Goal: Task Accomplishment & Management: Complete application form

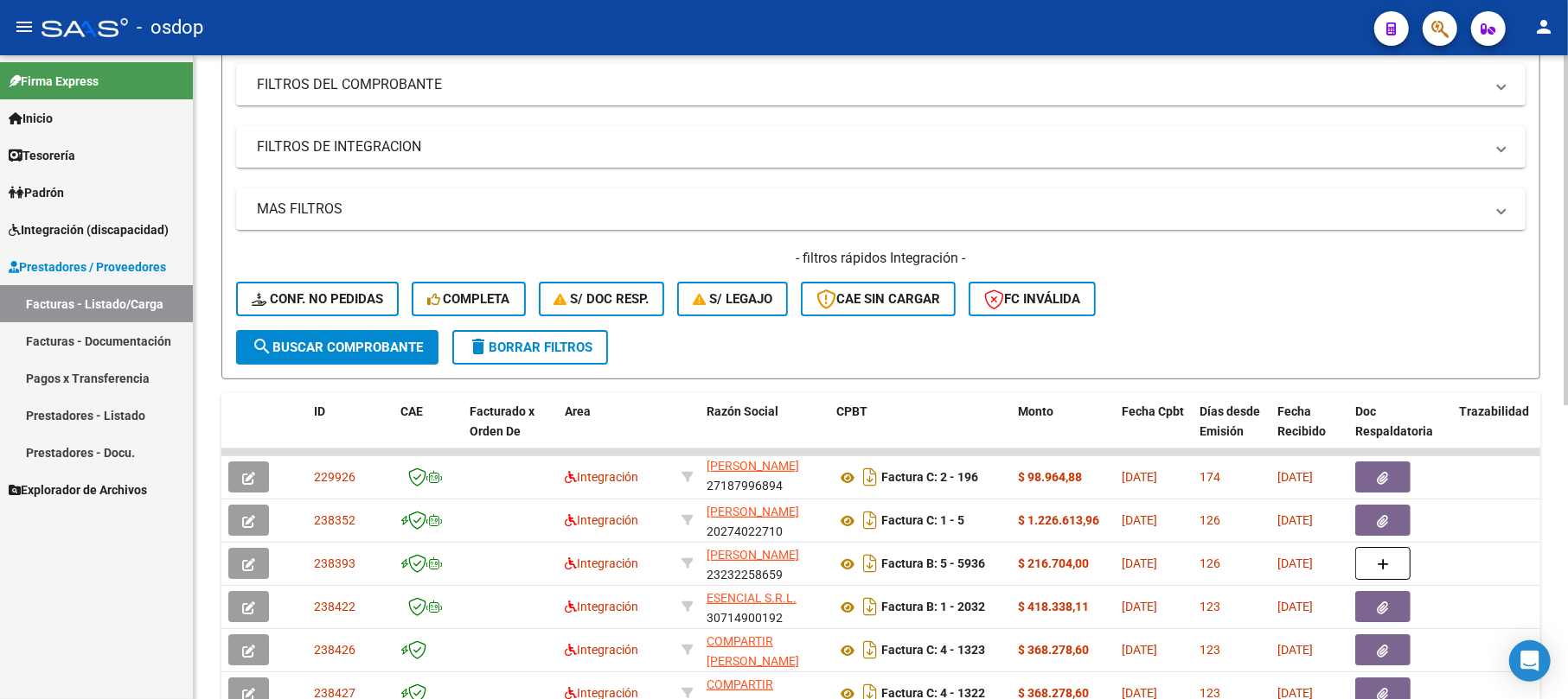
scroll to position [539, 0]
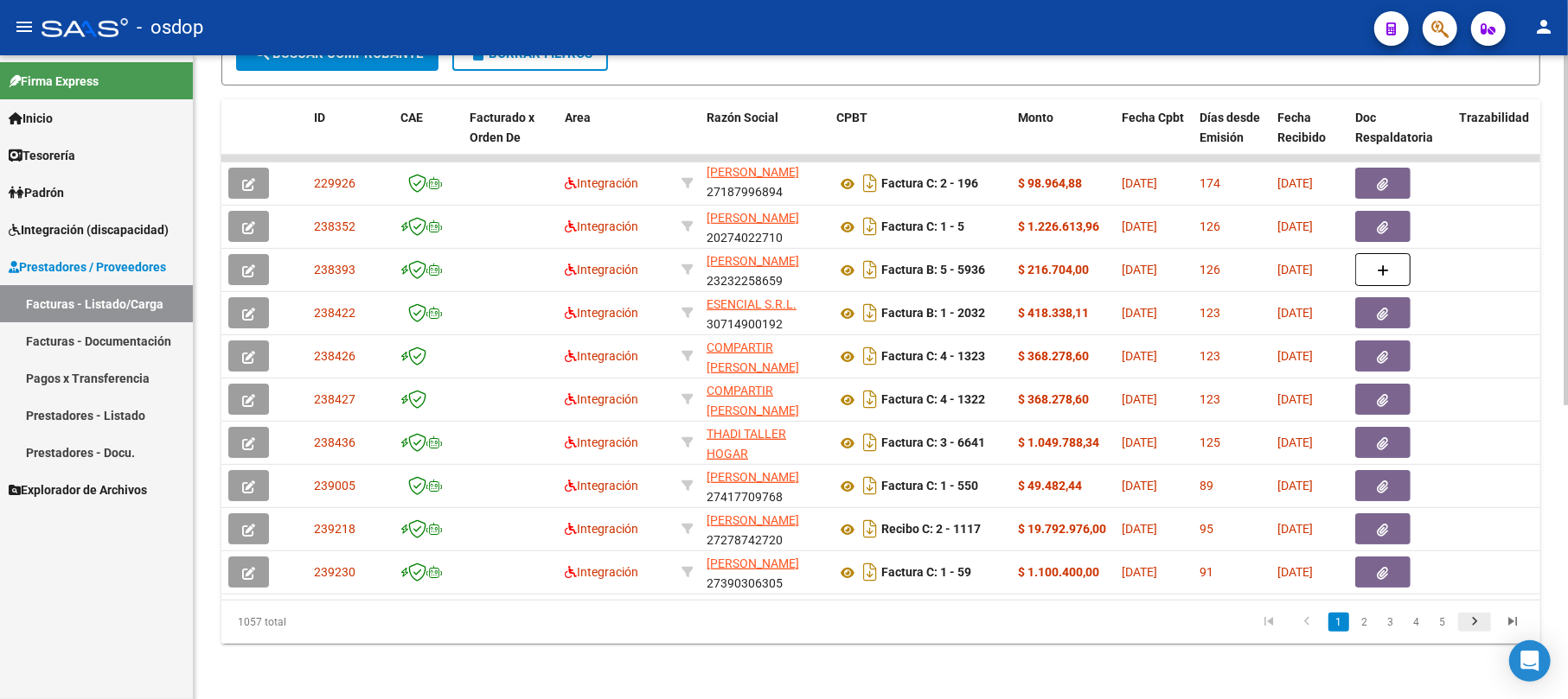
click at [1475, 619] on icon "go to next page" at bounding box center [1474, 623] width 23 height 21
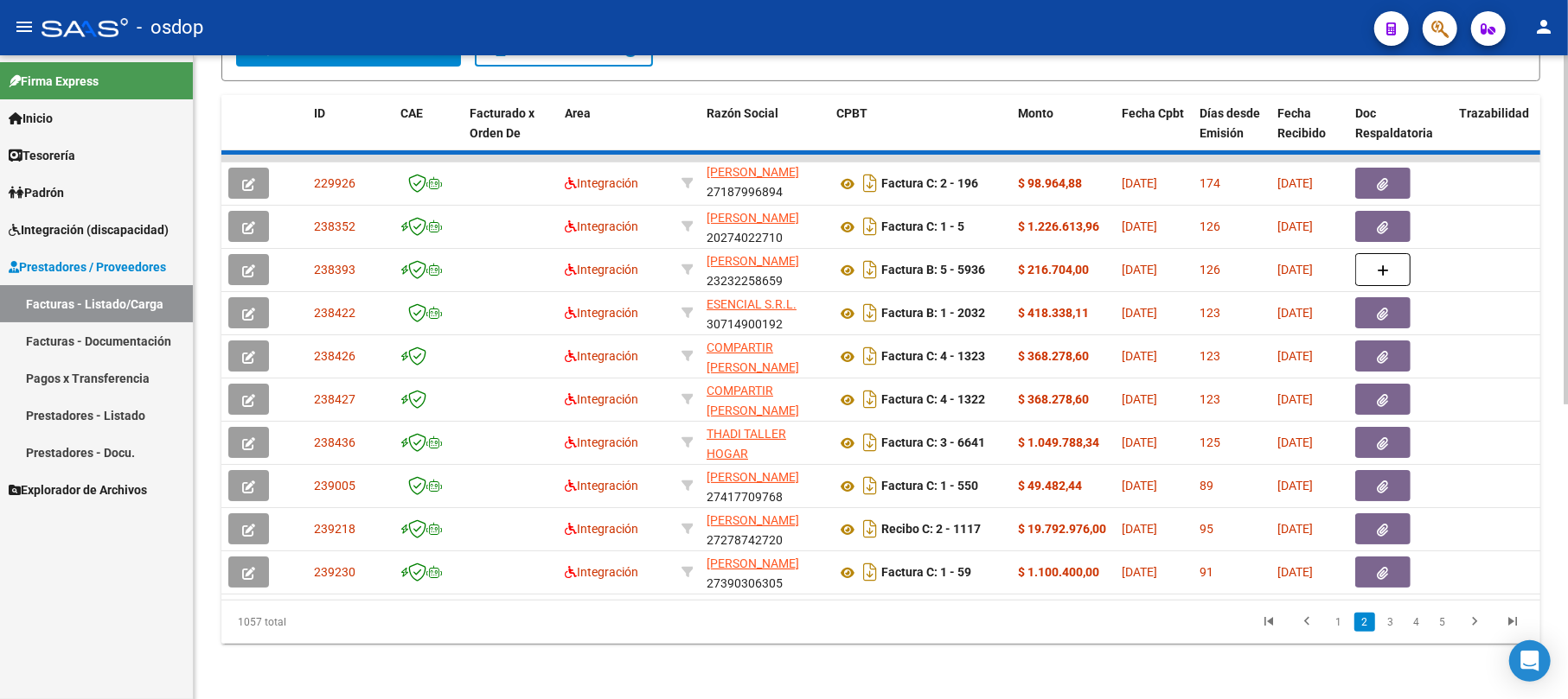
click at [1437, 630] on div "1057 total 1 2 3 4 5" at bounding box center [880, 622] width 1319 height 43
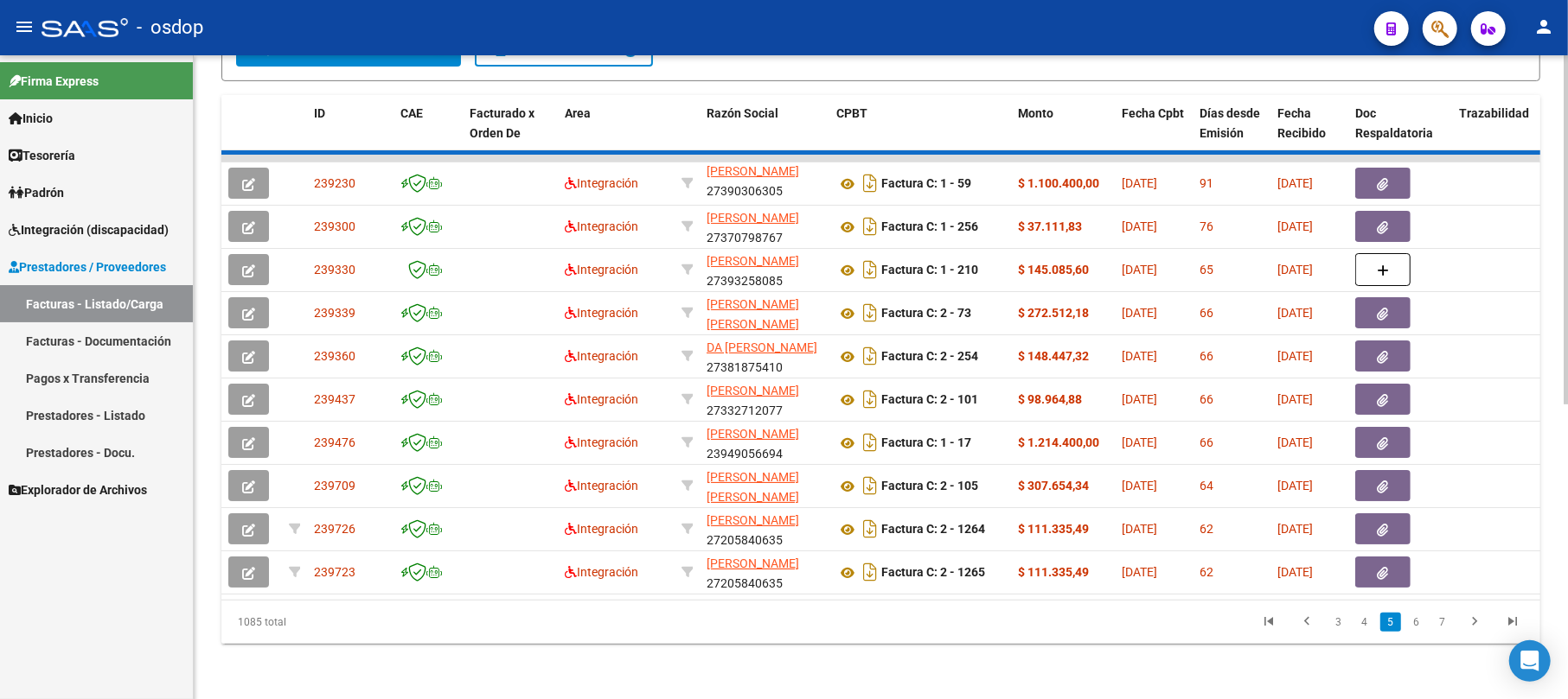
scroll to position [22, 0]
click at [1440, 627] on link "7" at bounding box center [1442, 621] width 21 height 19
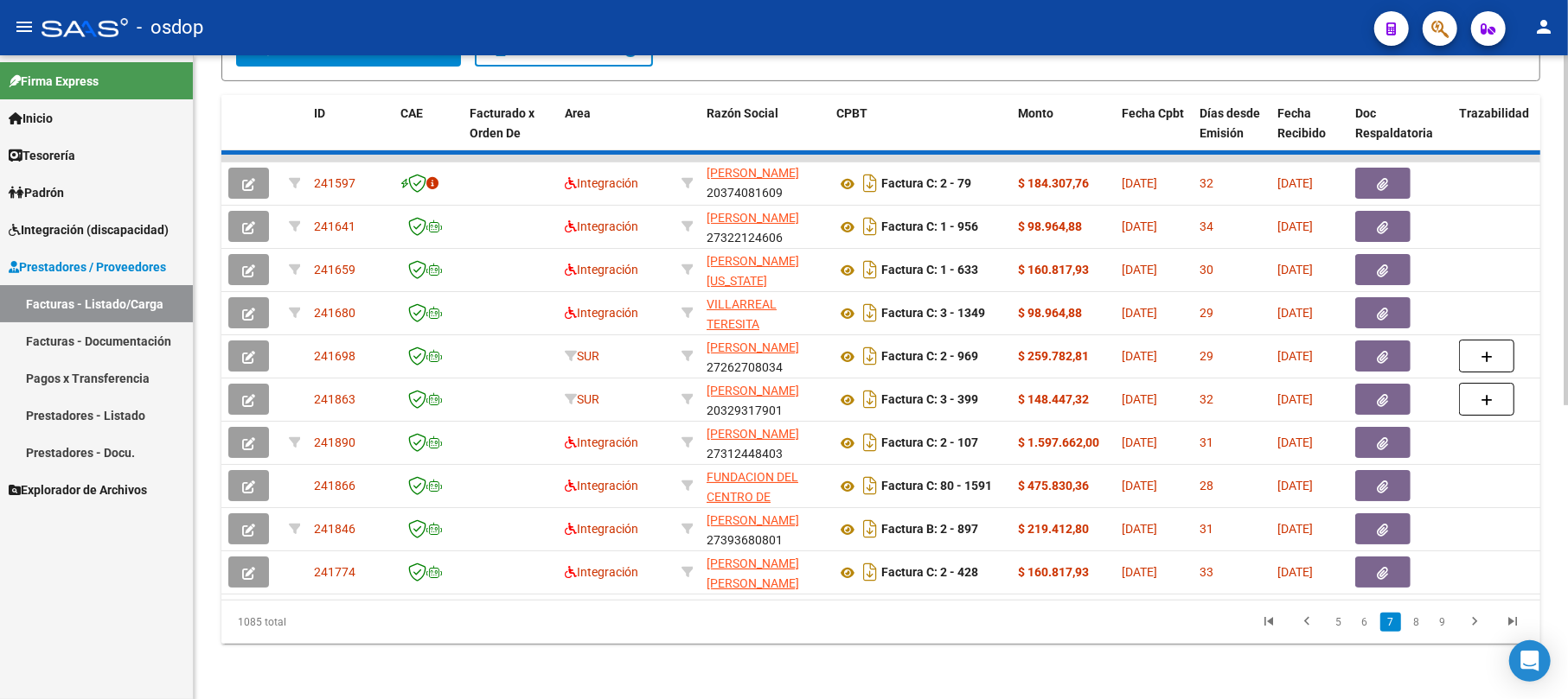
scroll to position [42, 0]
click at [1418, 629] on div "1085 total 5 6 7 8 9" at bounding box center [880, 622] width 1319 height 43
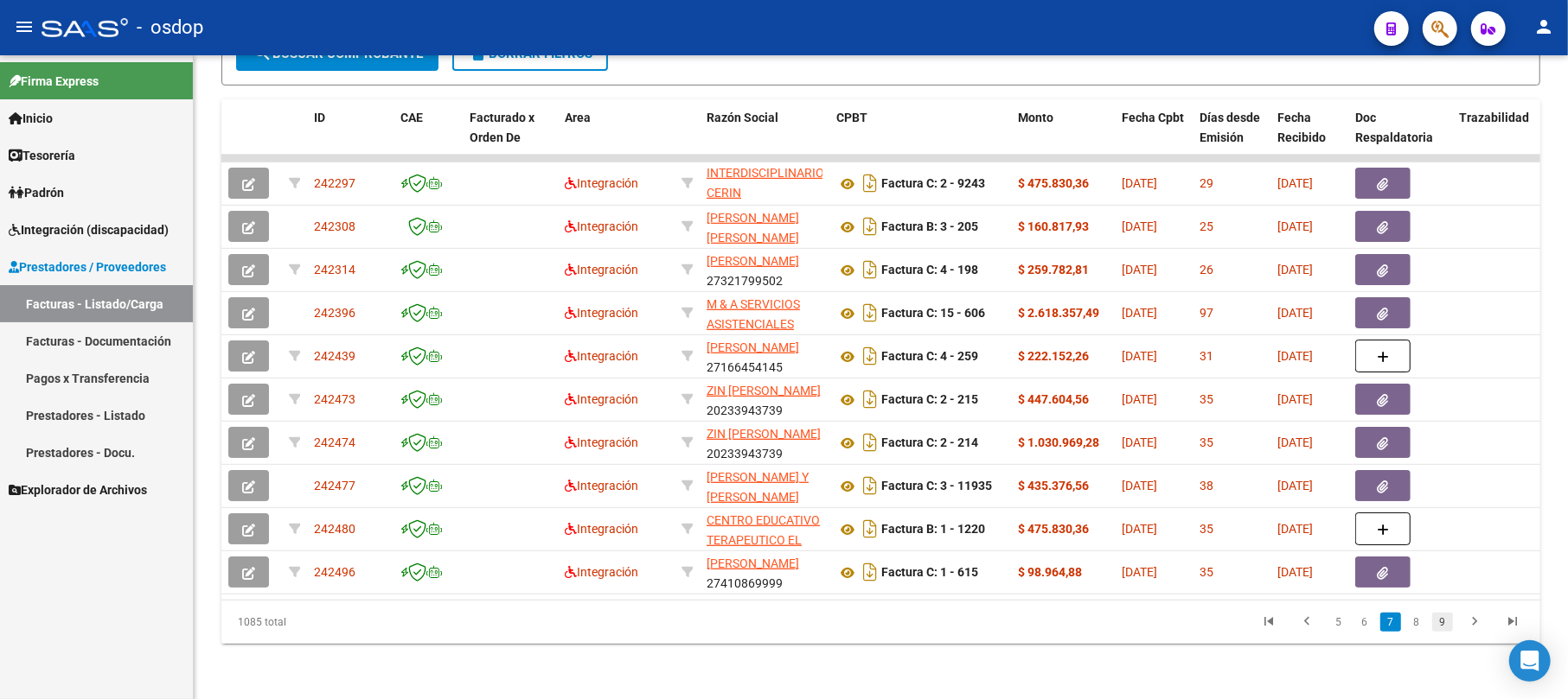
click at [1443, 626] on link "9" at bounding box center [1442, 621] width 21 height 19
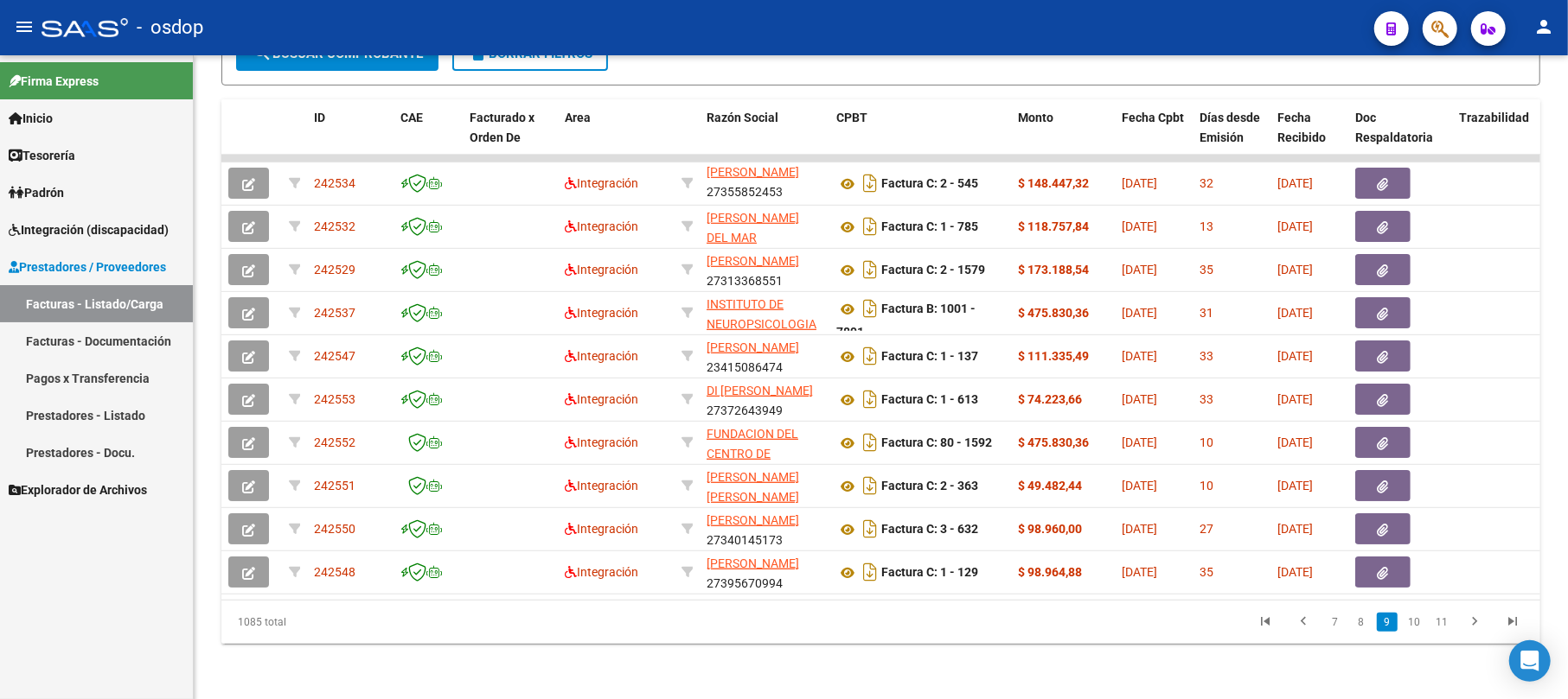
scroll to position [22, 0]
click at [1468, 624] on icon "go to next page" at bounding box center [1474, 623] width 23 height 21
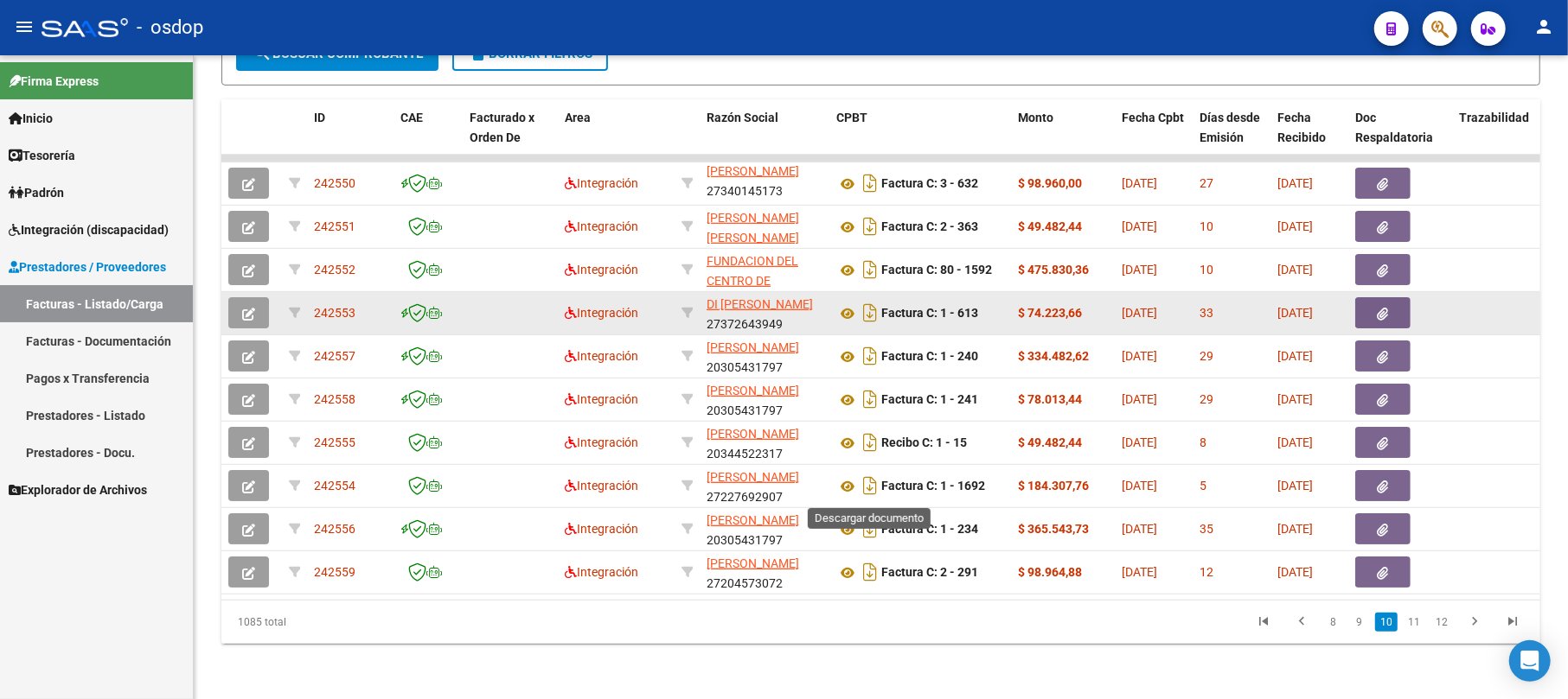
scroll to position [424, 0]
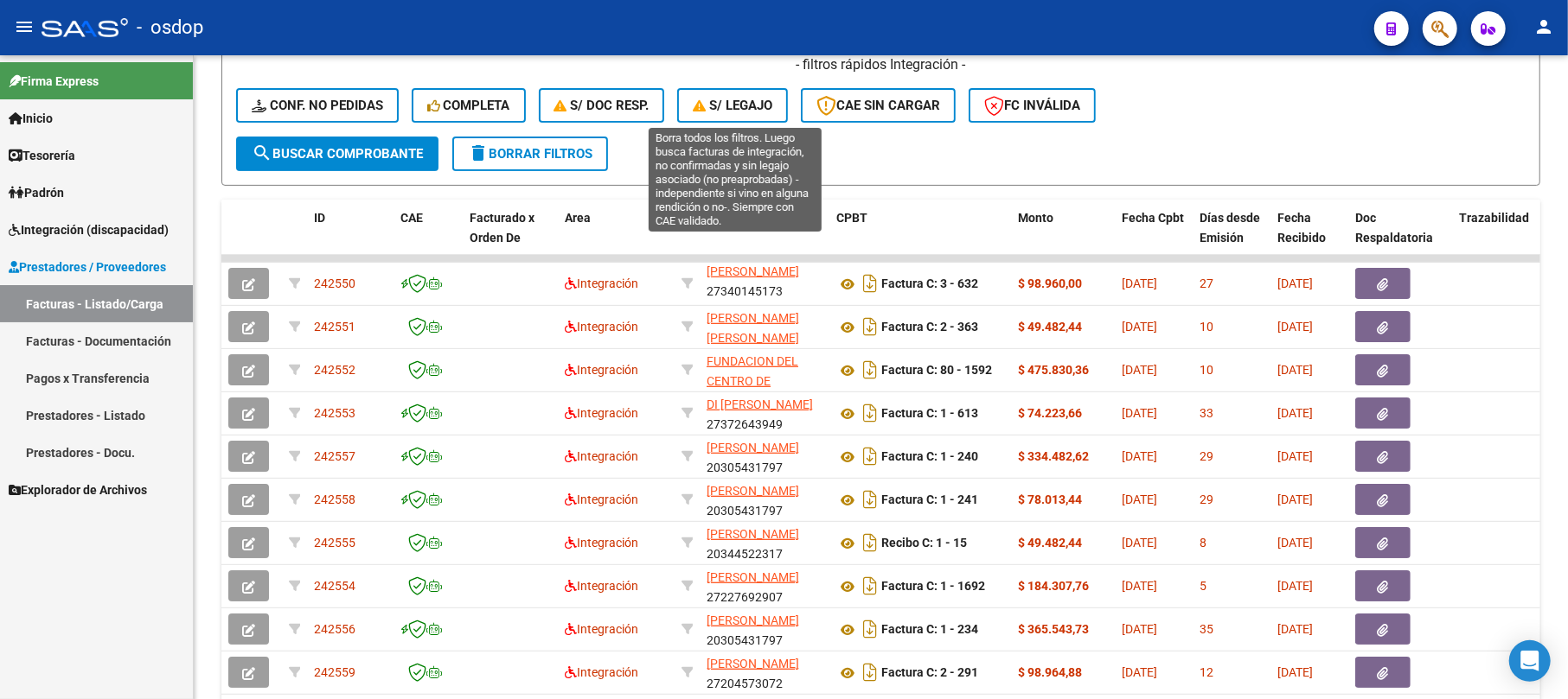
click at [761, 98] on span "S/ legajo" at bounding box center [732, 105] width 80 height 15
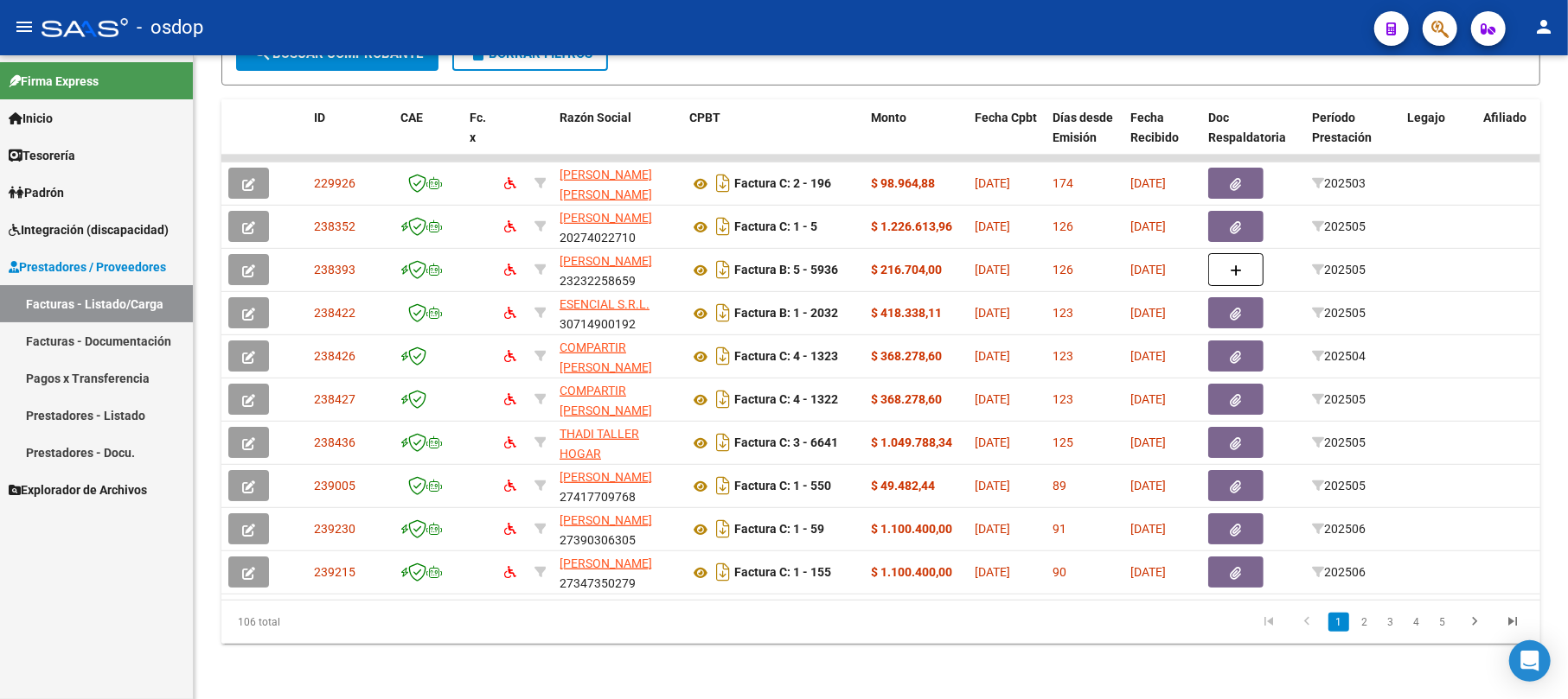
scroll to position [539, 0]
click at [1442, 623] on link "5" at bounding box center [1442, 621] width 21 height 19
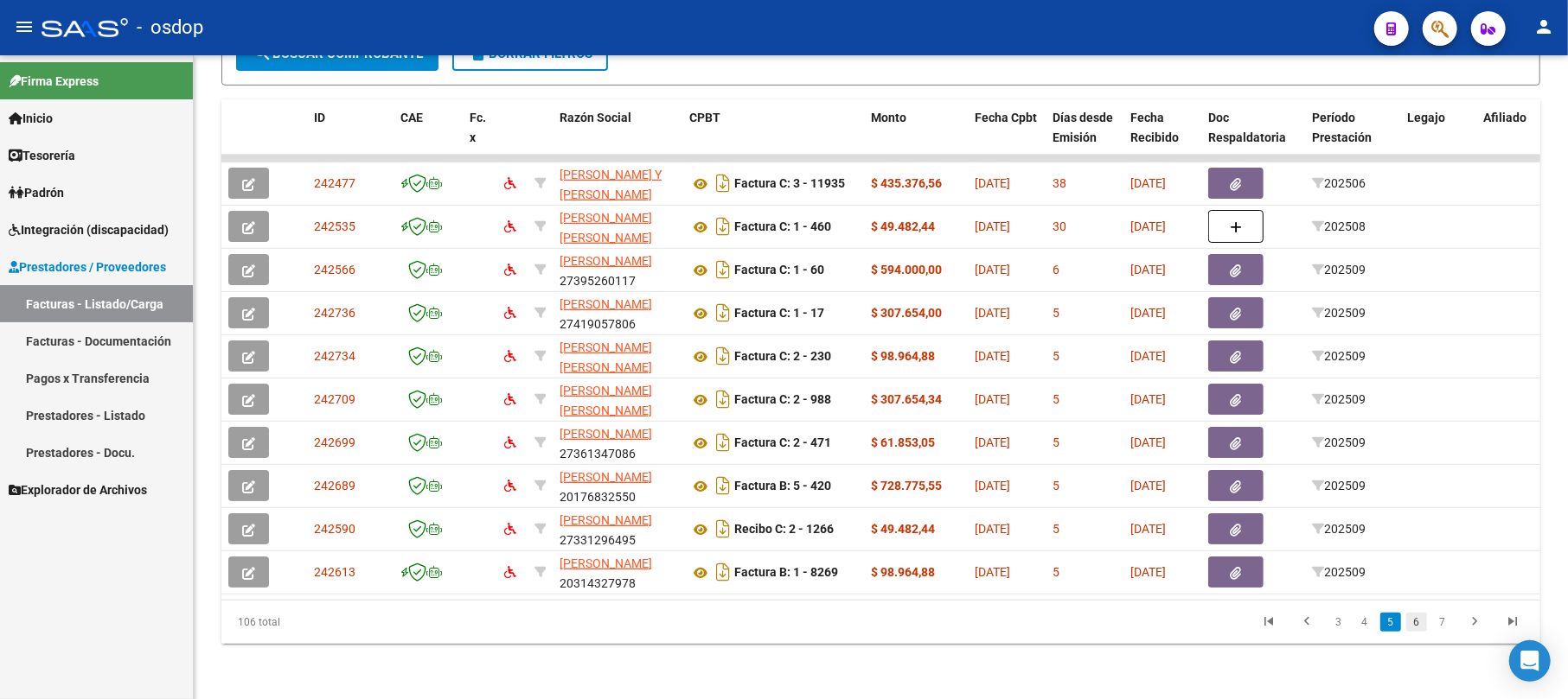
click at [1418, 627] on link "6" at bounding box center [1416, 621] width 21 height 19
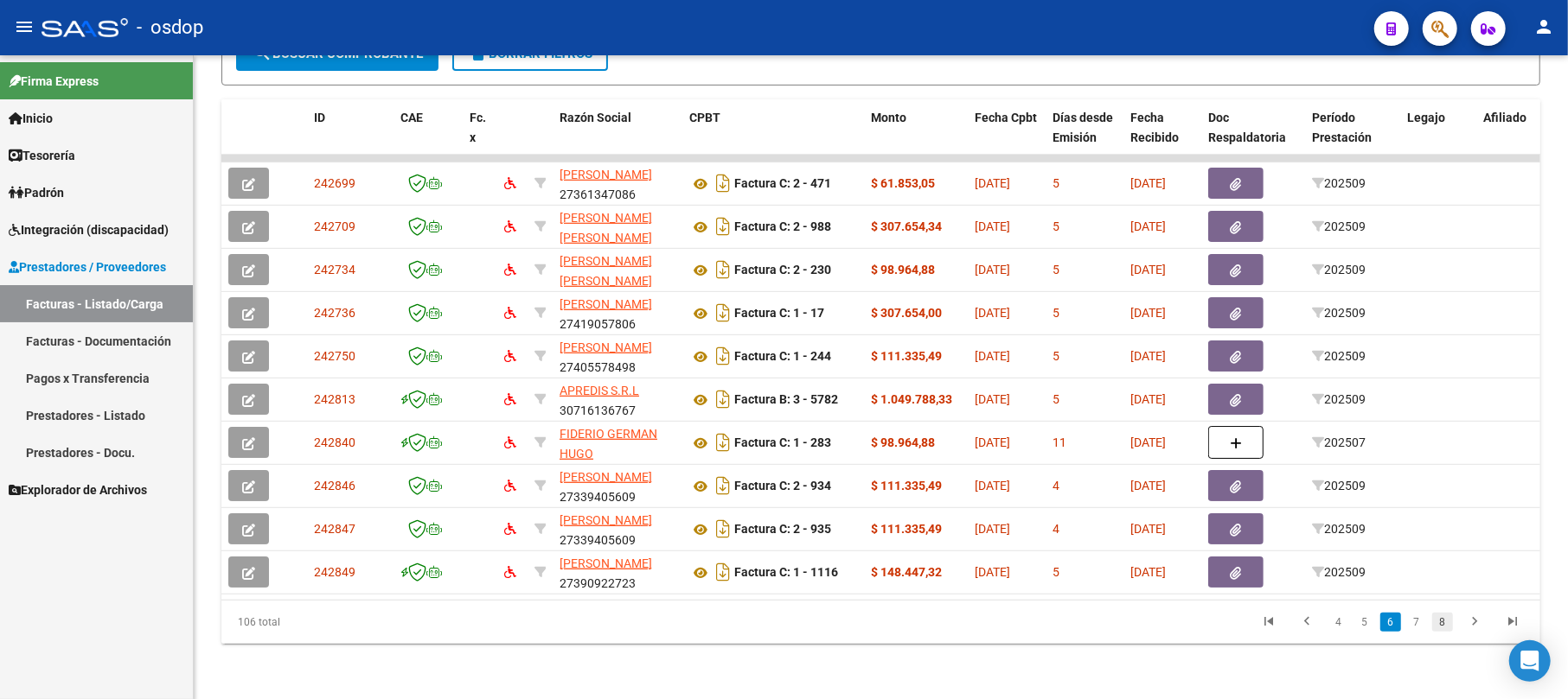
click at [1448, 622] on link "8" at bounding box center [1442, 621] width 21 height 19
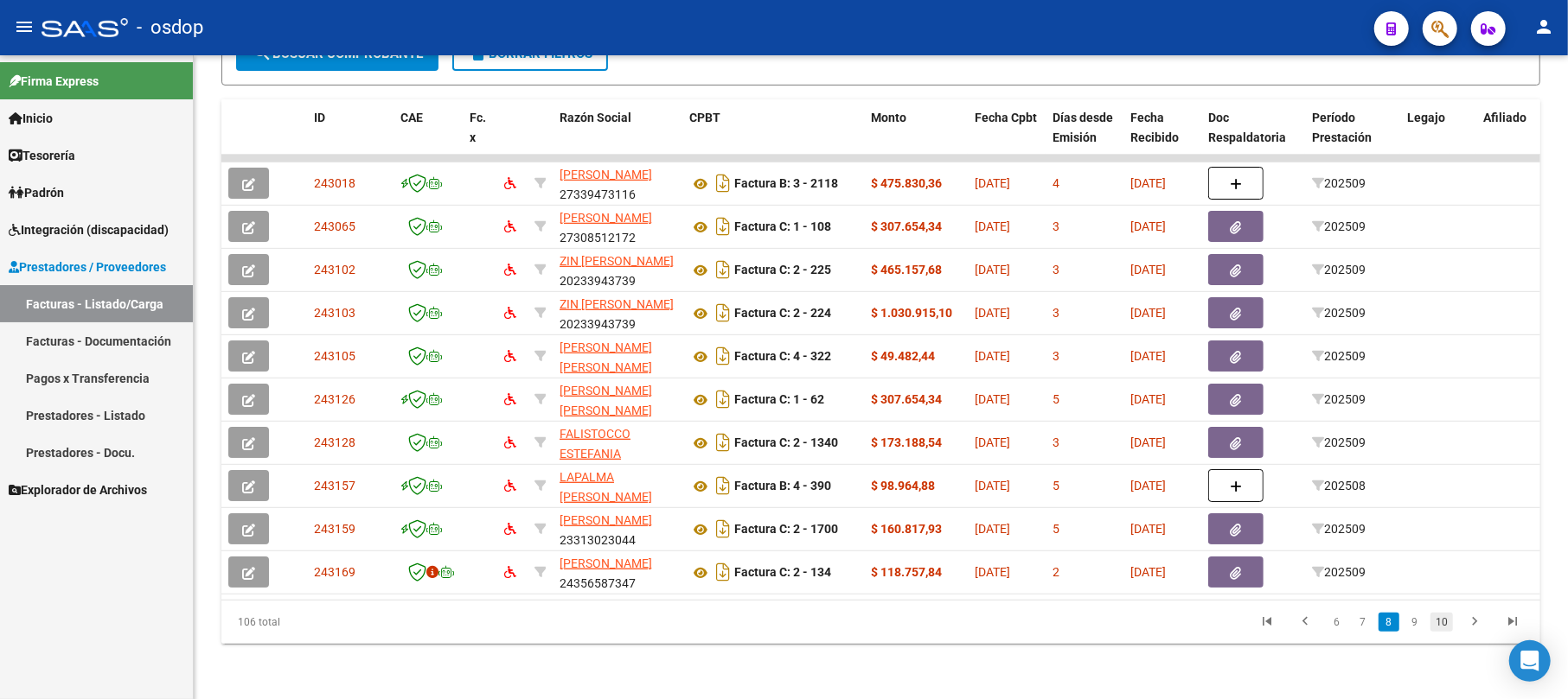
click at [1448, 620] on link "10" at bounding box center [1441, 621] width 23 height 19
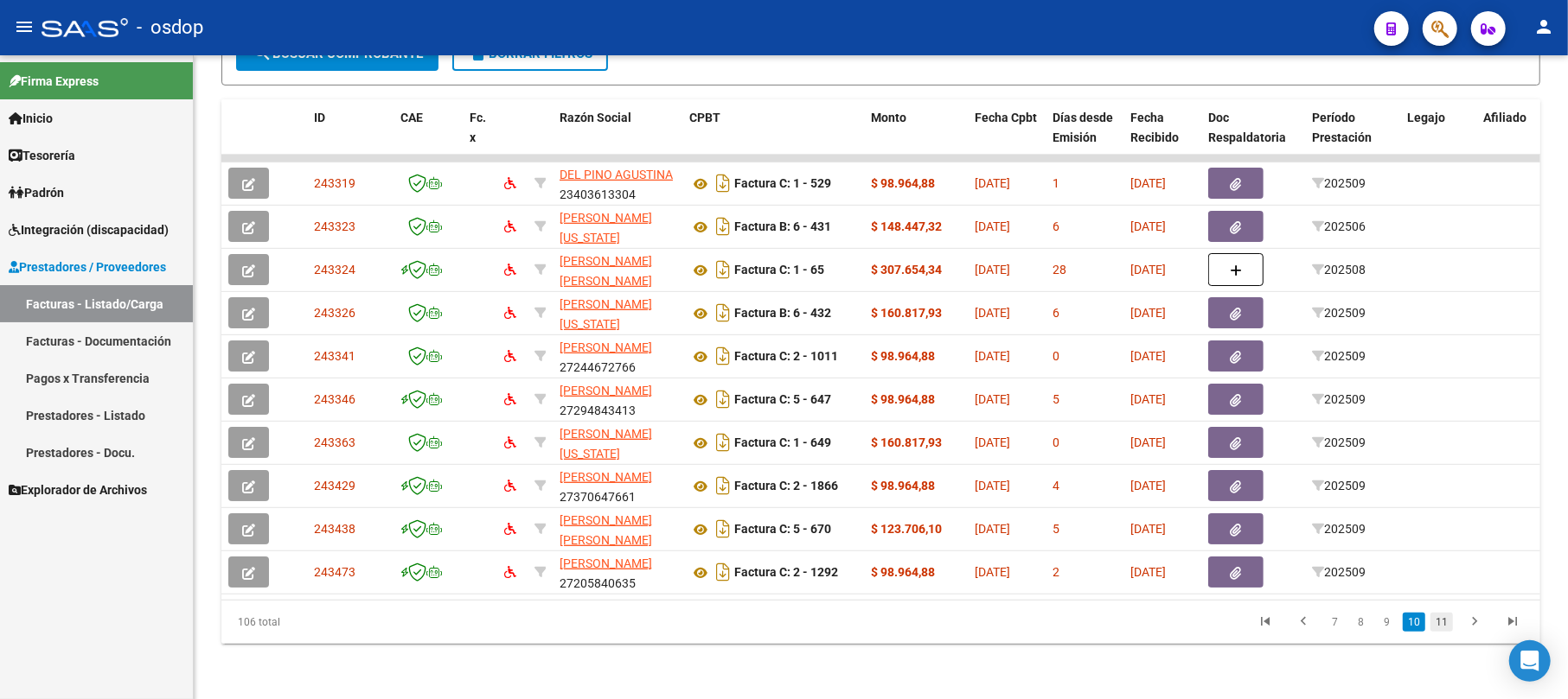
click at [1436, 626] on link "11" at bounding box center [1441, 621] width 23 height 19
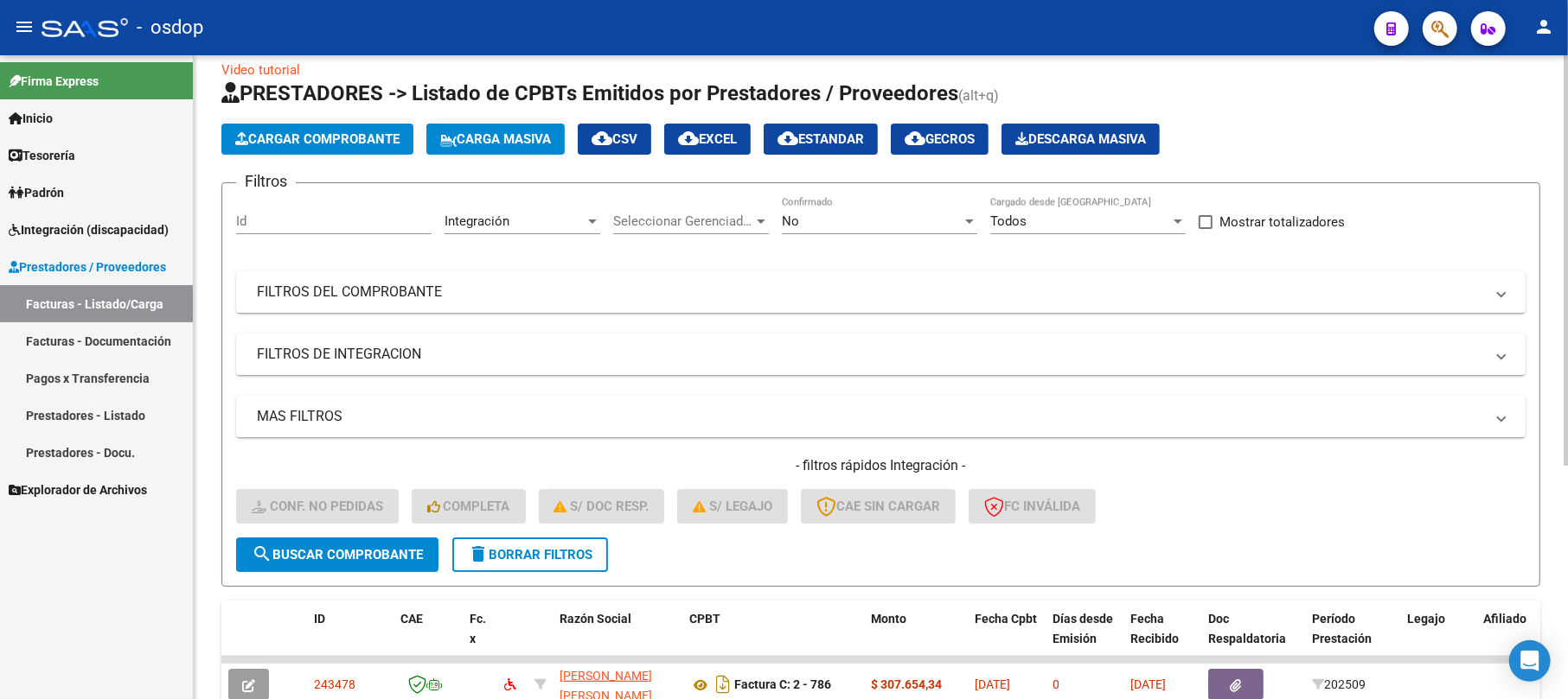
scroll to position [21, 0]
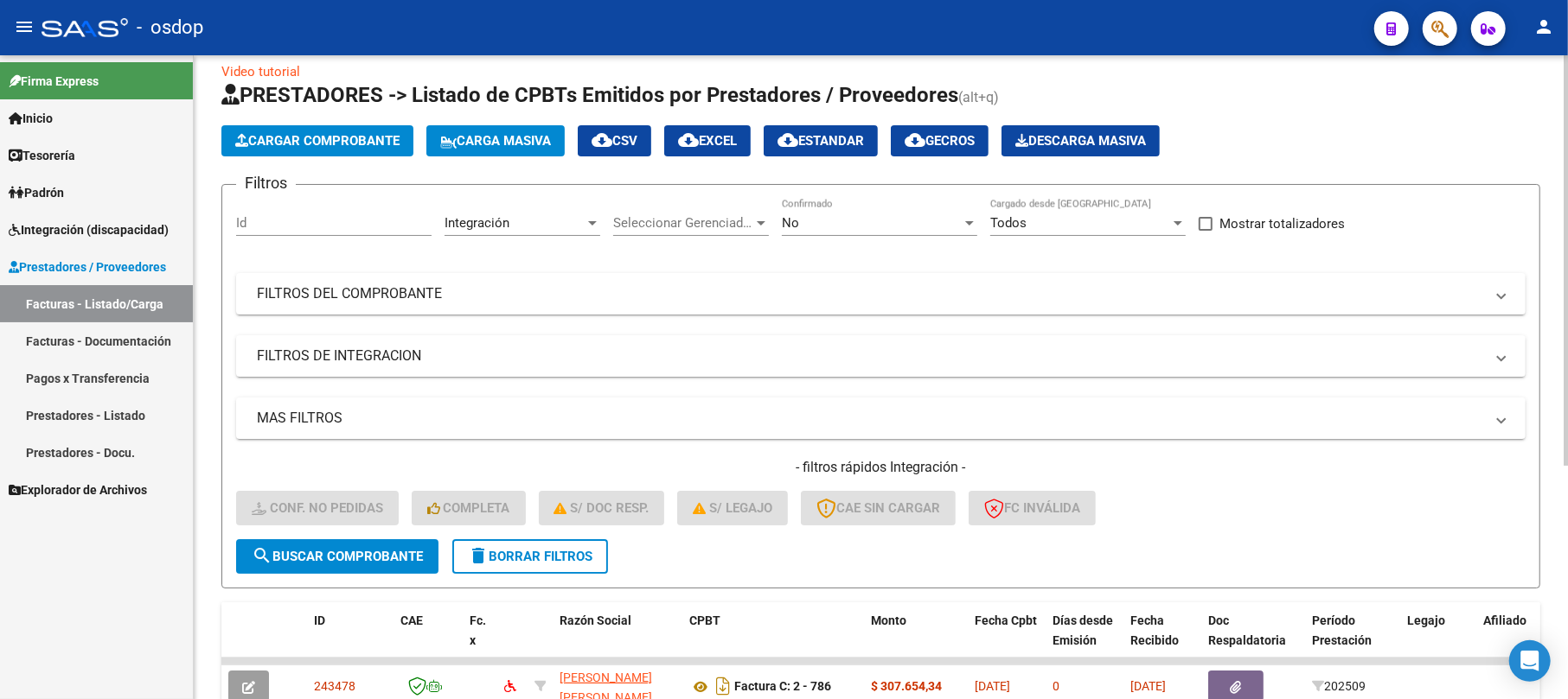
click at [313, 210] on div "Id" at bounding box center [333, 217] width 195 height 37
click at [319, 223] on input "Id" at bounding box center [333, 222] width 195 height 15
click at [399, 539] on button "search Buscar Comprobante" at bounding box center [337, 556] width 202 height 34
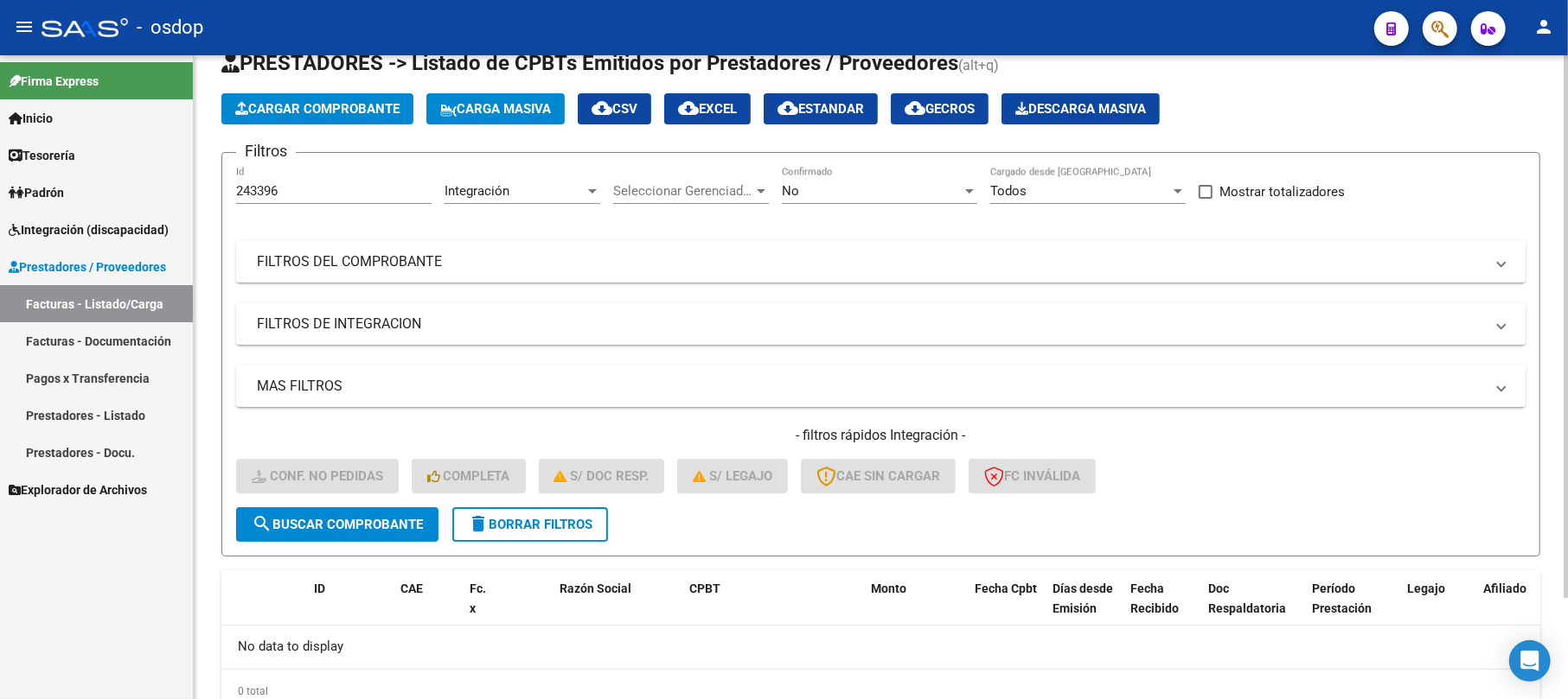
scroll to position [5, 0]
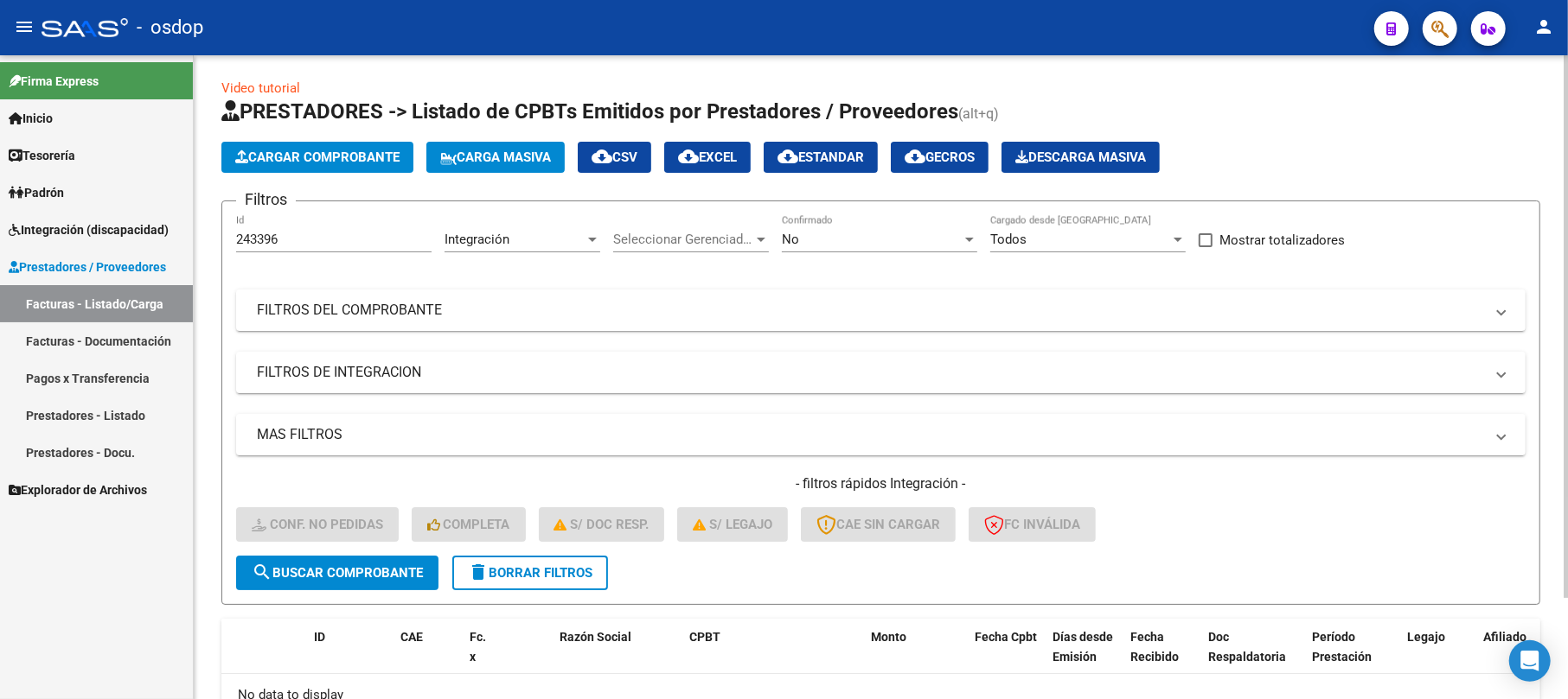
click at [306, 232] on input "243396" at bounding box center [333, 238] width 195 height 15
type input "2"
click at [306, 243] on input "Id" at bounding box center [333, 238] width 195 height 15
type input "243396"
click at [378, 572] on span "search Buscar Comprobante" at bounding box center [336, 573] width 171 height 15
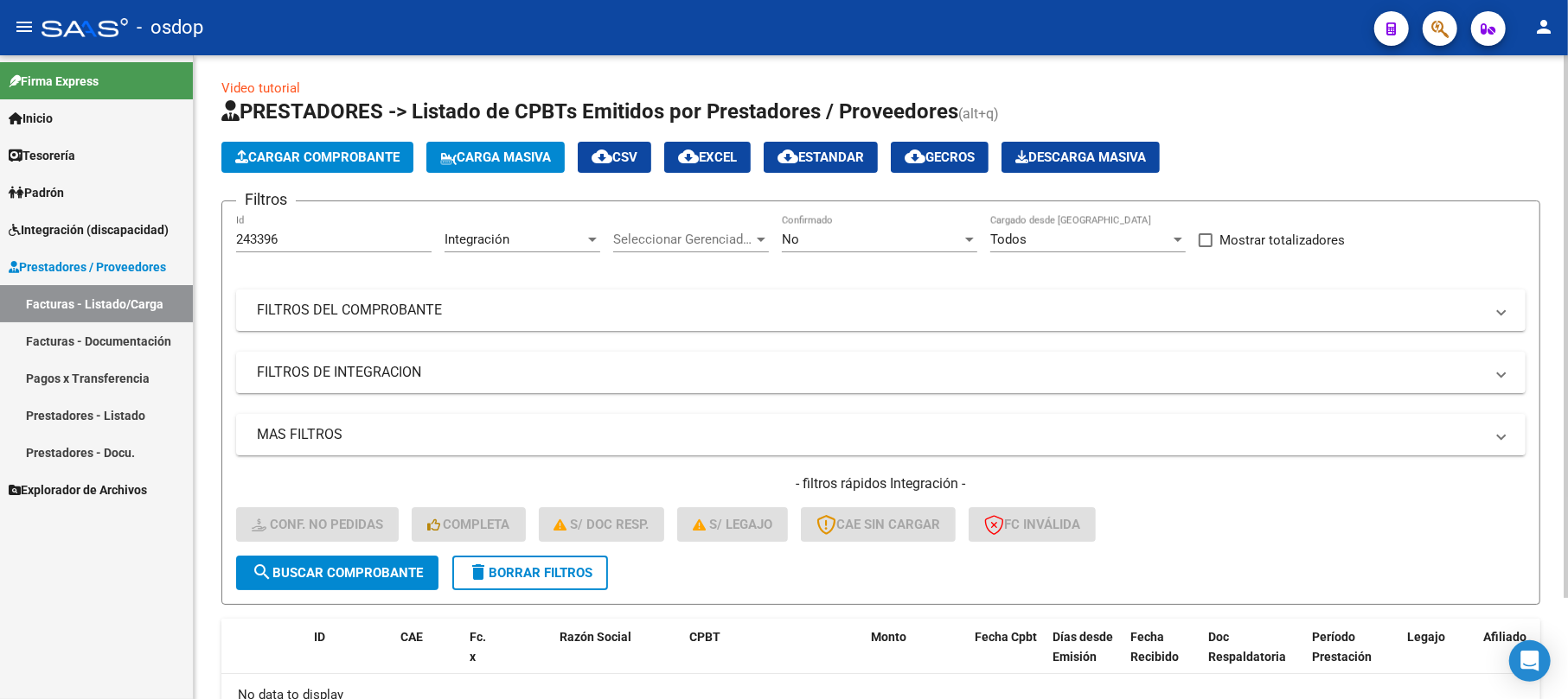
drag, startPoint x: 513, startPoint y: 567, endPoint x: 548, endPoint y: 569, distance: 35.1
click at [516, 567] on span "delete Borrar Filtros" at bounding box center [530, 573] width 125 height 15
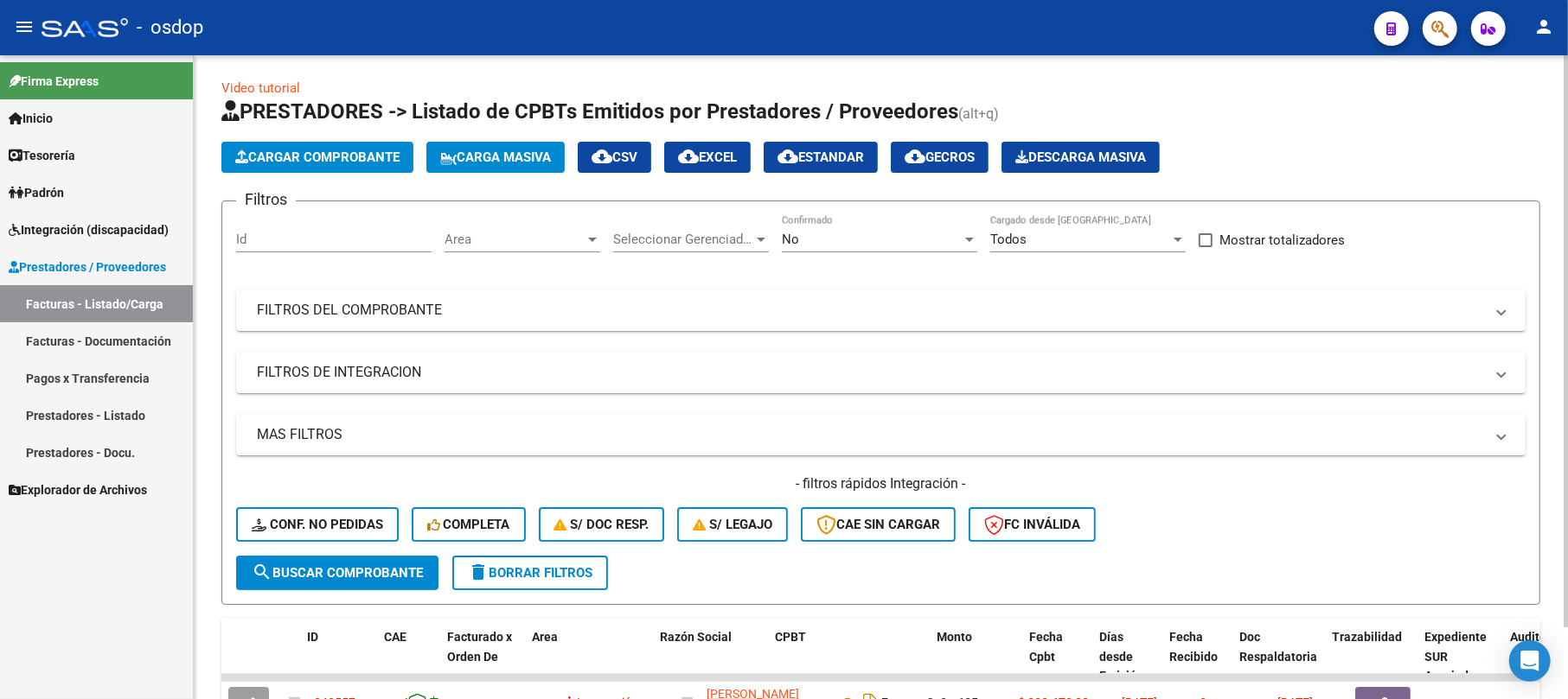
click at [371, 225] on div "Id" at bounding box center [333, 233] width 195 height 37
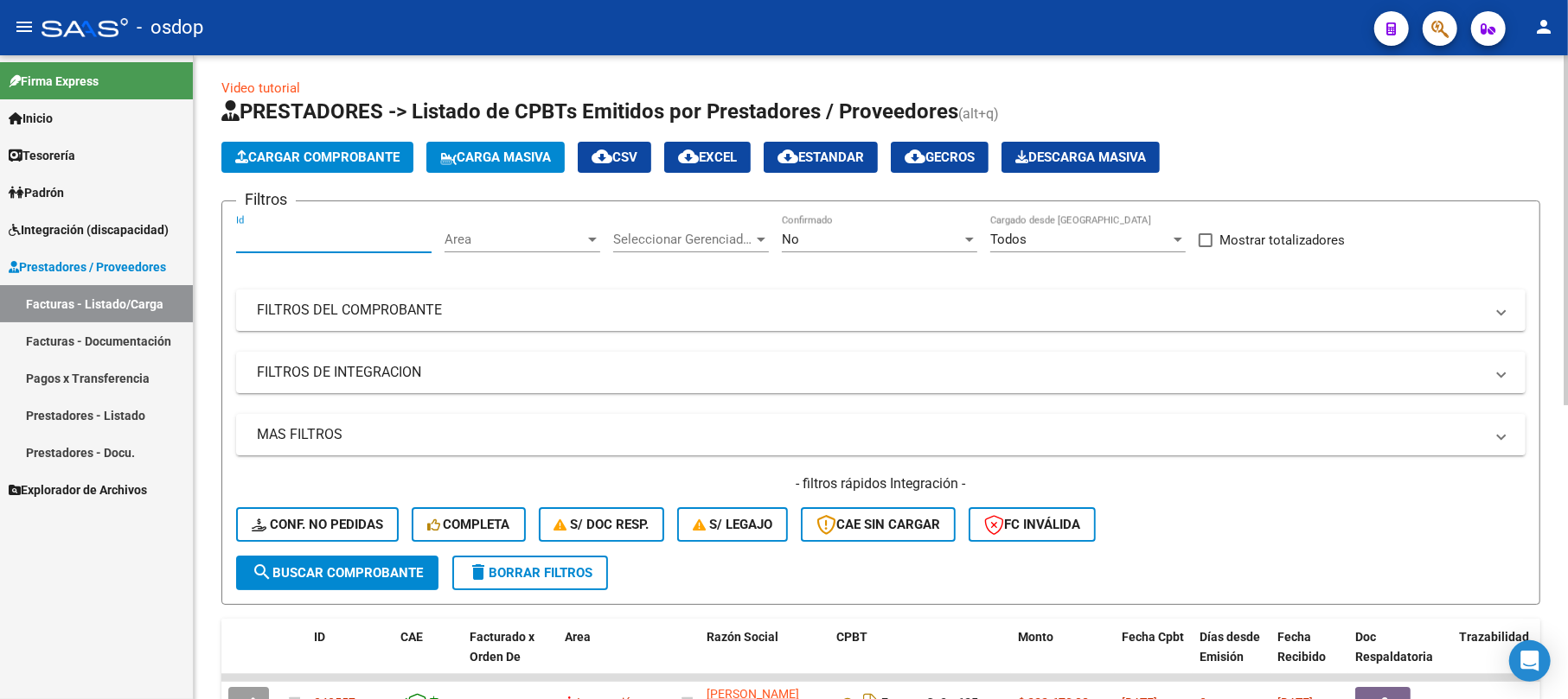
click at [346, 242] on input "Id" at bounding box center [333, 238] width 195 height 15
type input "243396"
click at [333, 565] on span "search Buscar Comprobante" at bounding box center [336, 573] width 171 height 15
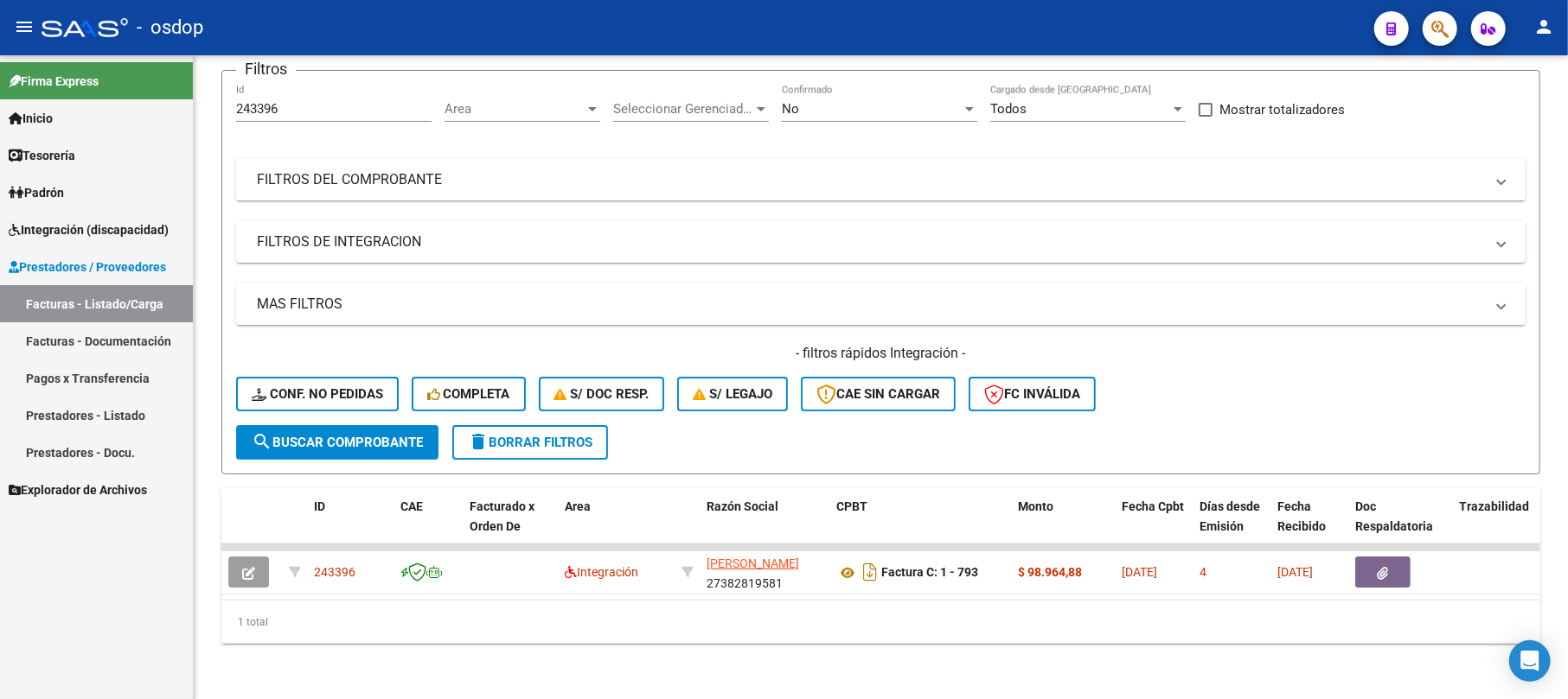
scroll to position [151, 0]
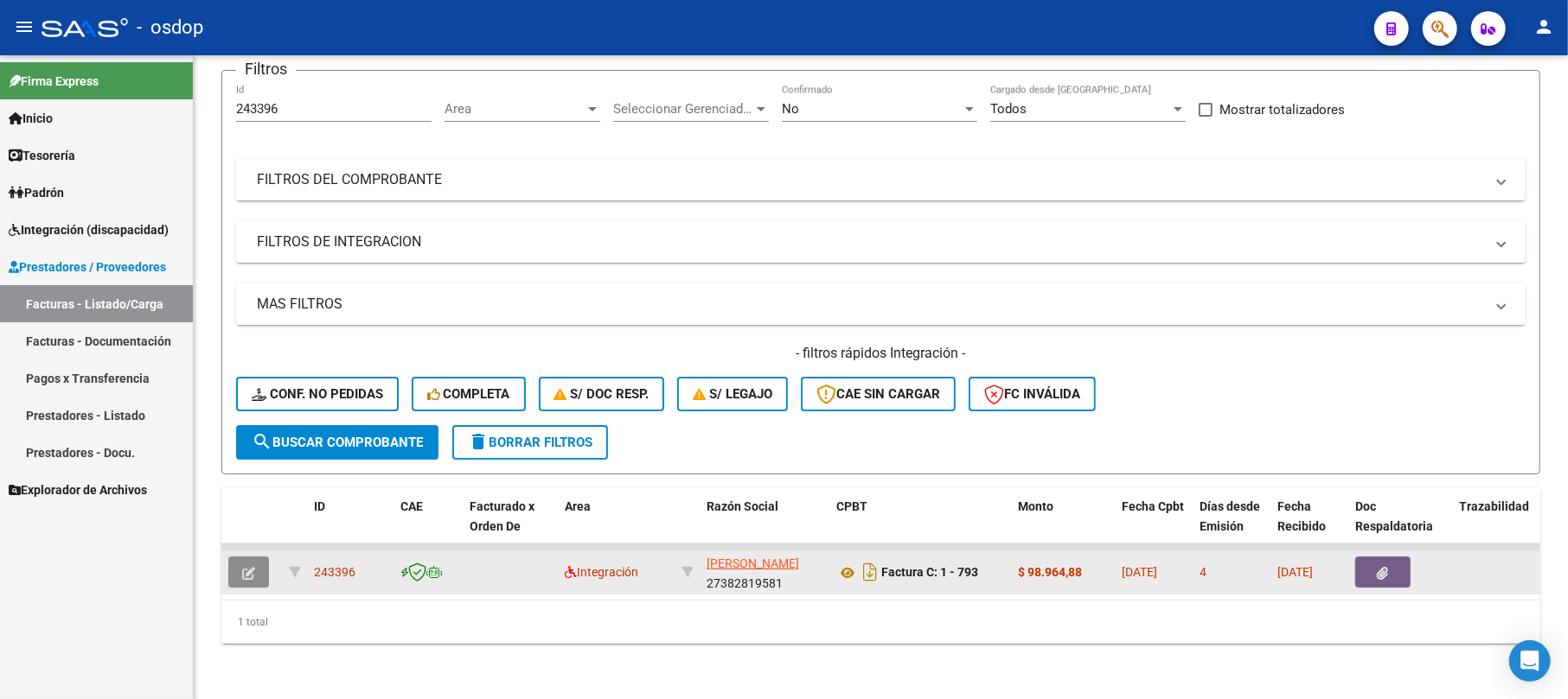
click at [252, 567] on icon "button" at bounding box center [249, 573] width 13 height 13
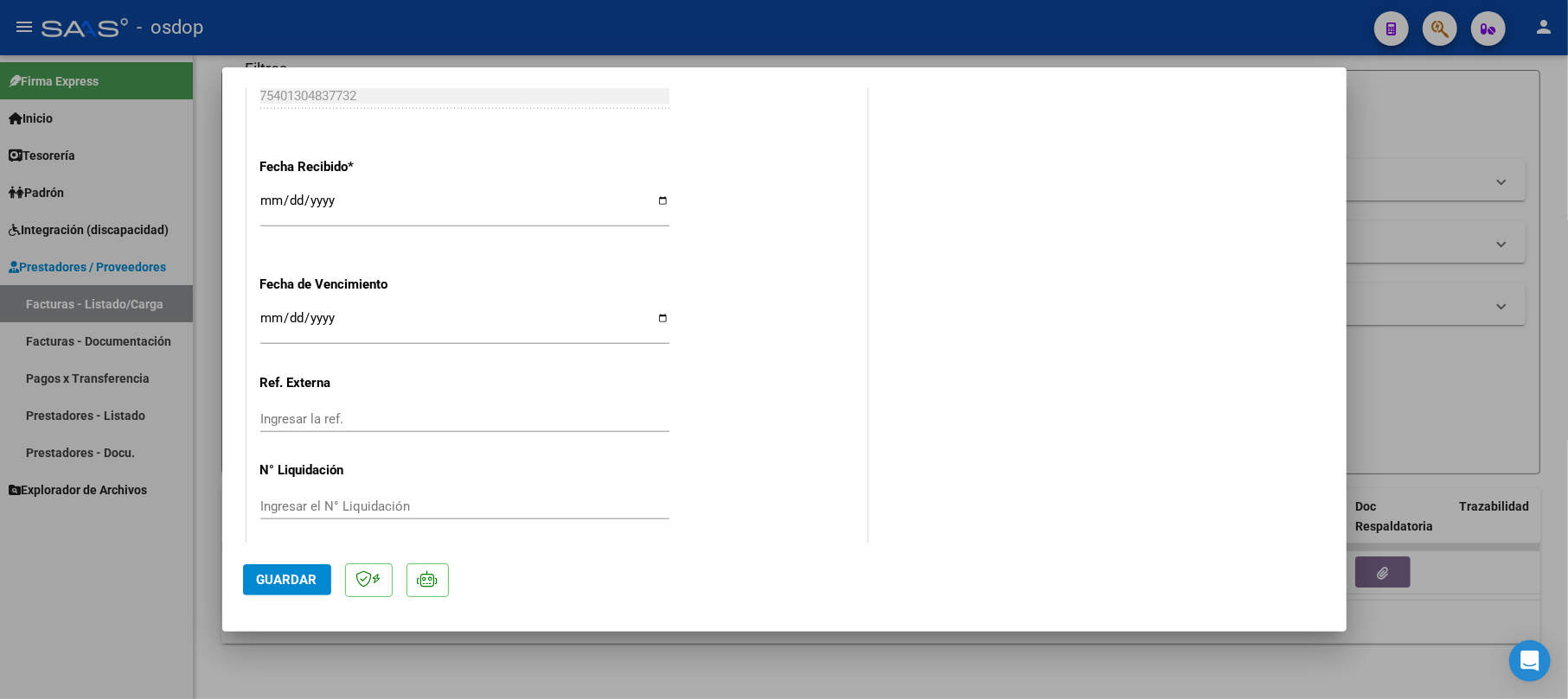
scroll to position [1129, 0]
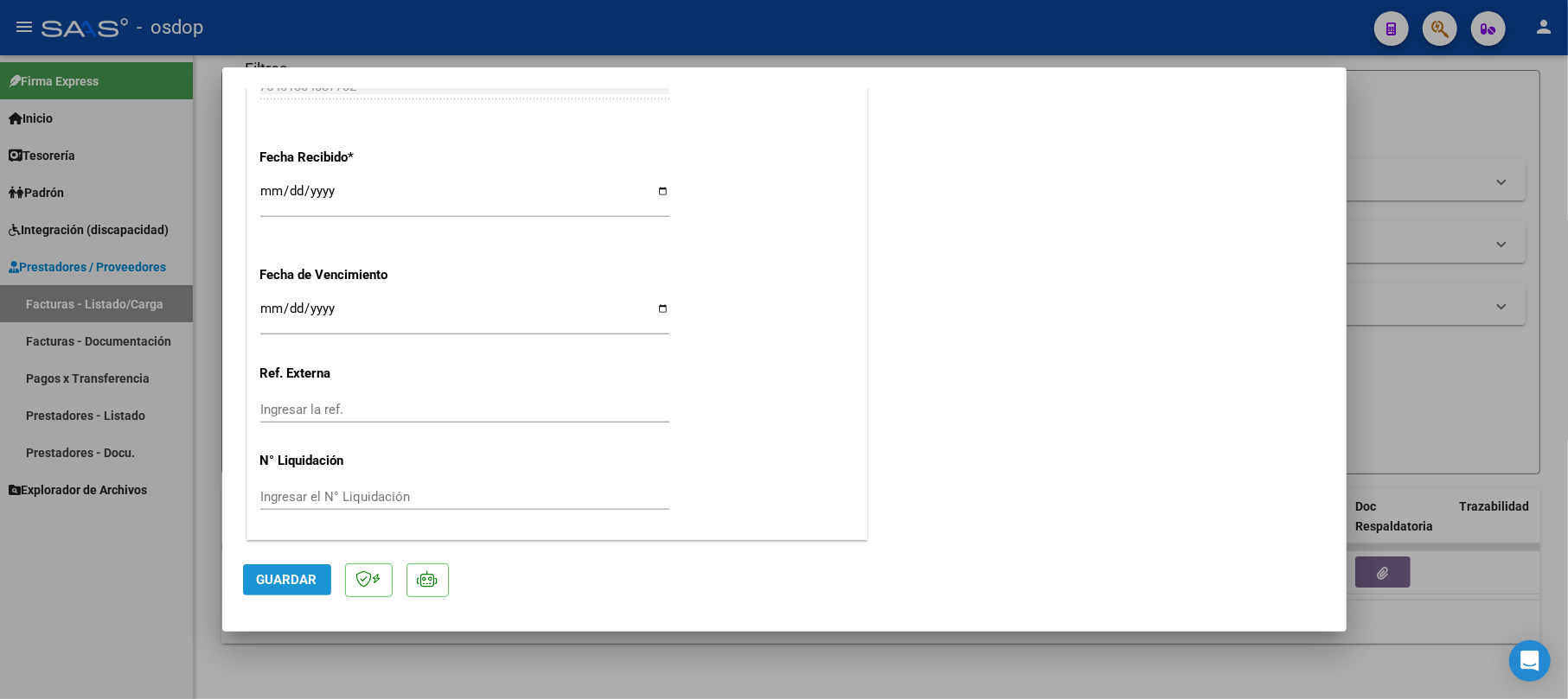
click at [291, 573] on span "Guardar" at bounding box center [286, 579] width 61 height 15
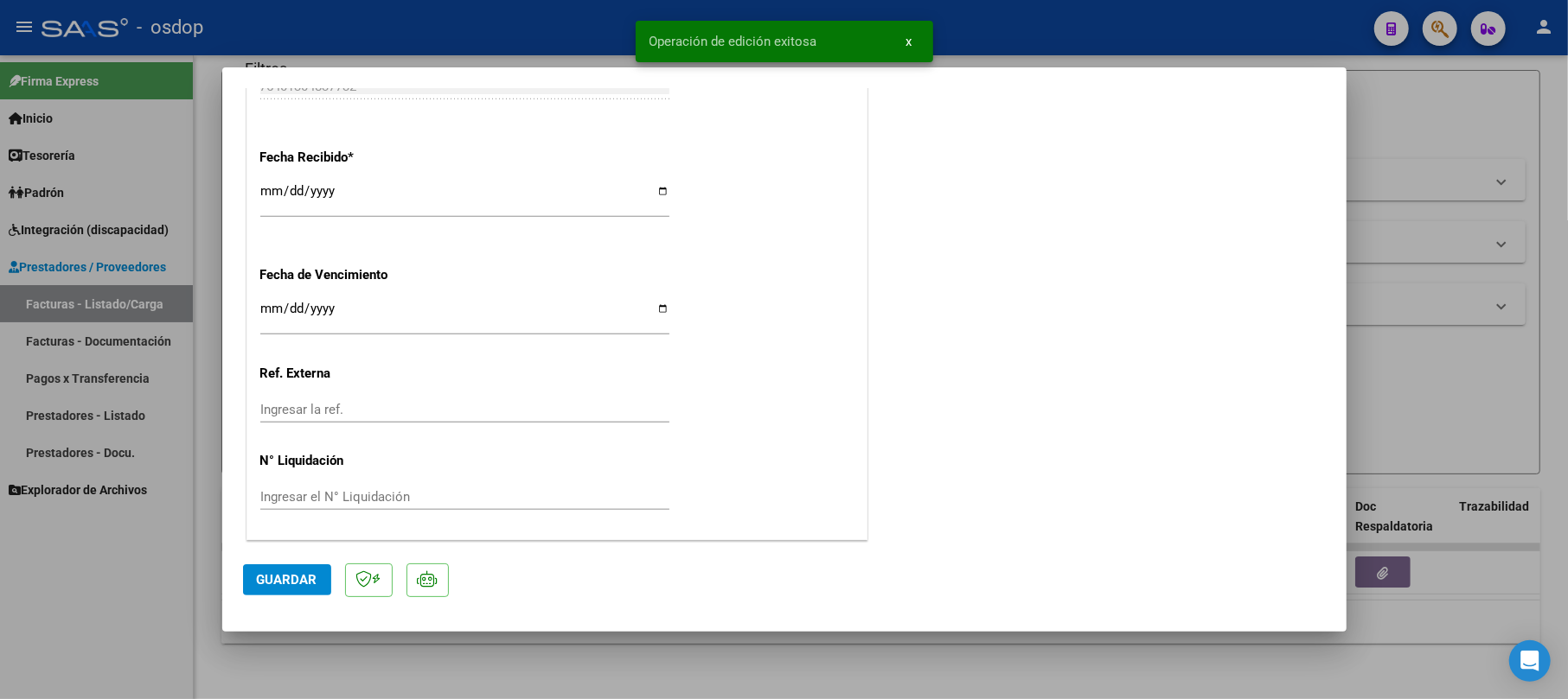
click at [1393, 89] on div at bounding box center [784, 350] width 1568 height 699
type input "$ 0,00"
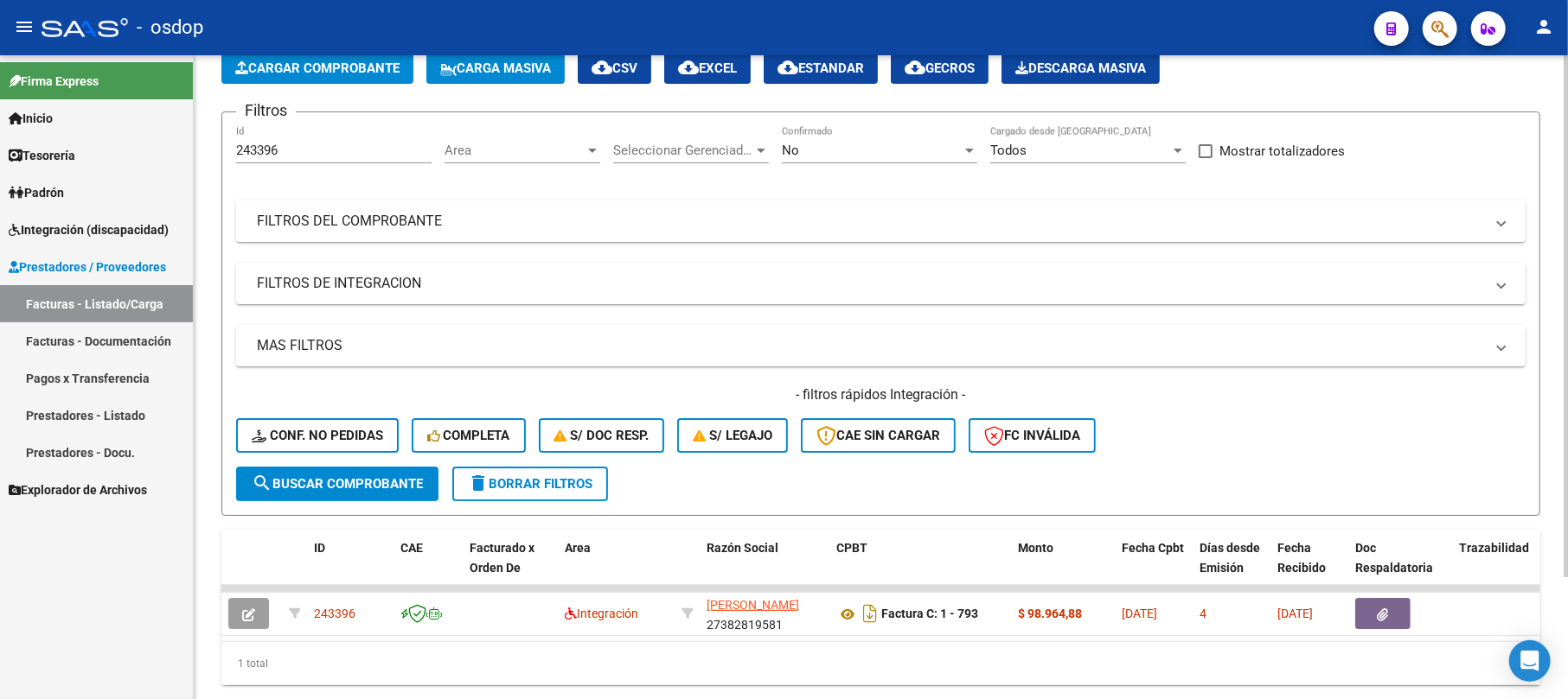
scroll to position [35, 0]
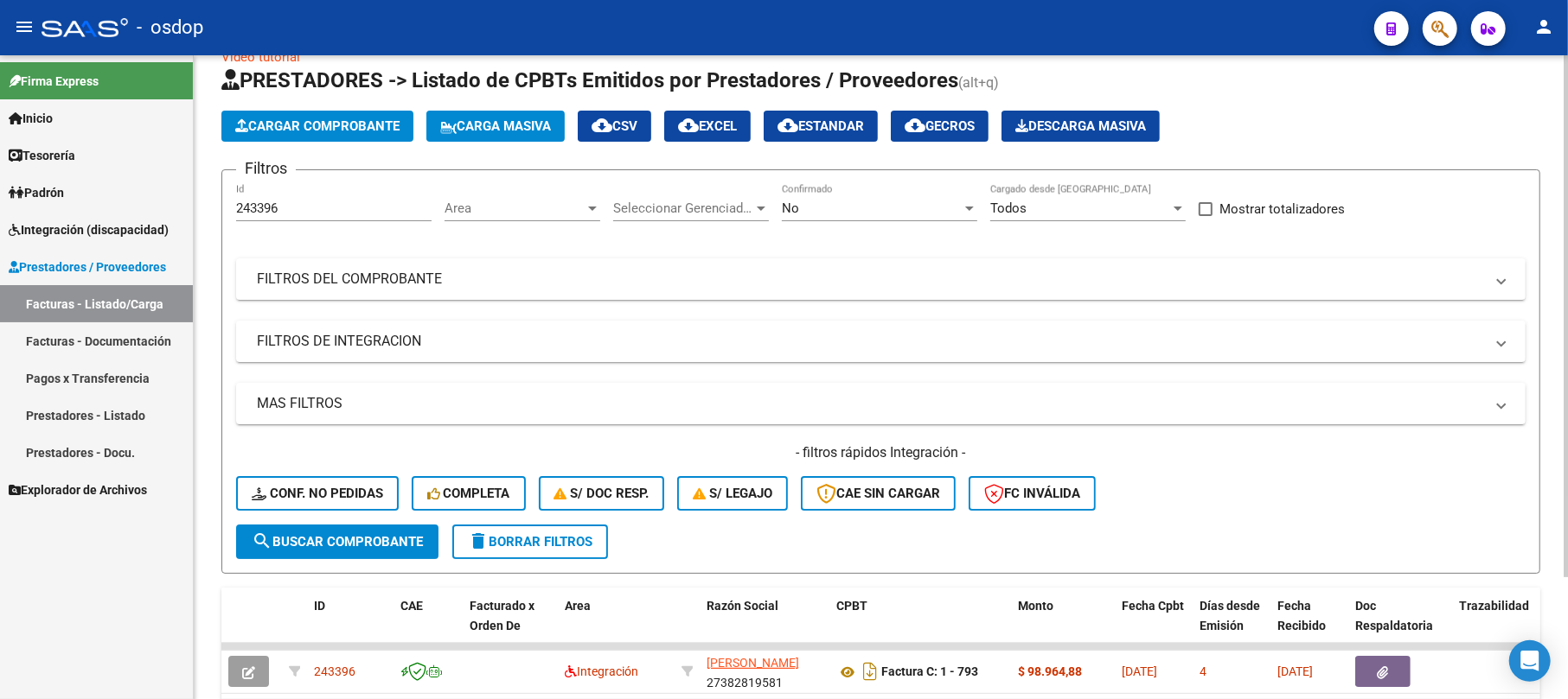
click at [306, 201] on input "243396" at bounding box center [333, 208] width 195 height 15
type input "2"
type input "243412"
click at [320, 547] on span "search Buscar Comprobante" at bounding box center [336, 541] width 171 height 15
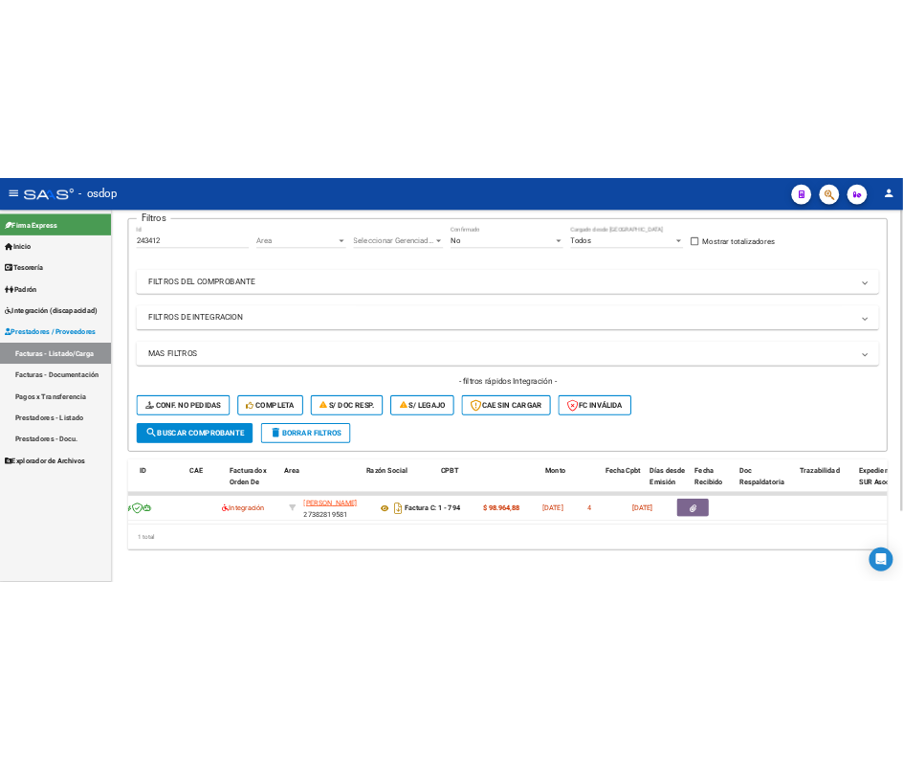
scroll to position [0, 0]
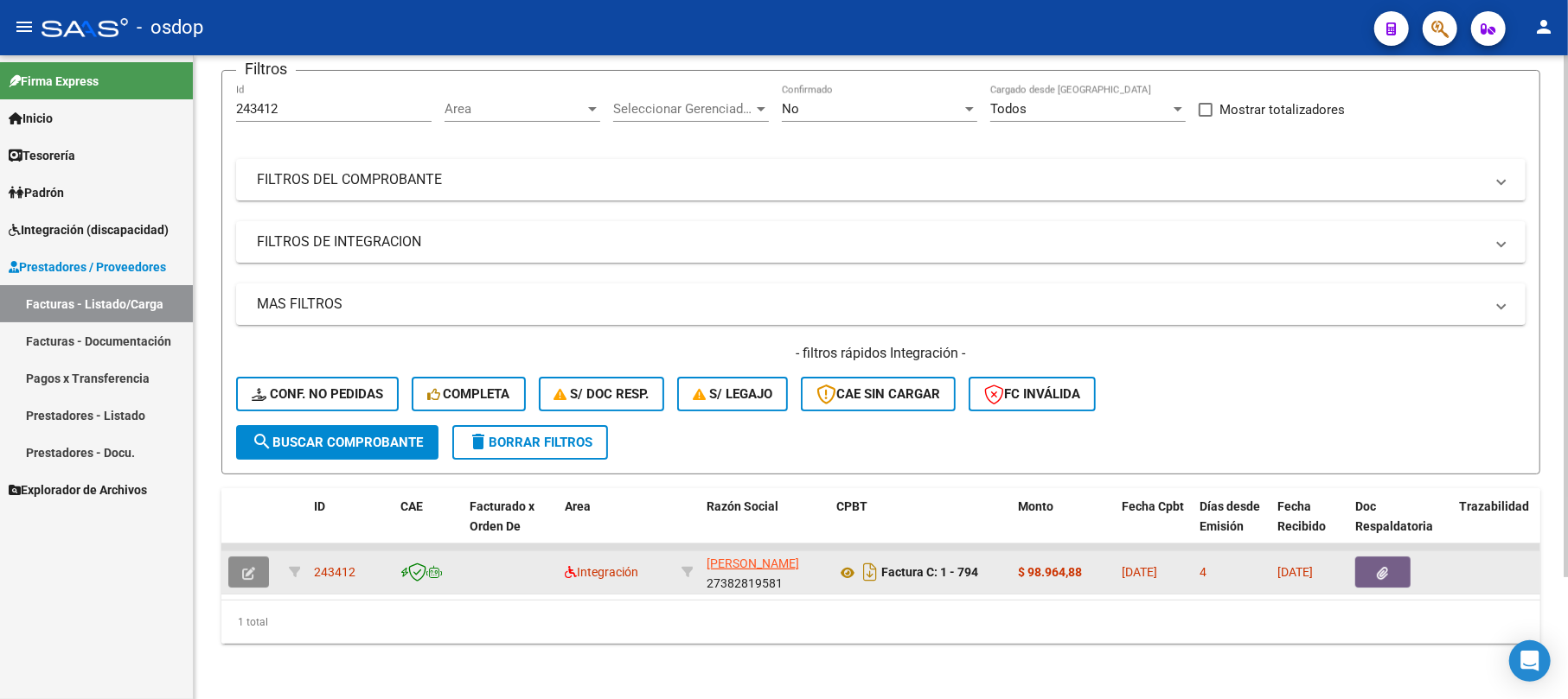
click at [247, 567] on icon "button" at bounding box center [249, 573] width 13 height 13
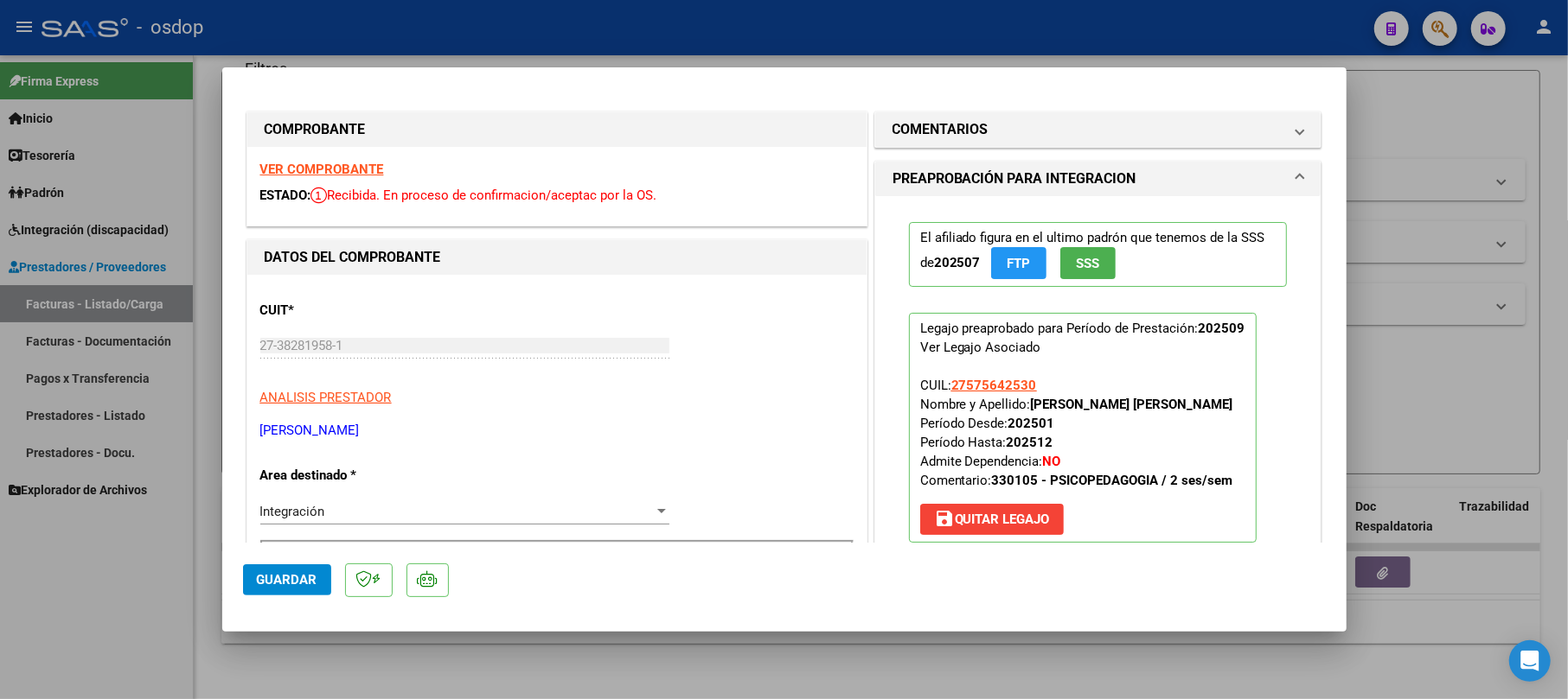
click at [271, 579] on span "Guardar" at bounding box center [286, 579] width 61 height 15
click at [294, 577] on span "Guardar" at bounding box center [286, 579] width 61 height 15
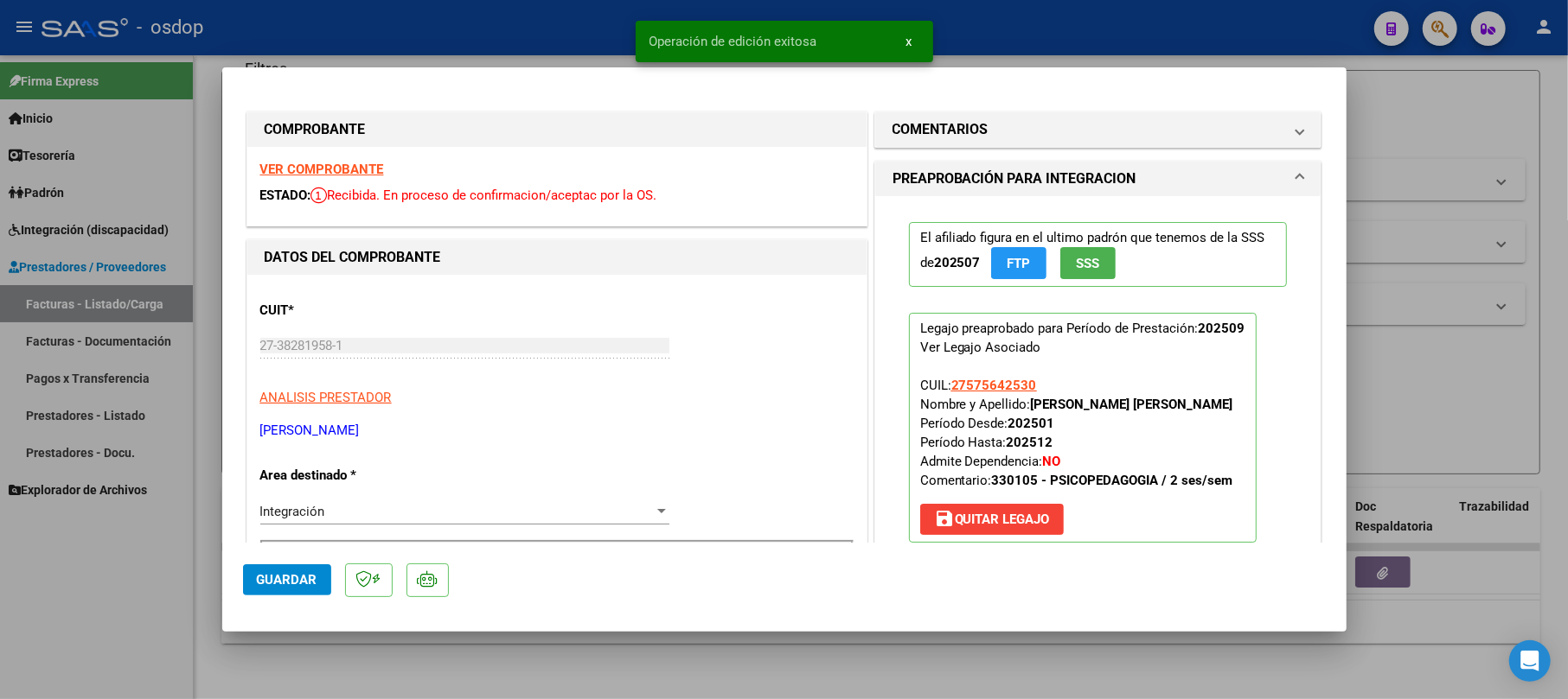
click at [1422, 104] on div at bounding box center [784, 350] width 1568 height 699
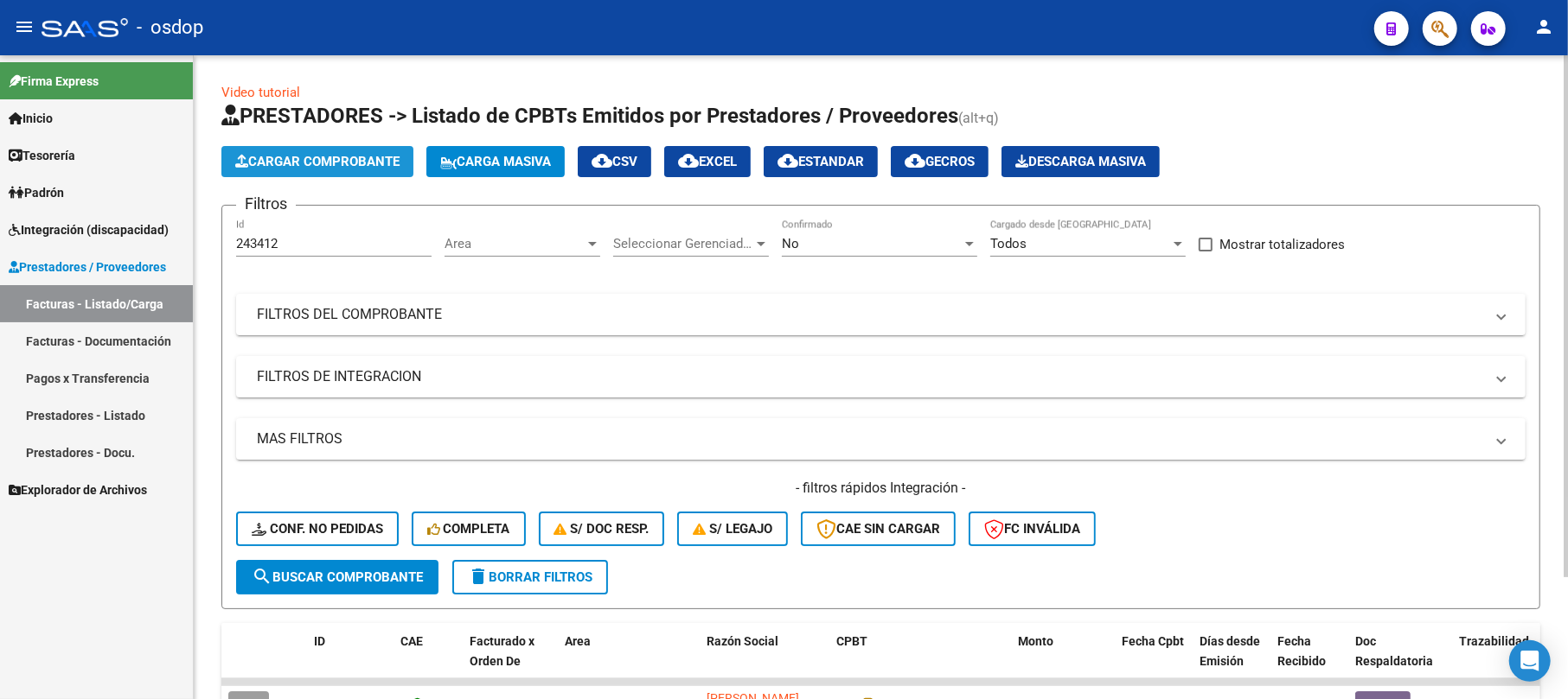
click at [333, 156] on span "Cargar Comprobante" at bounding box center [317, 161] width 164 height 15
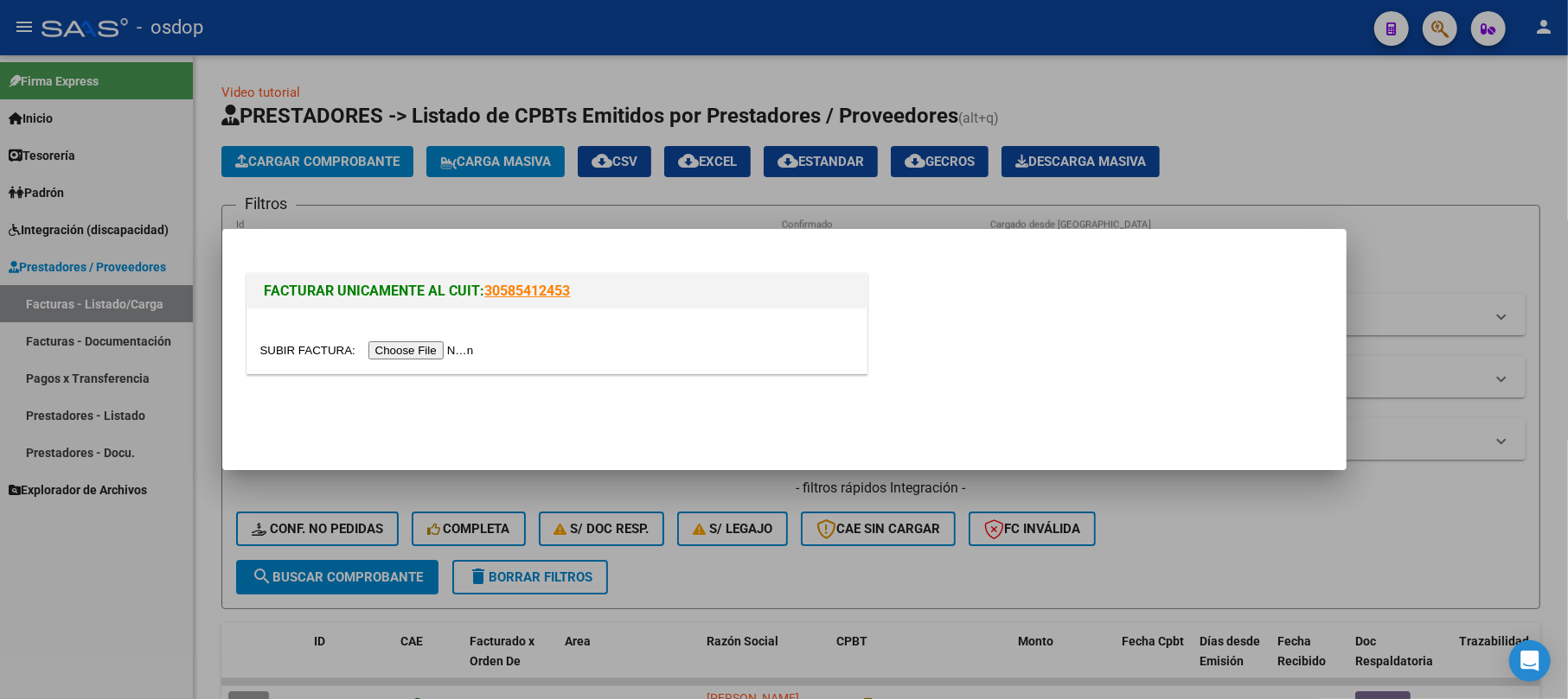
click at [447, 354] on input "file" at bounding box center [370, 350] width 219 height 18
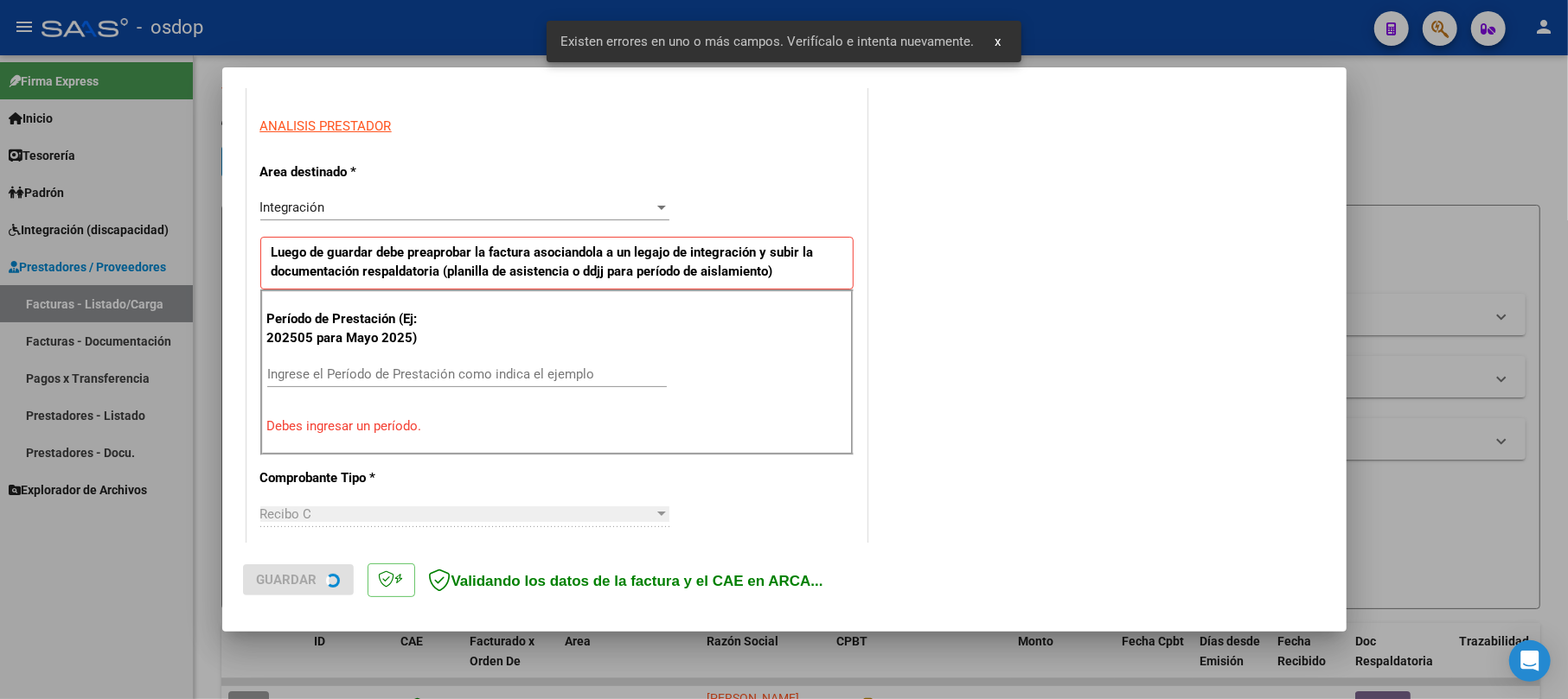
scroll to position [344, 0]
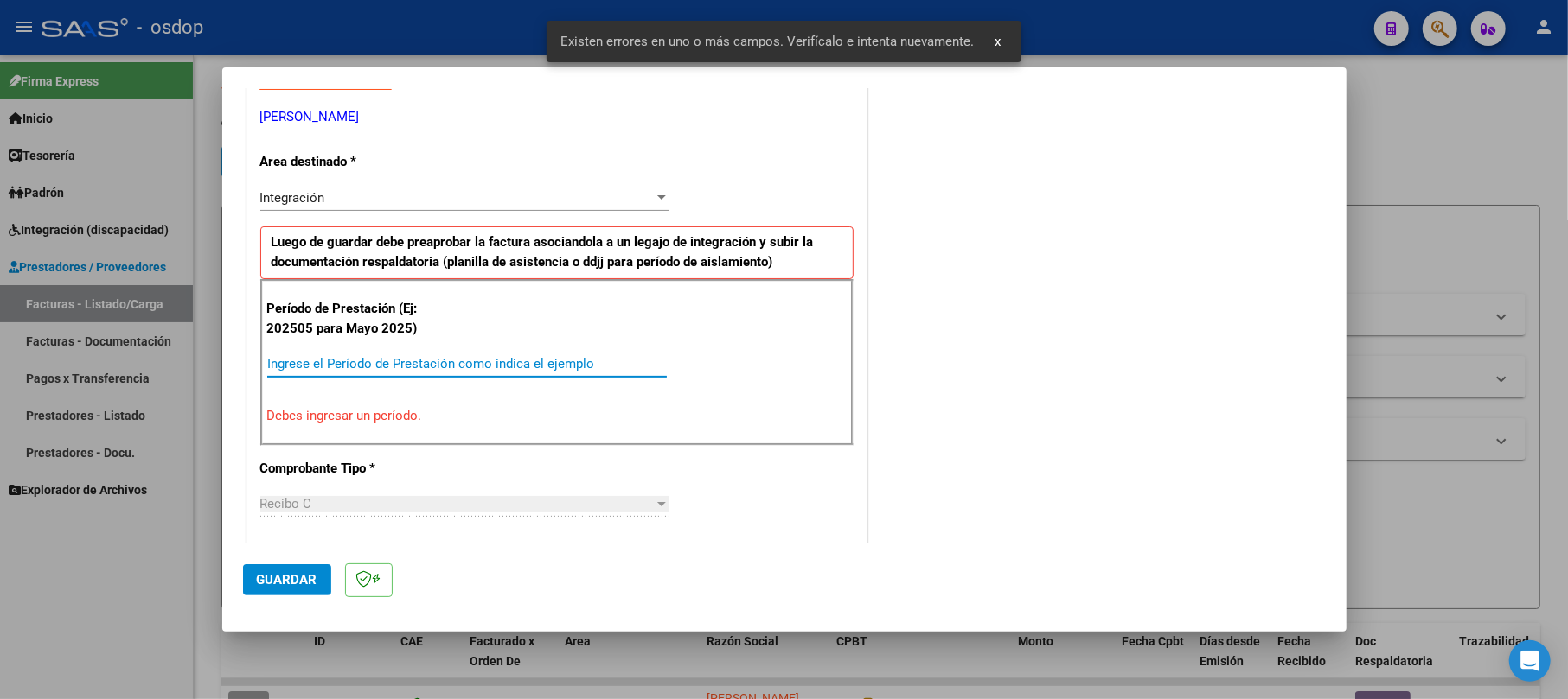
drag, startPoint x: 323, startPoint y: 358, endPoint x: 315, endPoint y: 377, distance: 20.6
click at [322, 361] on input "Ingrese el Período de Prestación como indica el ejemplo" at bounding box center [467, 363] width 399 height 15
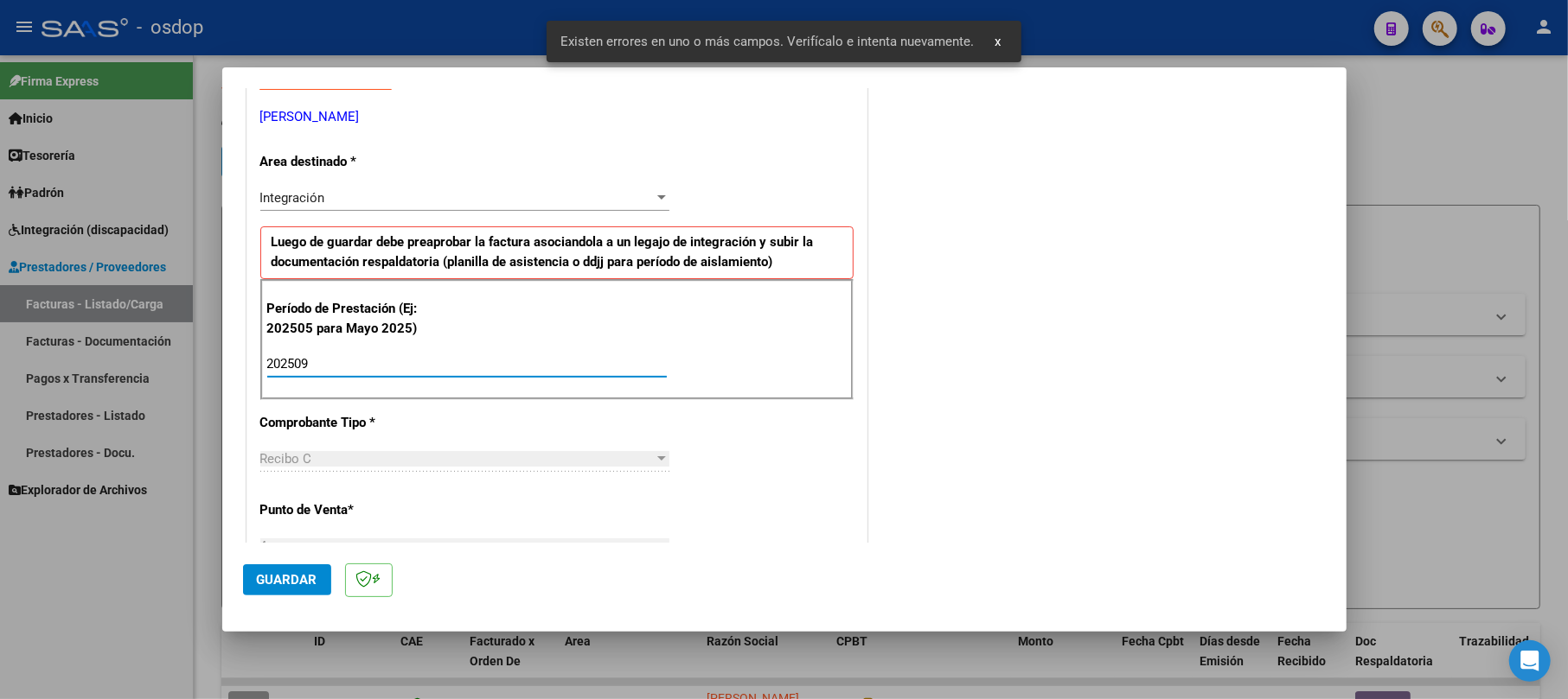
type input "202509"
click at [939, 359] on div "COMENTARIOS Comentarios De la Obra Social: Comentarios de la Obra Social (no vi…" at bounding box center [1098, 564] width 455 height 1599
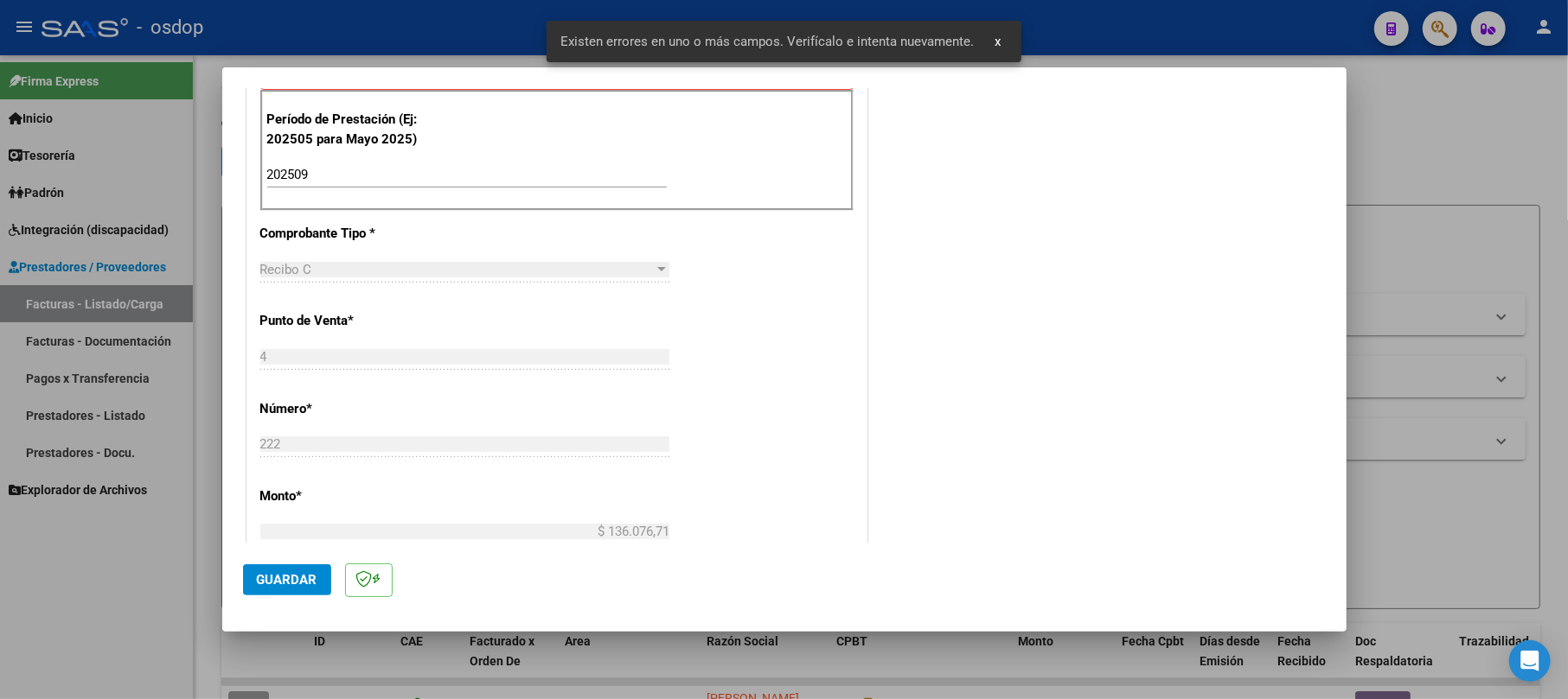
scroll to position [690, 0]
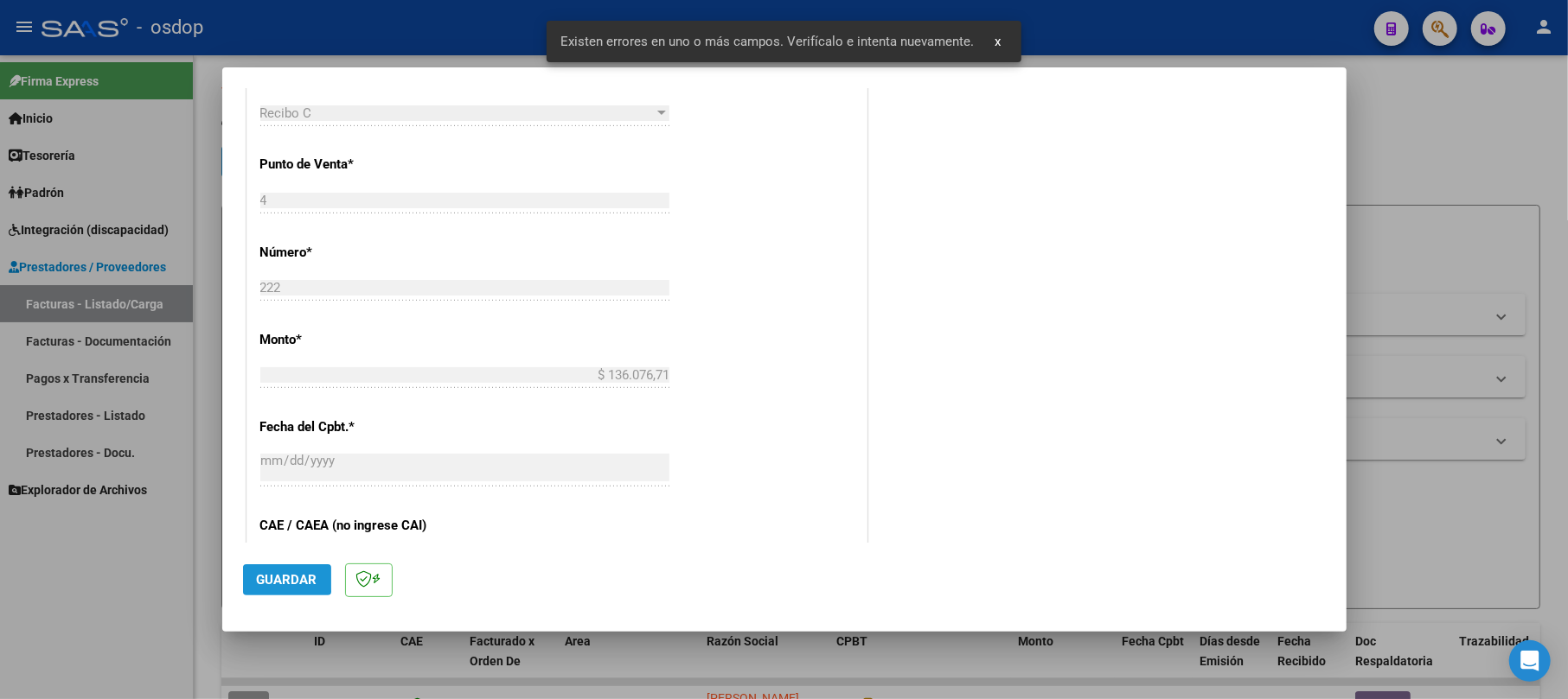
click at [271, 579] on span "Guardar" at bounding box center [286, 579] width 61 height 15
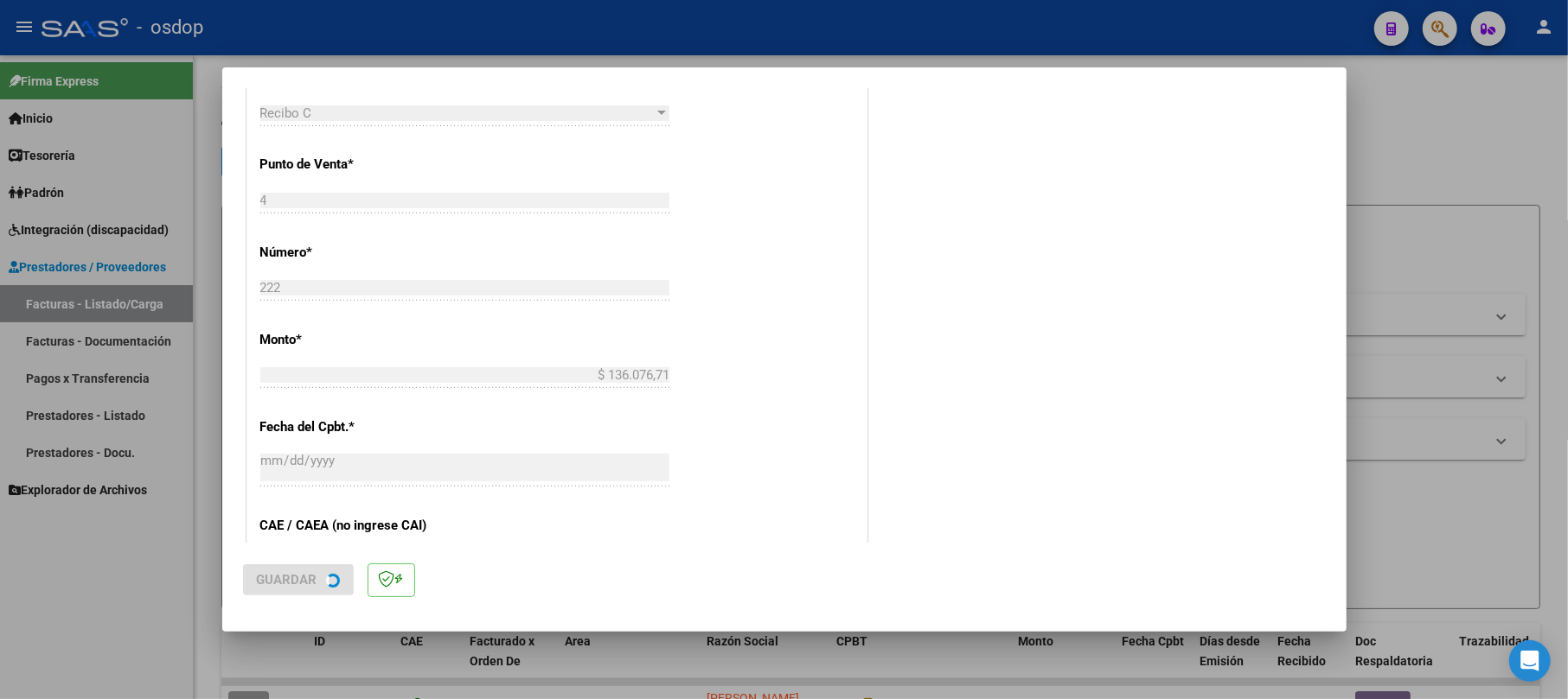
scroll to position [0, 0]
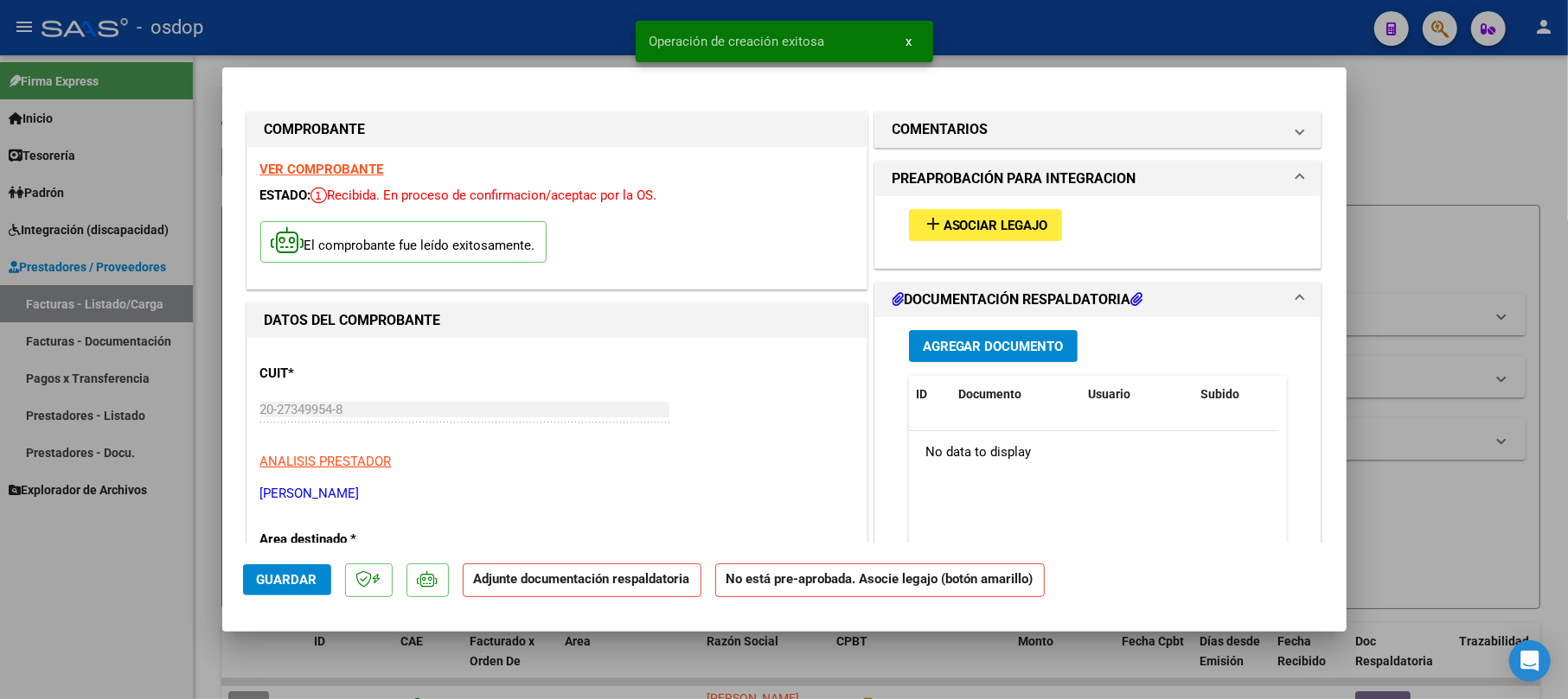
click at [991, 350] on span "Agregar Documento" at bounding box center [993, 346] width 141 height 15
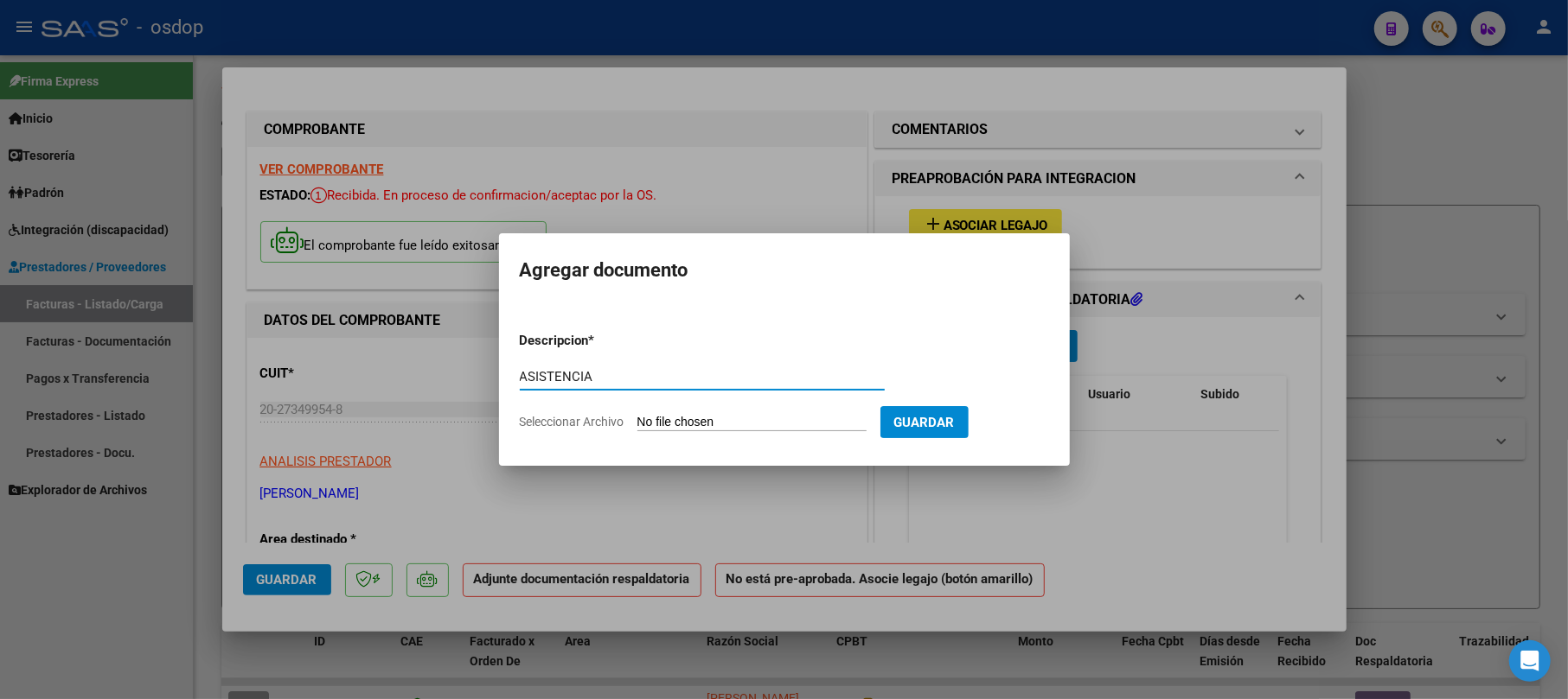
type input "ASISTENCIA"
click at [745, 411] on form "Descripcion * ASISTENCIA Escriba aquí una descripcion Seleccionar Archivo Guard…" at bounding box center [784, 381] width 530 height 126
click at [695, 420] on input "Seleccionar Archivo" at bounding box center [752, 423] width 230 height 16
type input "C:\fakepath\kINE [PERSON_NAME] PLANILLA.pdf"
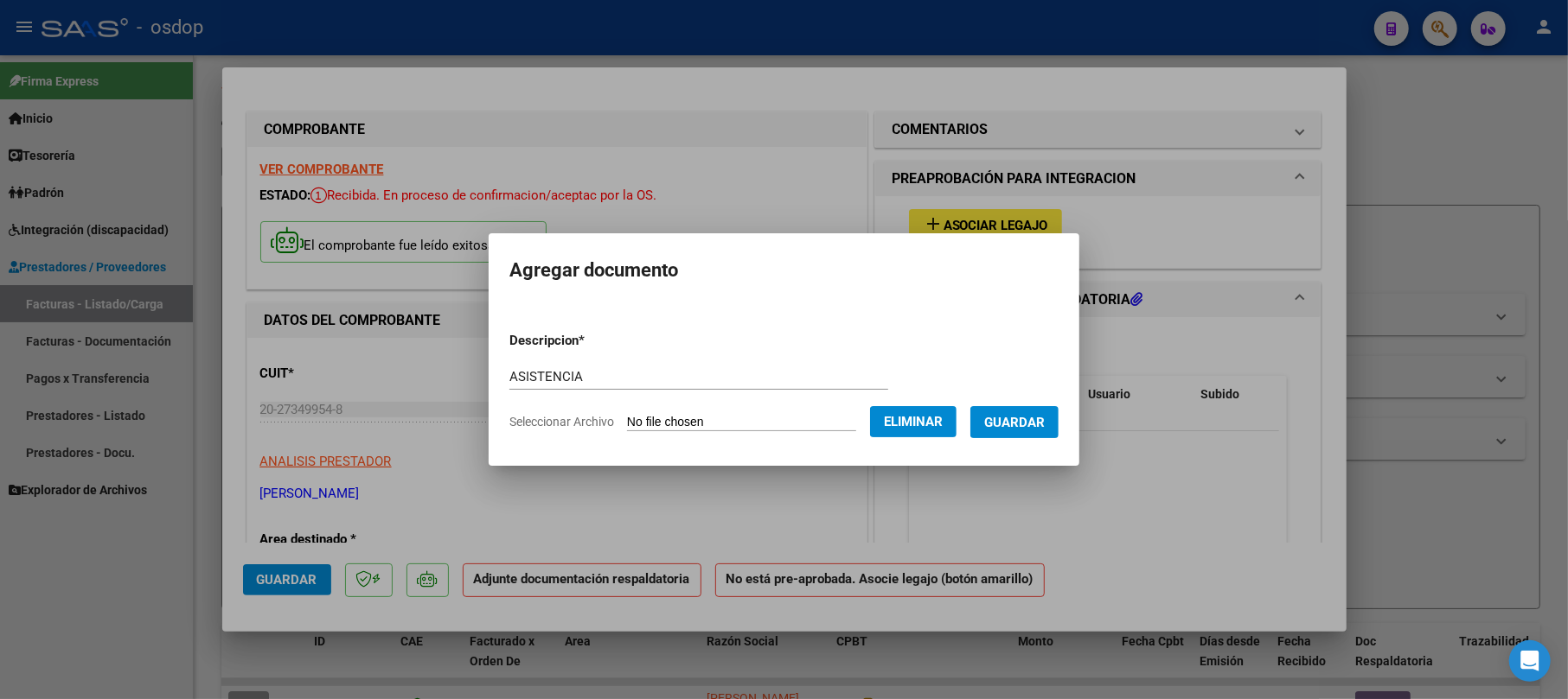
click at [1032, 430] on span "Guardar" at bounding box center [1014, 422] width 61 height 15
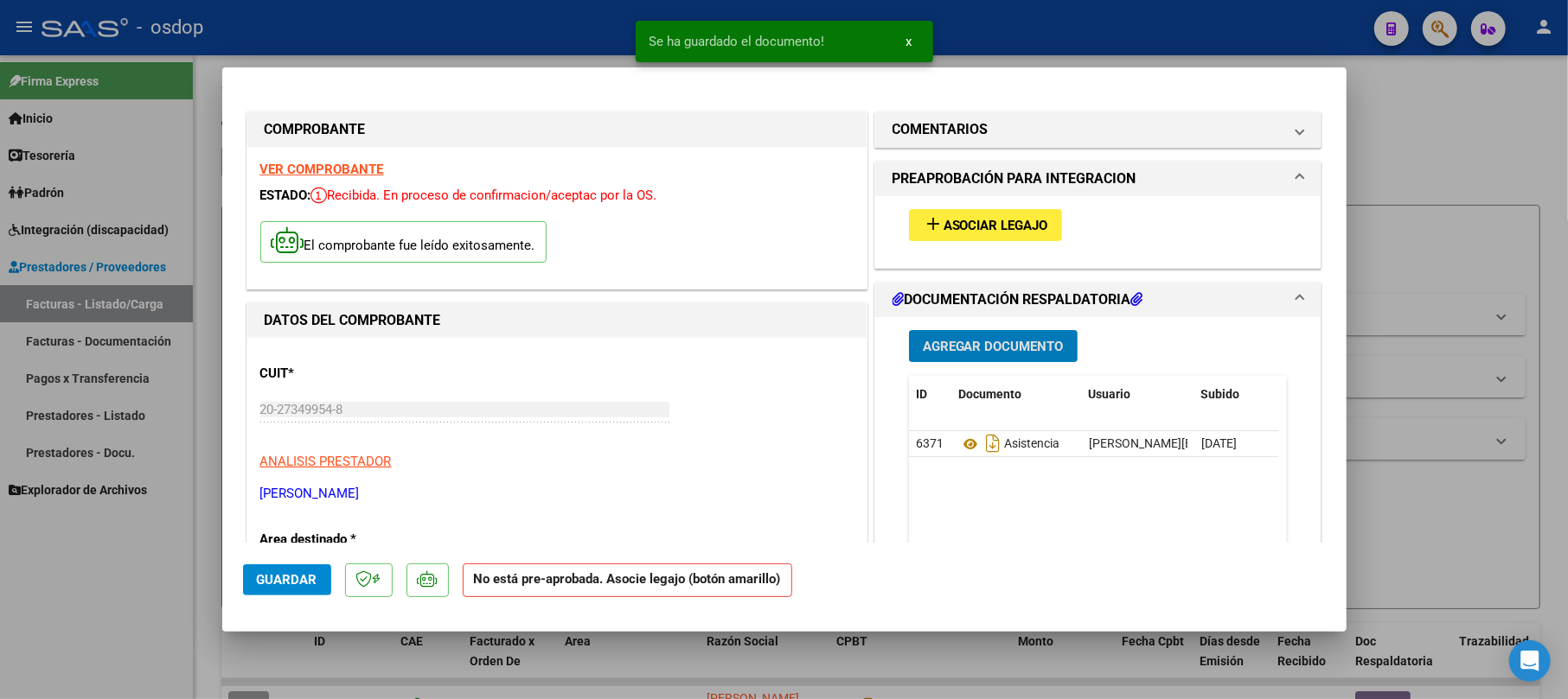
click at [998, 231] on span "Asociar Legajo" at bounding box center [996, 225] width 105 height 15
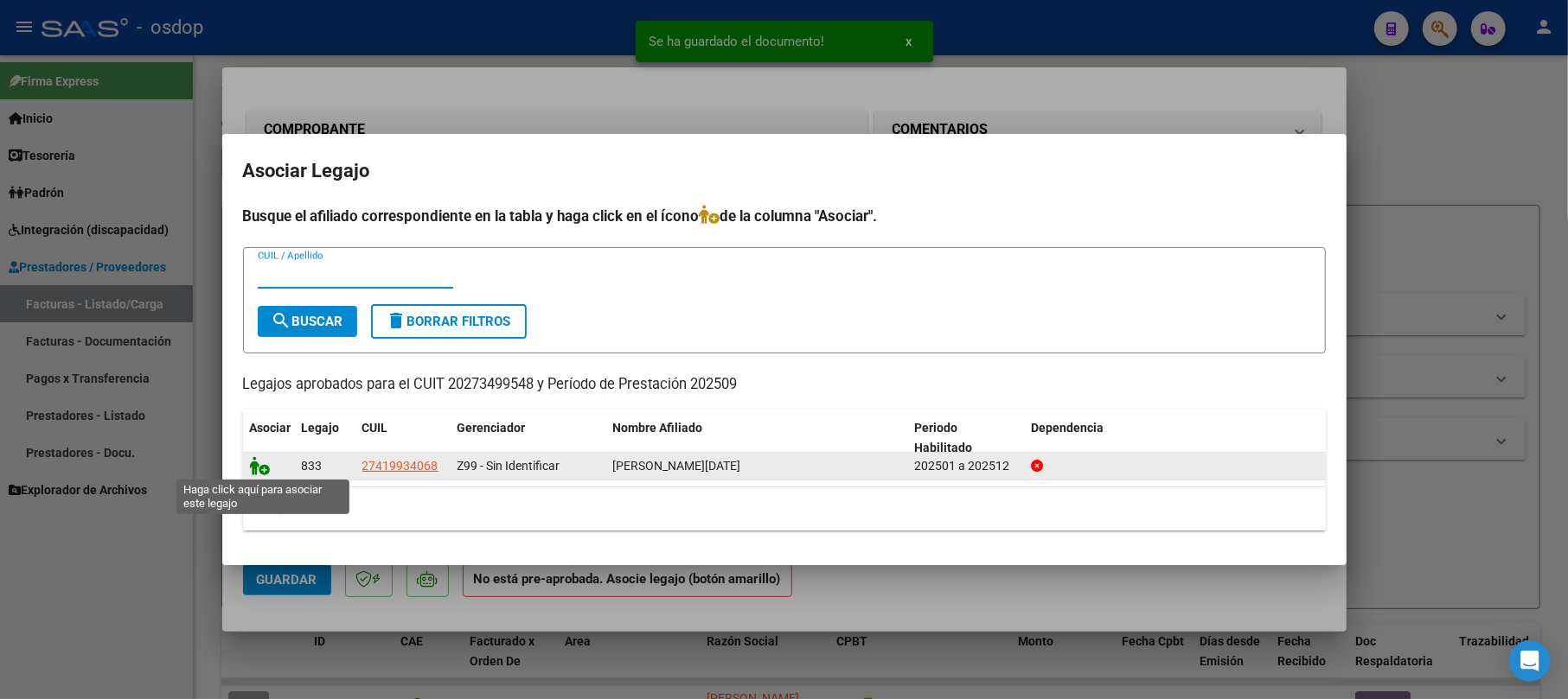
click at [260, 471] on icon at bounding box center [260, 465] width 21 height 19
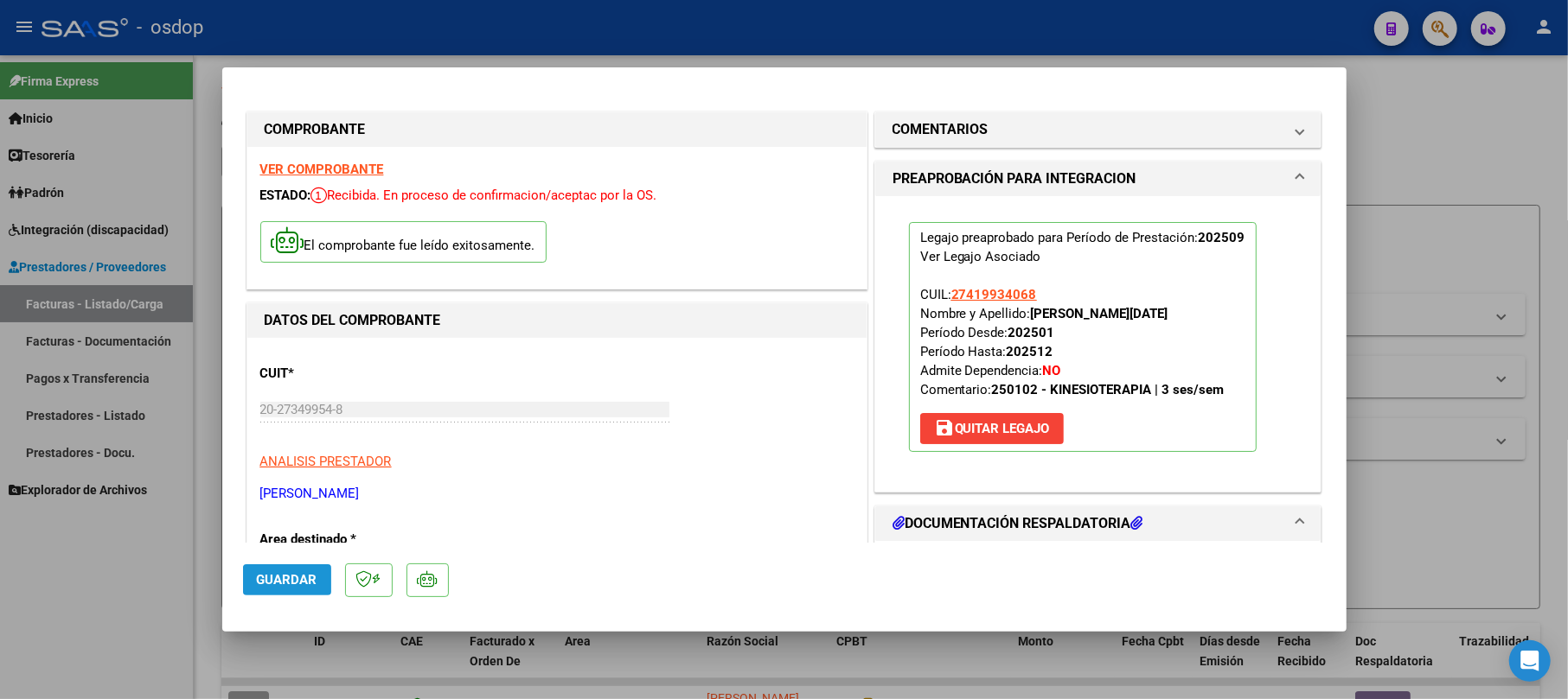
click at [284, 588] on span "Guardar" at bounding box center [286, 579] width 61 height 15
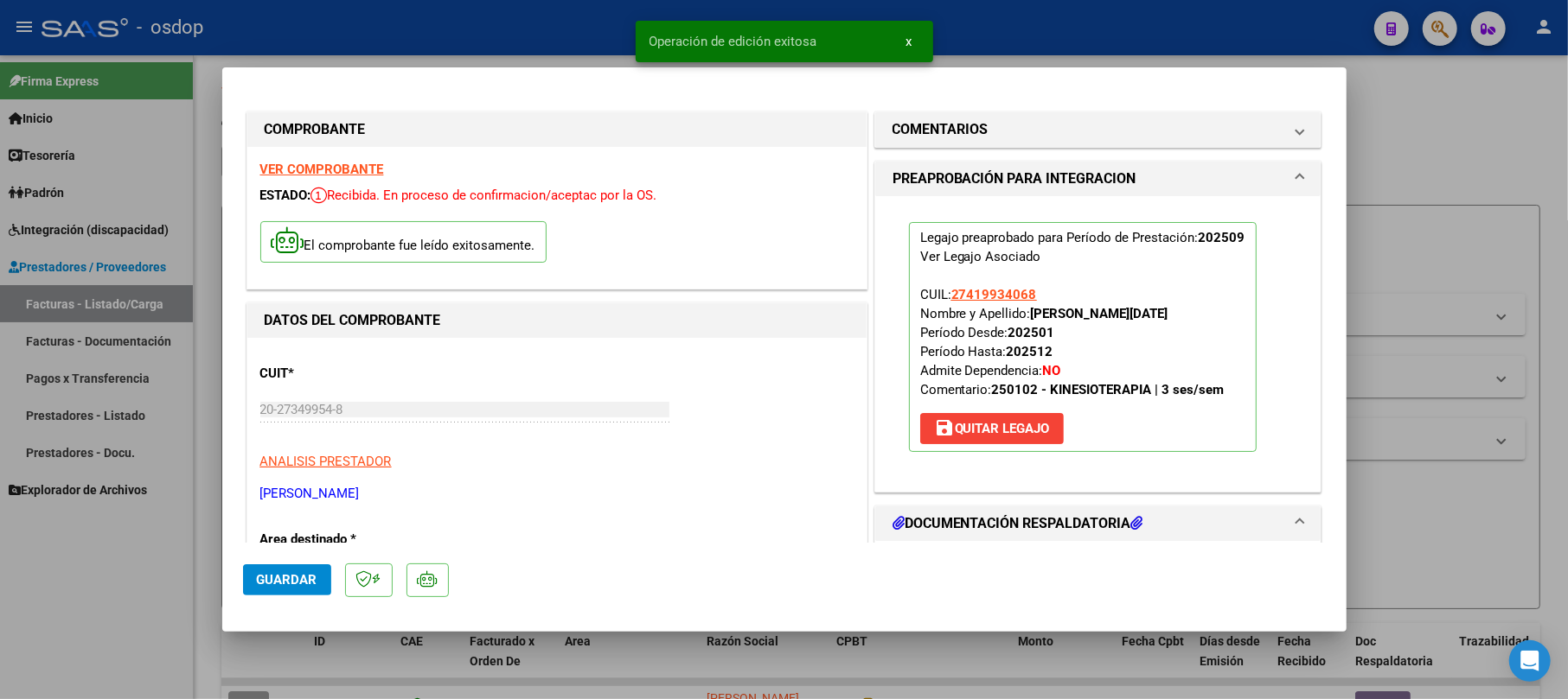
click at [1433, 125] on div at bounding box center [784, 350] width 1568 height 699
type input "$ 0,00"
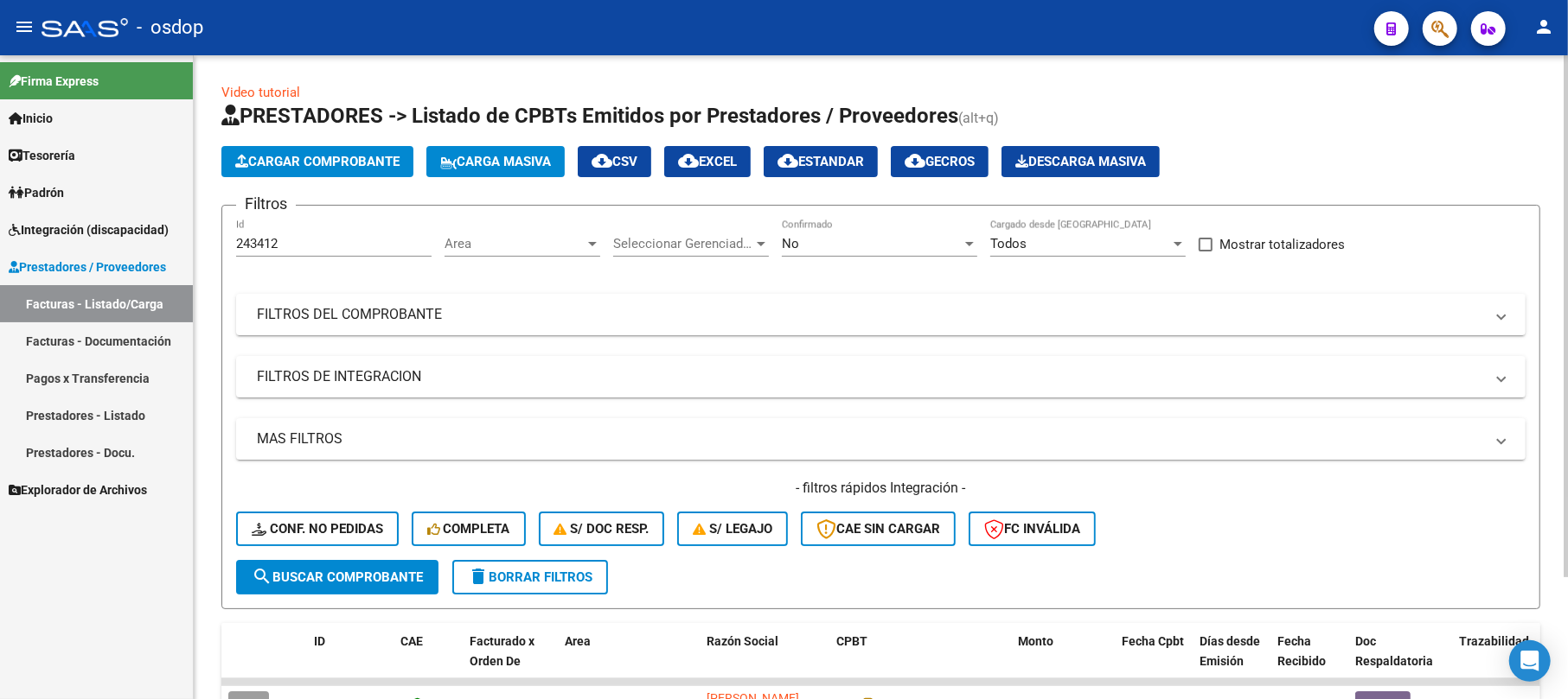
click at [346, 157] on span "Cargar Comprobante" at bounding box center [317, 161] width 164 height 15
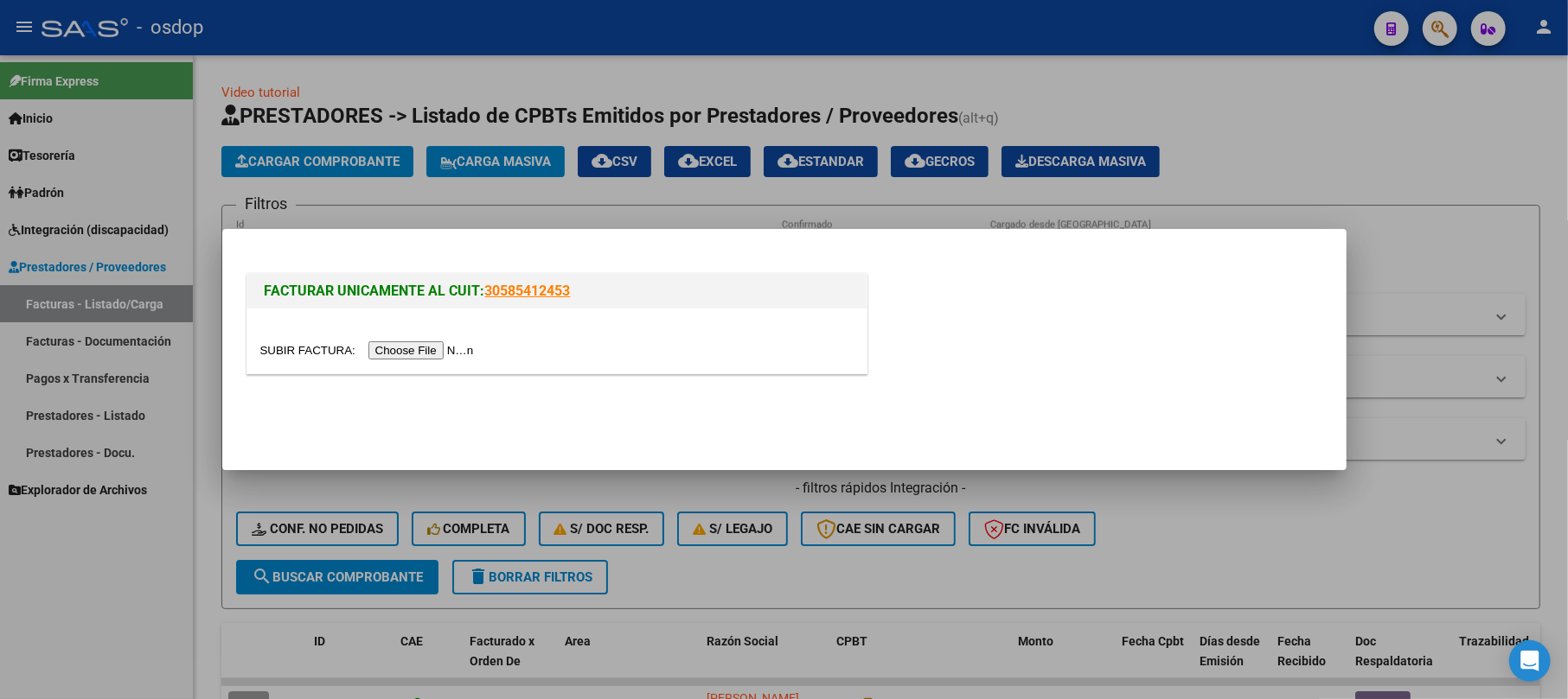
click at [422, 343] on input "file" at bounding box center [370, 350] width 219 height 18
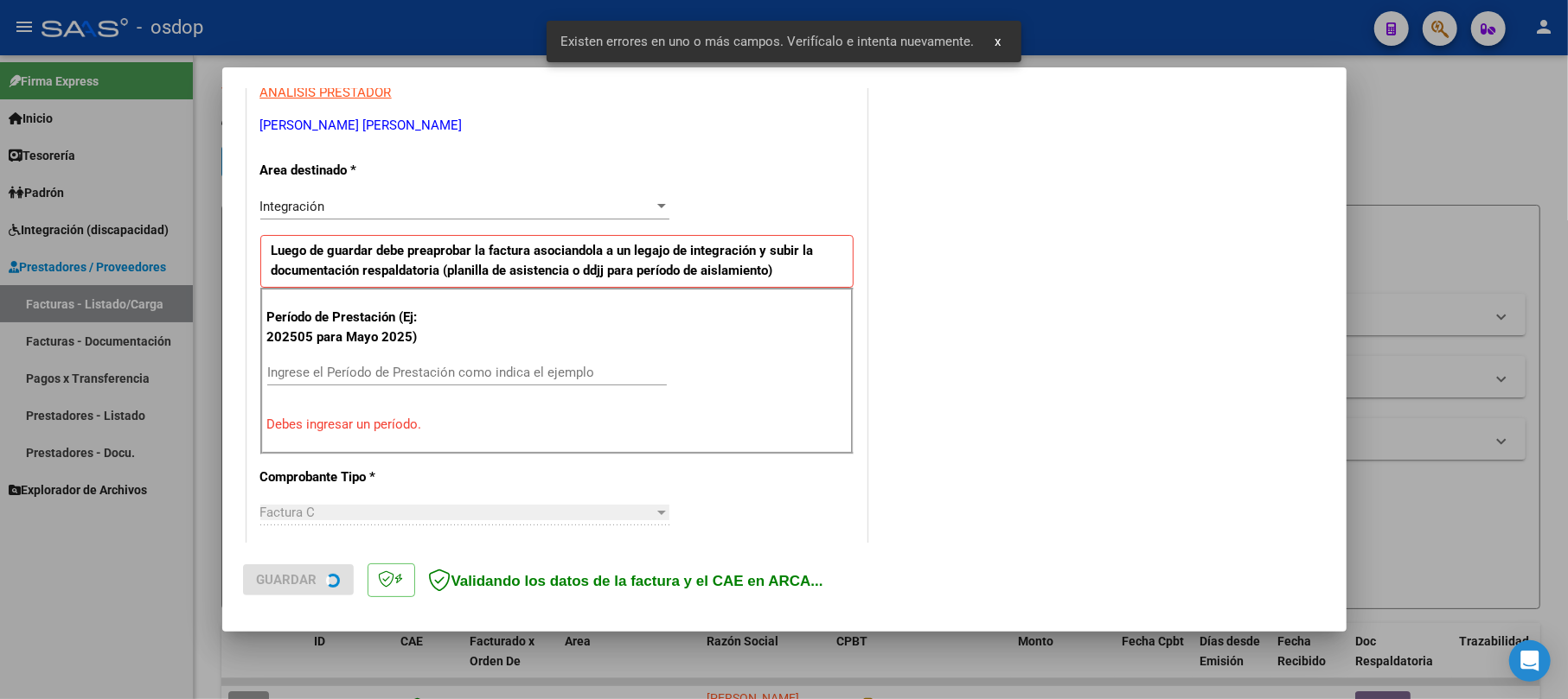
scroll to position [344, 0]
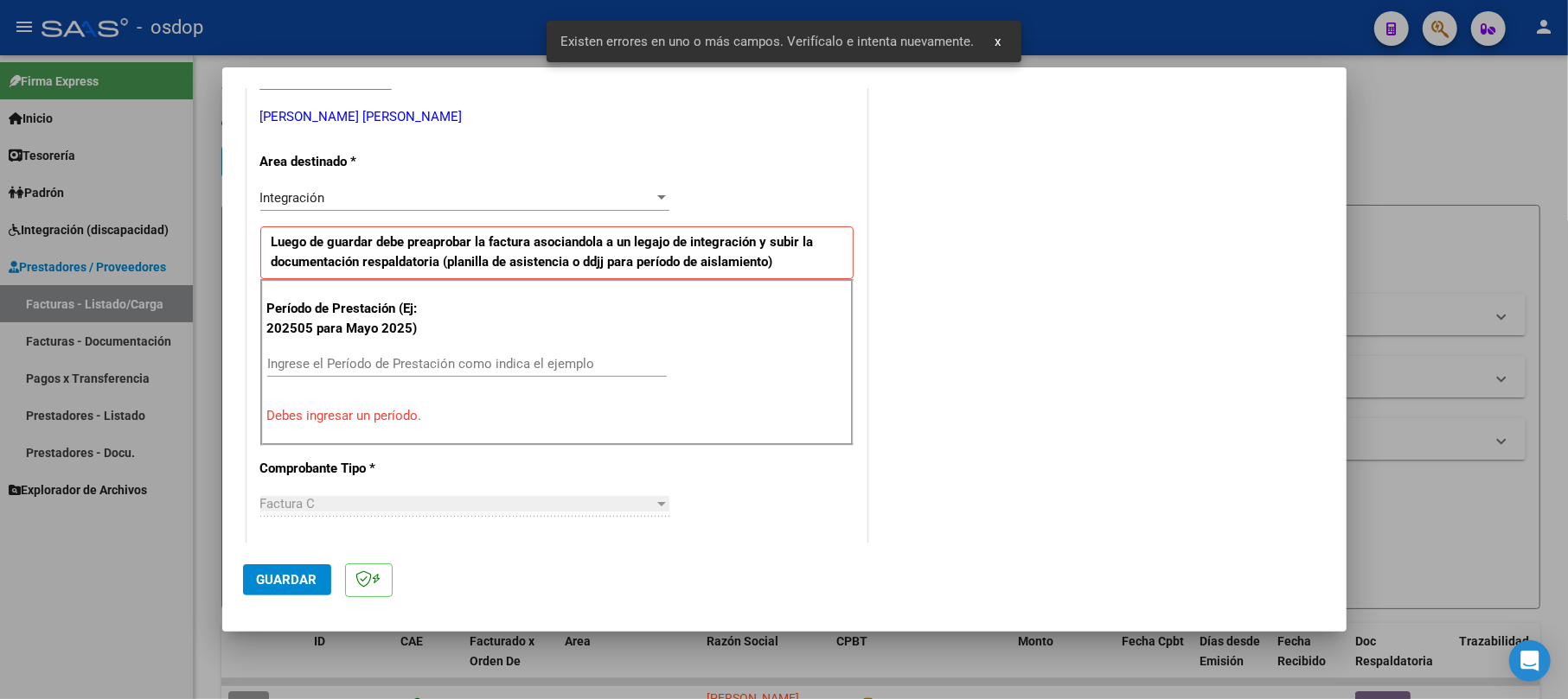
click at [371, 365] on input "Ingrese el Período de Prestación como indica el ejemplo" at bounding box center [467, 363] width 399 height 15
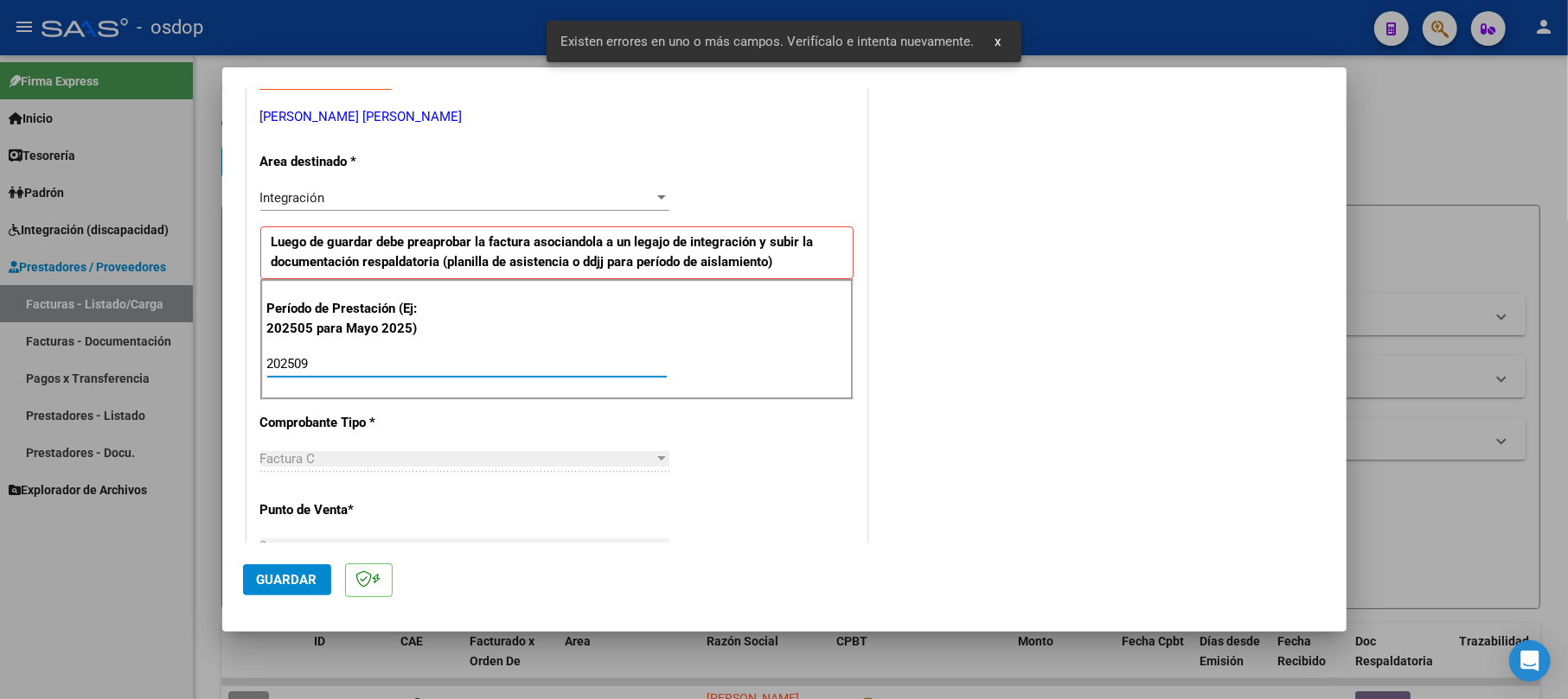
type input "202509"
click at [1003, 517] on div "COMENTARIOS Comentarios De la Obra Social: Comentarios de la Obra Social (no vi…" at bounding box center [1098, 564] width 455 height 1599
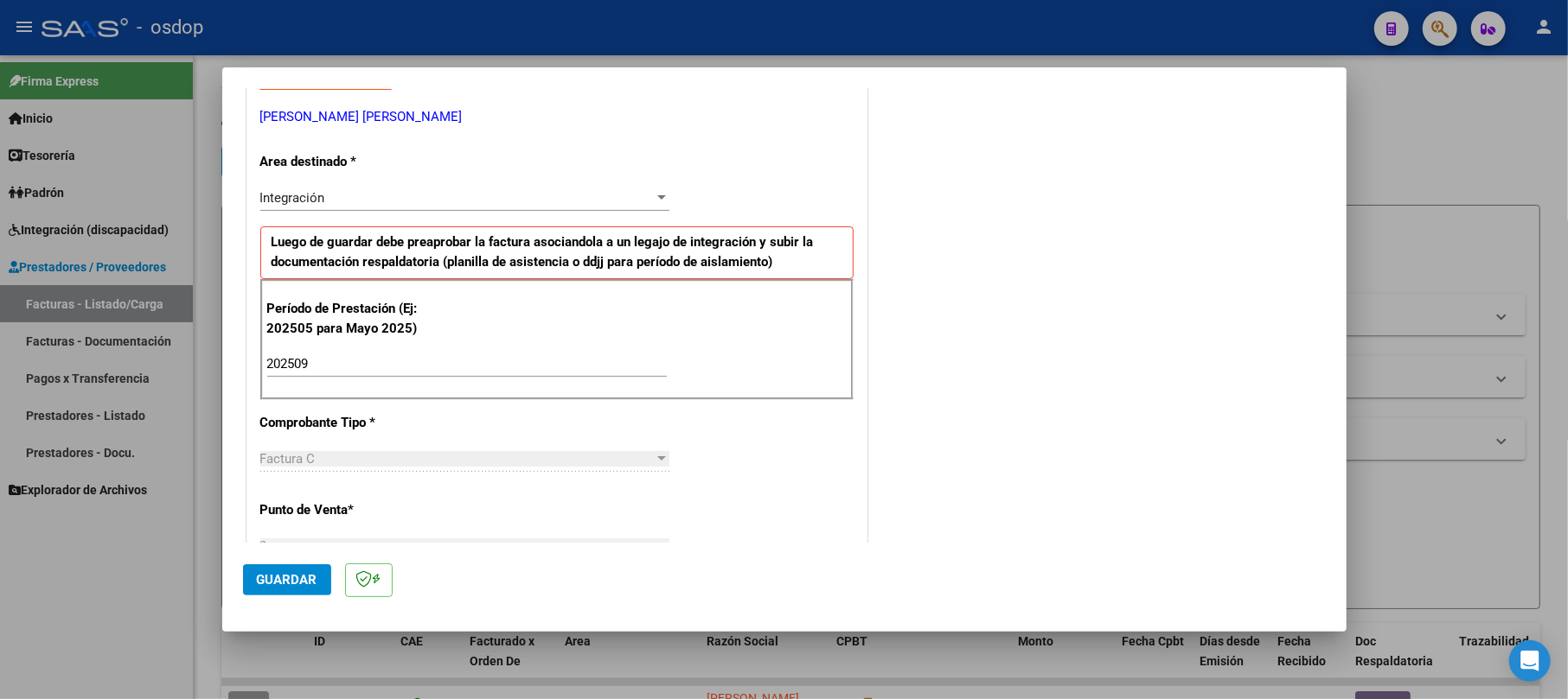
click at [268, 592] on button "Guardar" at bounding box center [287, 580] width 89 height 31
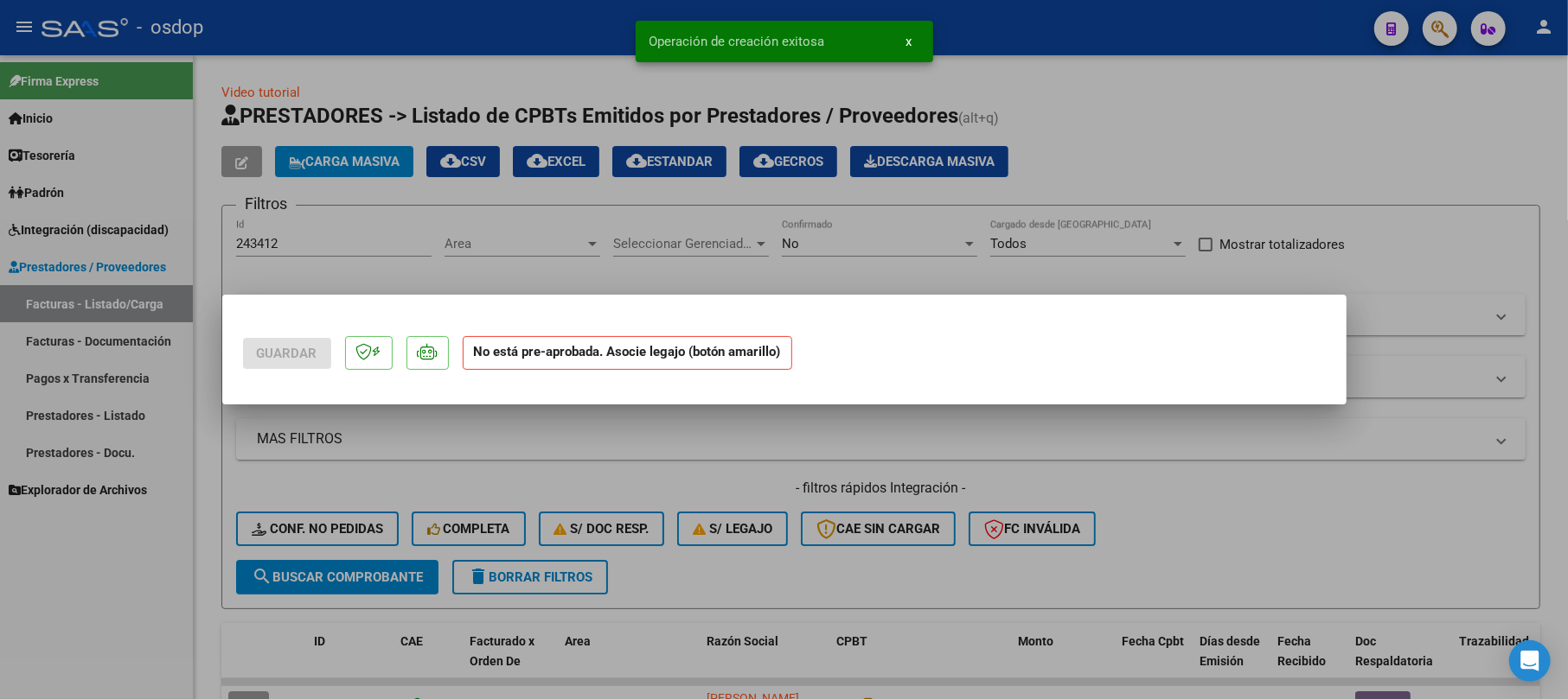
scroll to position [0, 0]
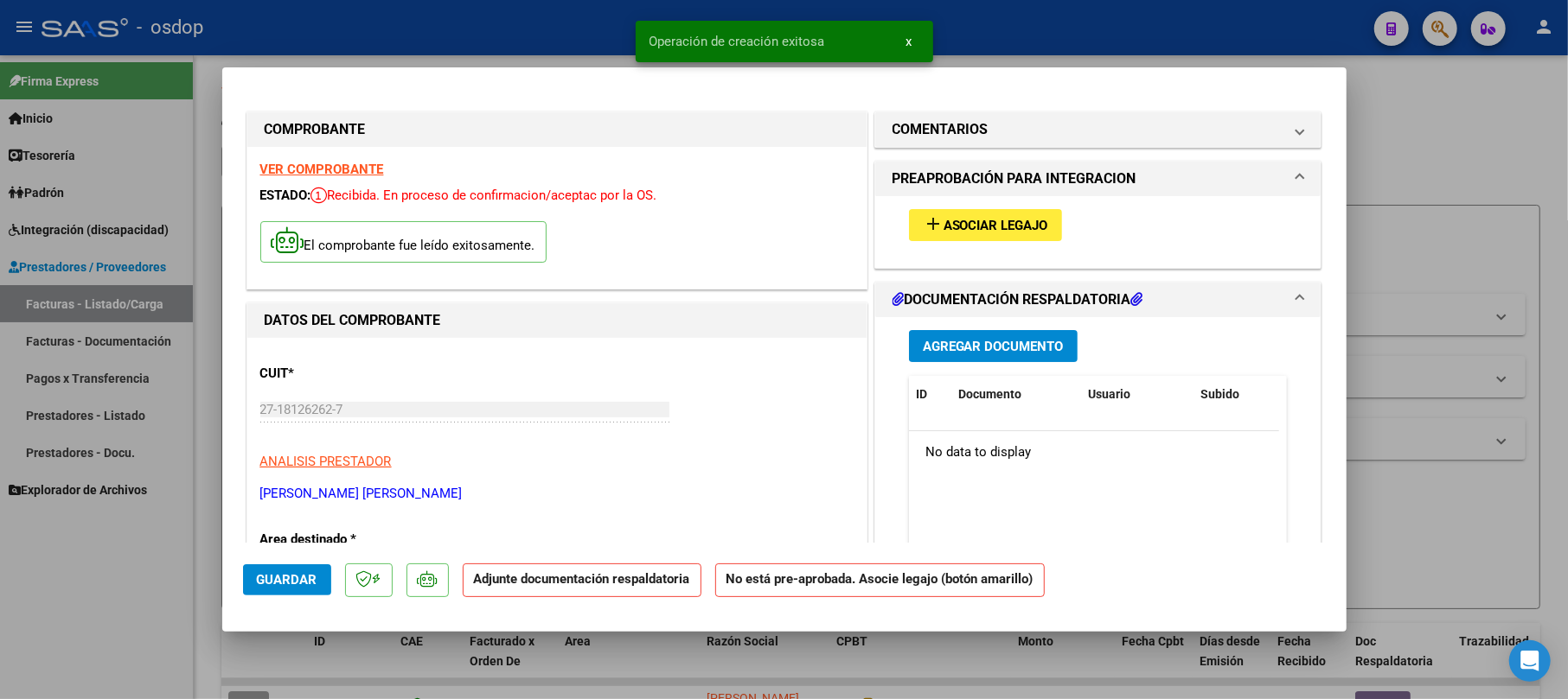
click at [909, 332] on button "Agregar Documento" at bounding box center [993, 346] width 169 height 32
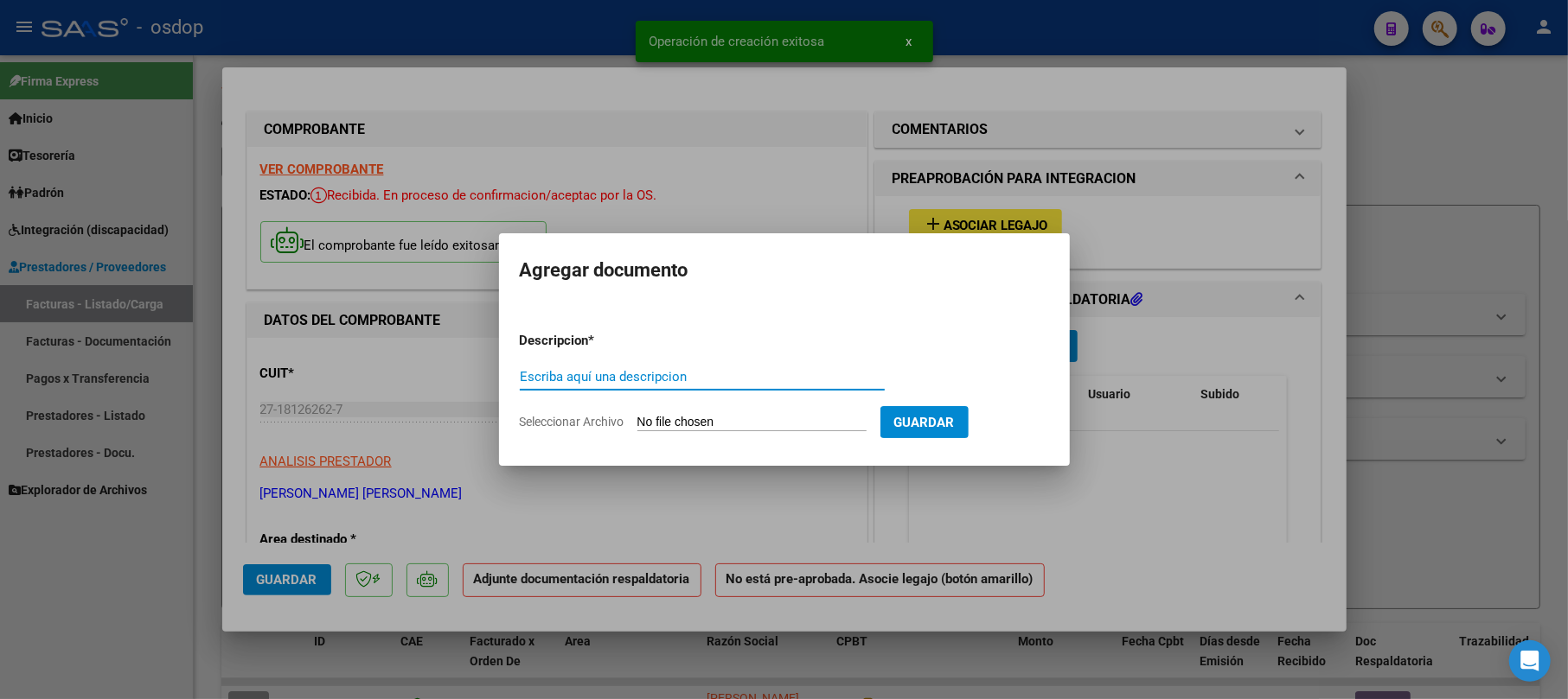
click at [676, 382] on input "Escriba aquí una descripcion" at bounding box center [702, 377] width 365 height 15
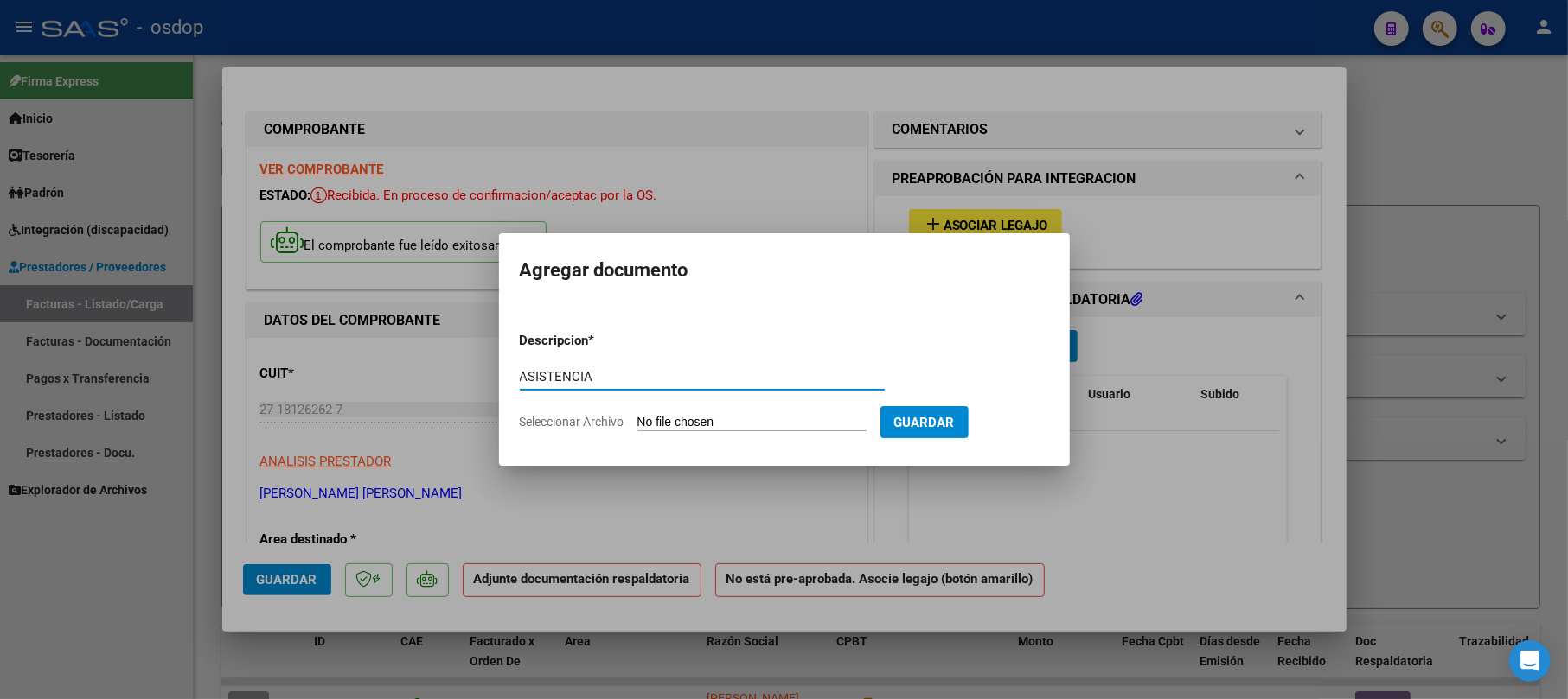
type input "ASISTENCIA"
click at [700, 427] on input "Seleccionar Archivo" at bounding box center [752, 423] width 230 height 16
type input "C:\fakepath\TRANSPORTE PLANILLA.pdf"
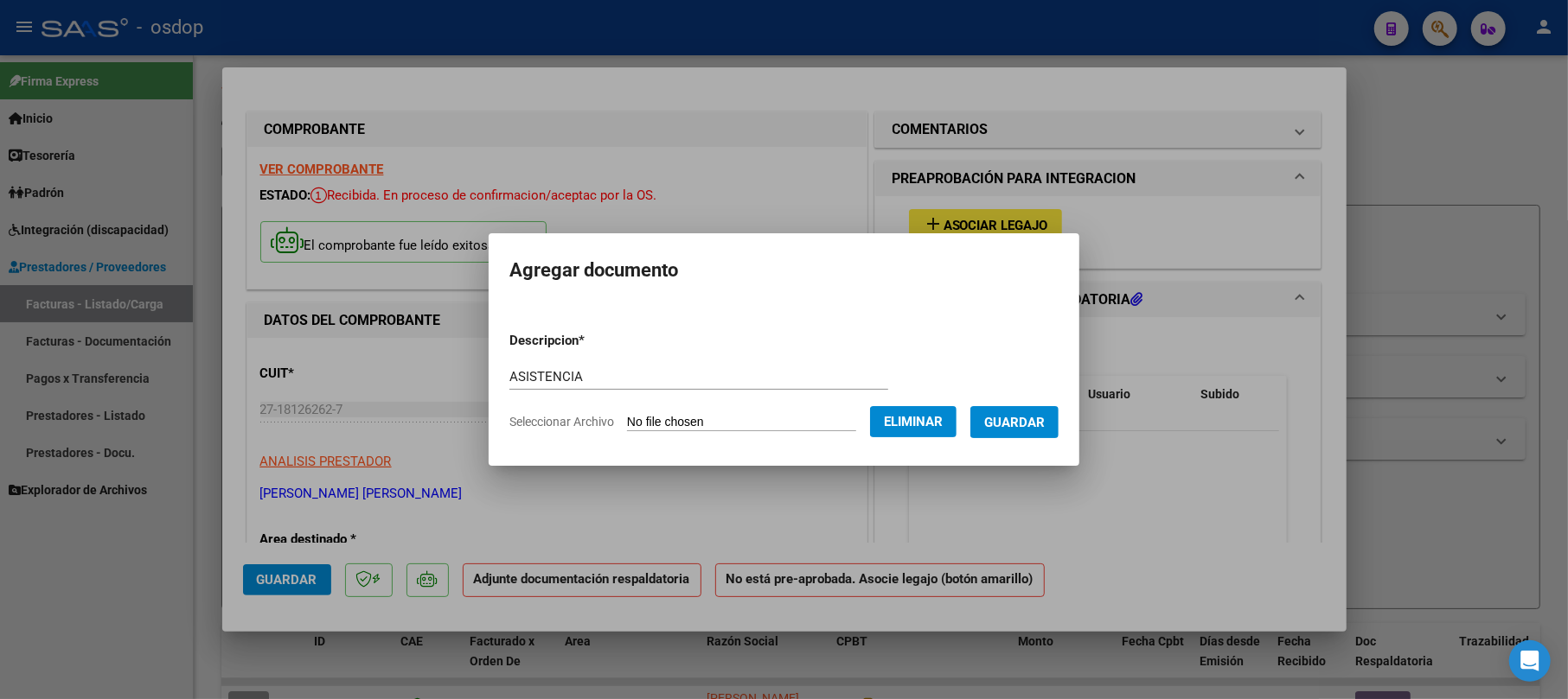
click at [1018, 423] on span "Guardar" at bounding box center [1014, 422] width 61 height 15
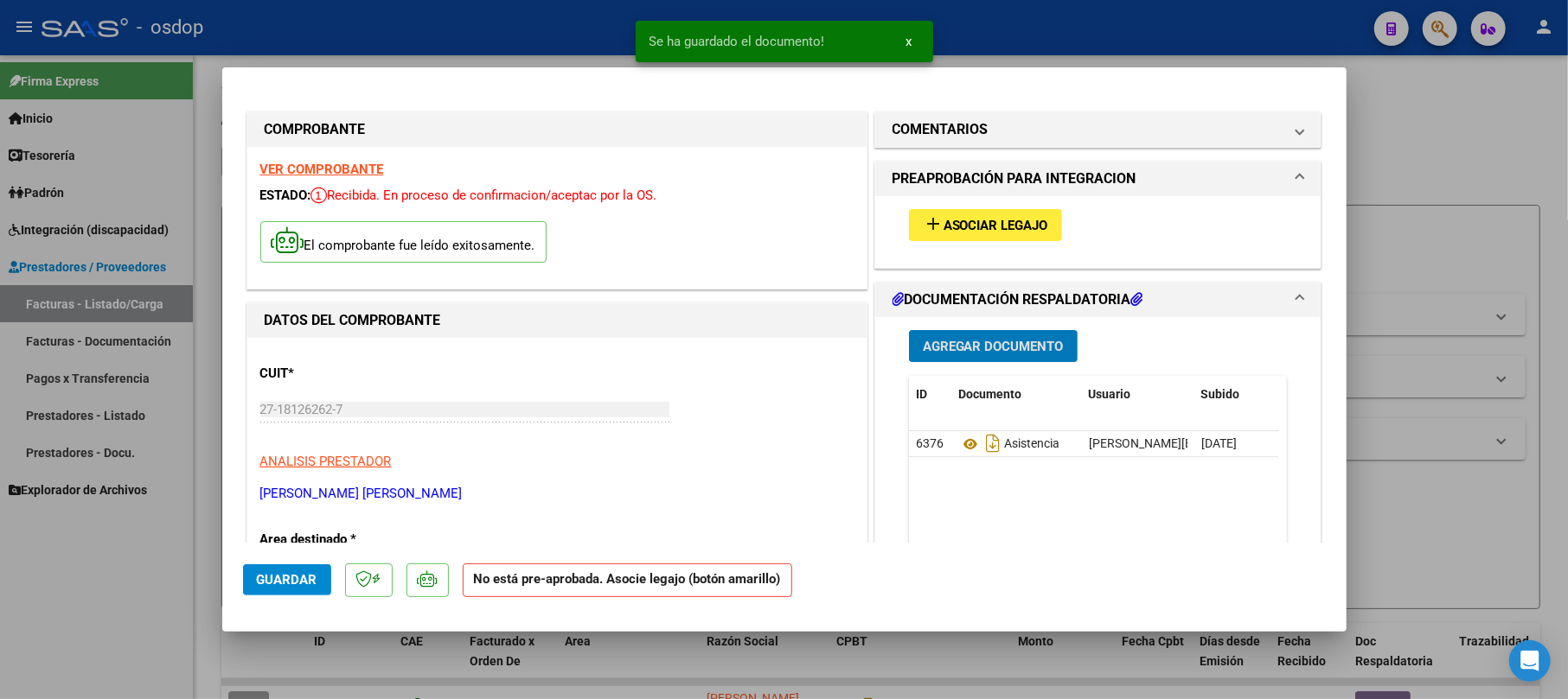
click at [994, 346] on span "Agregar Documento" at bounding box center [993, 346] width 141 height 15
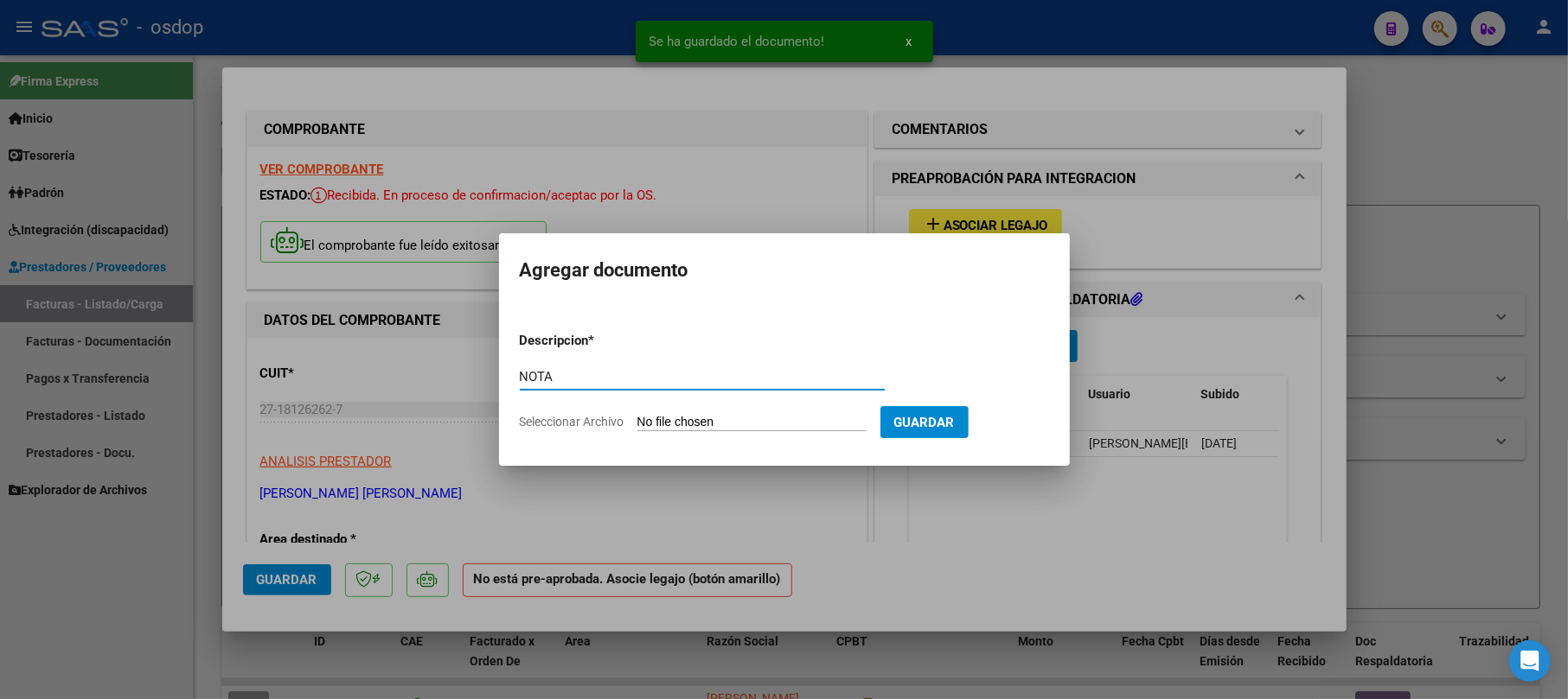
type input "NOTA"
click at [734, 426] on input "Seleccionar Archivo" at bounding box center [752, 423] width 230 height 16
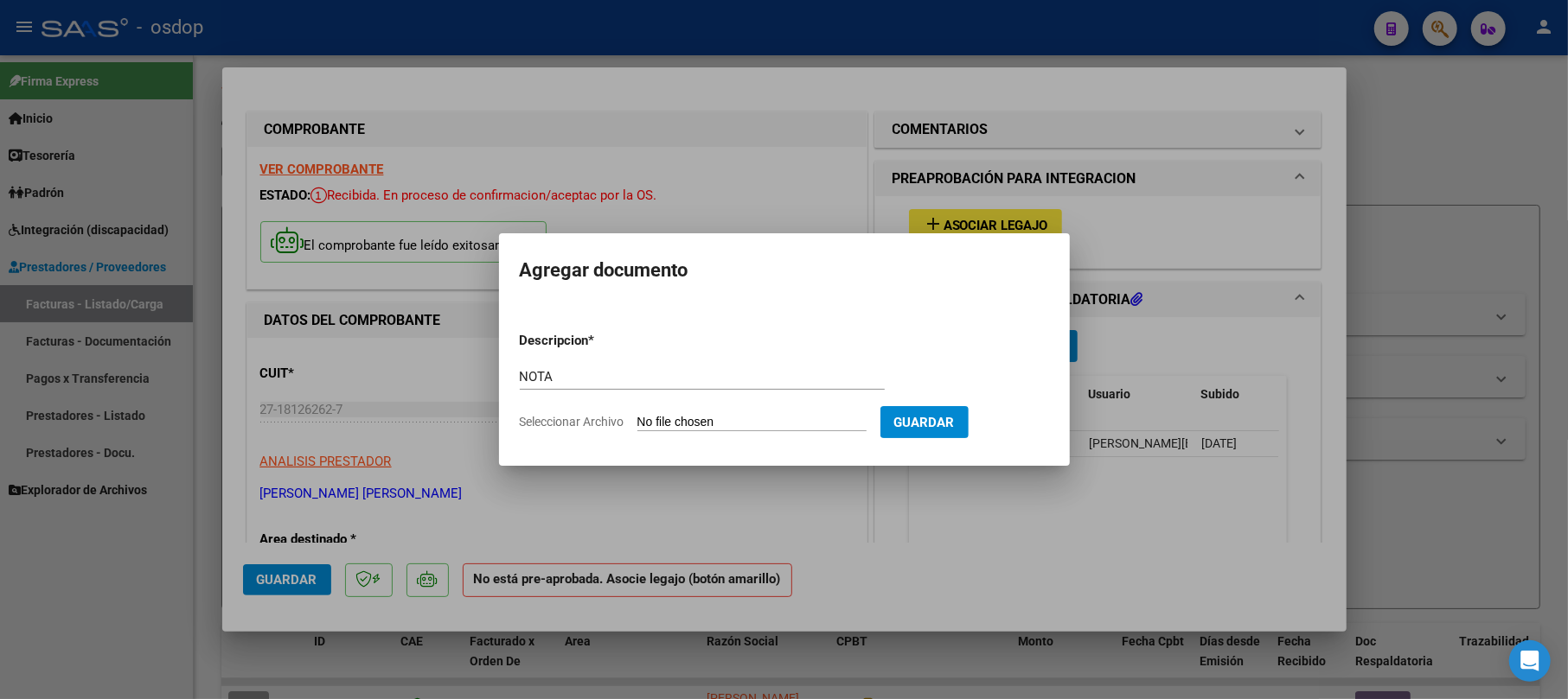
type input "C:\fakepath\NOTA TRANSPORTE.pdf"
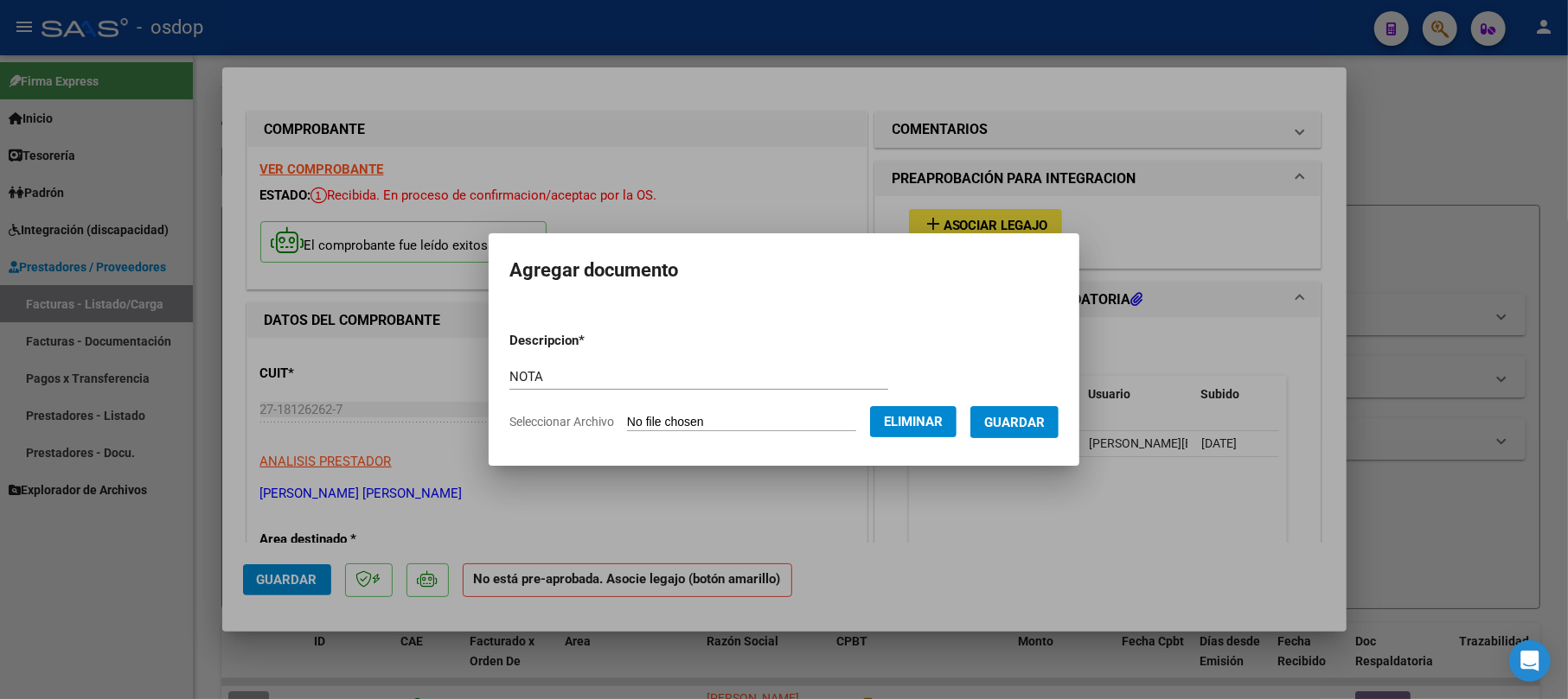
click at [1018, 424] on span "Guardar" at bounding box center [1014, 422] width 61 height 15
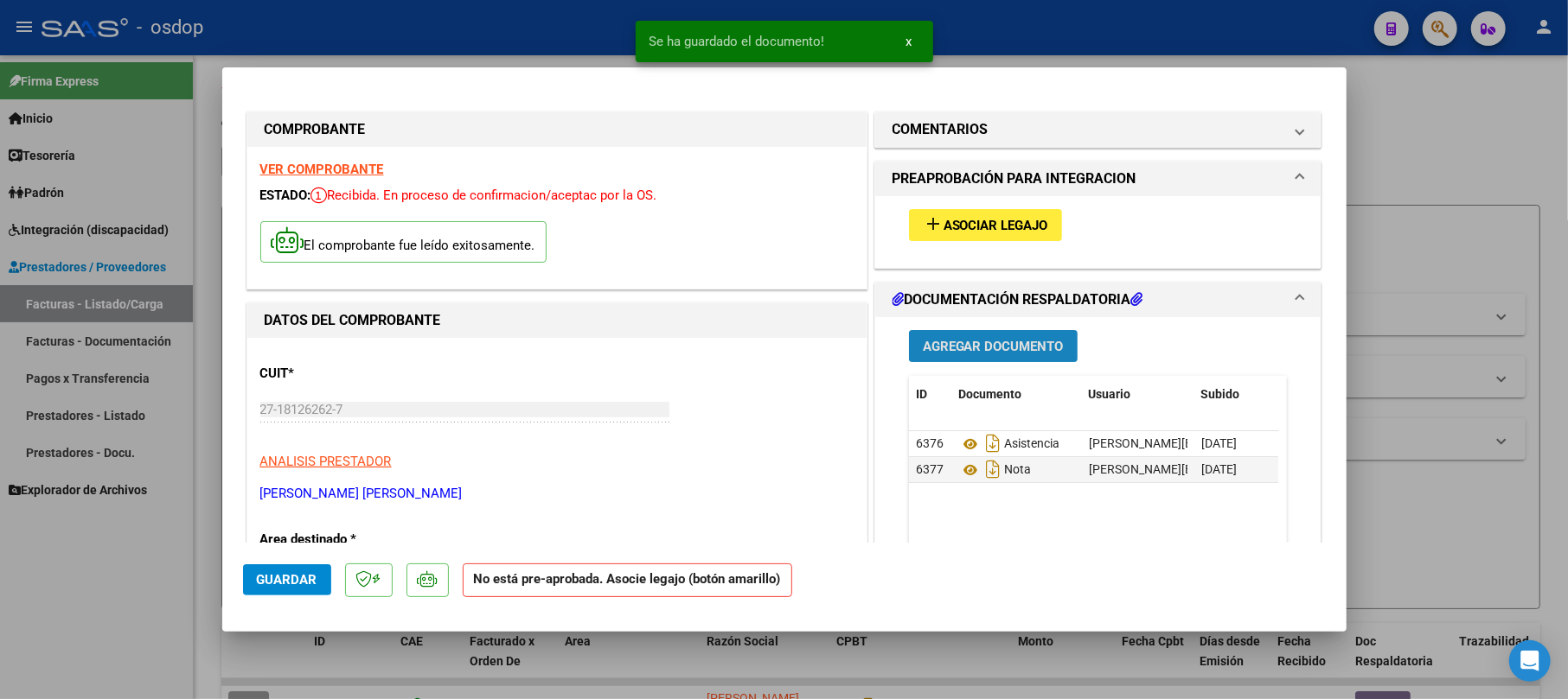
click at [973, 350] on span "Agregar Documento" at bounding box center [993, 346] width 141 height 15
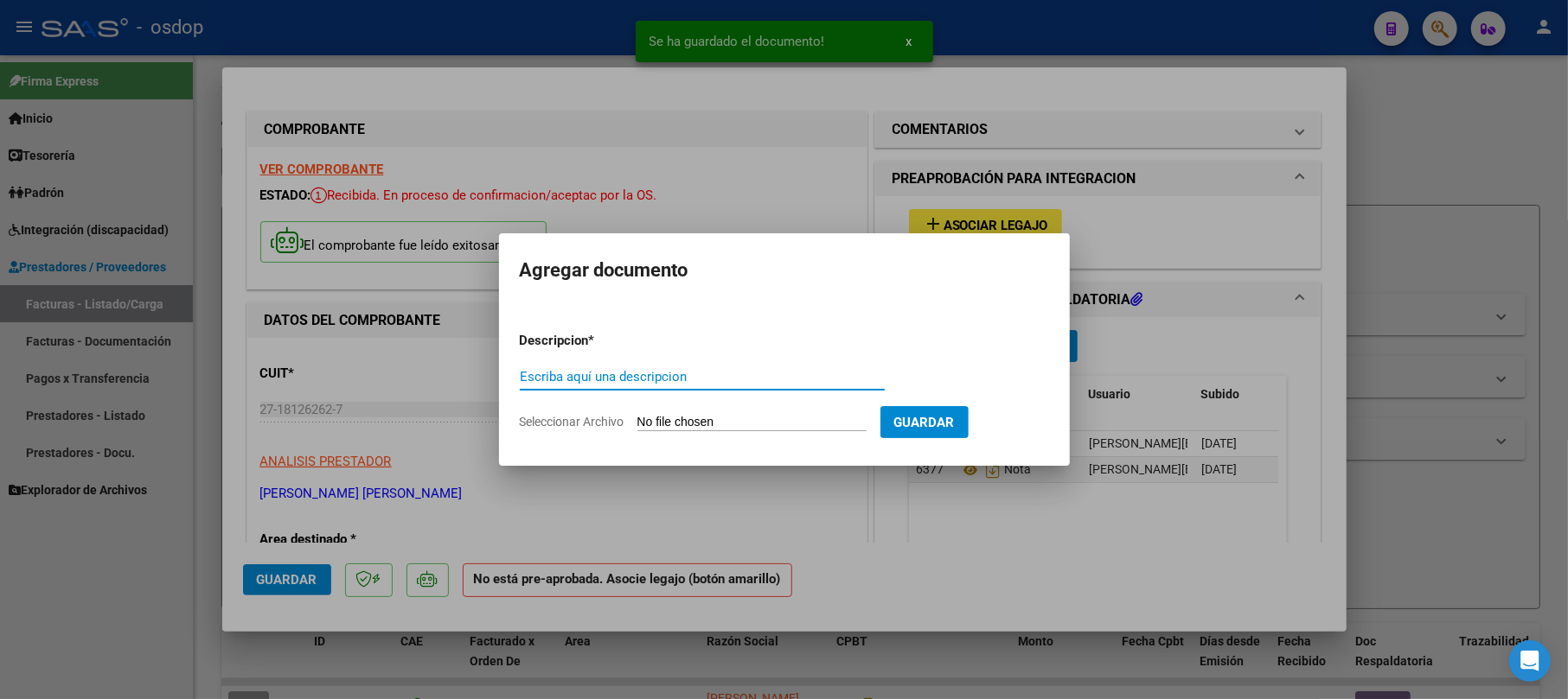
click at [648, 378] on input "Escriba aquí una descripcion" at bounding box center [702, 377] width 365 height 15
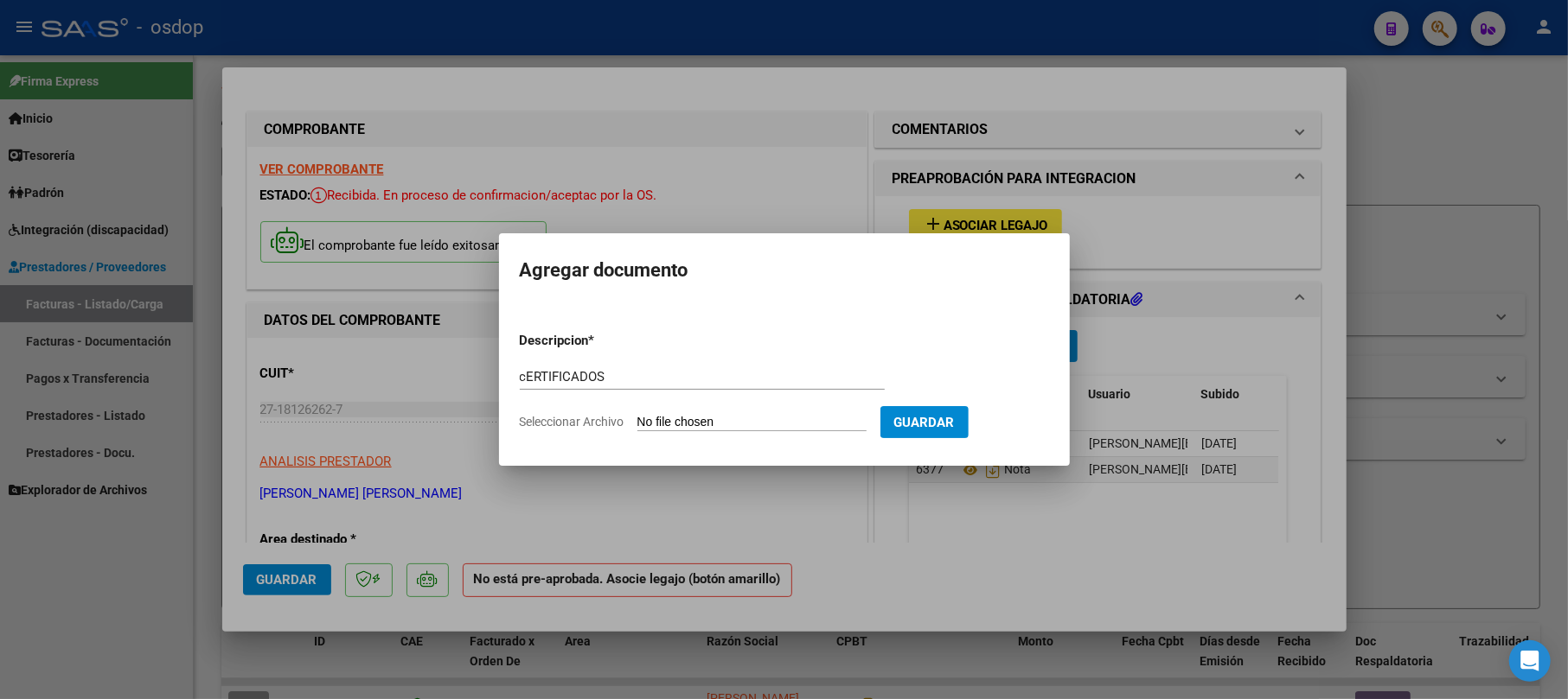
click at [516, 371] on mat-dialog-content "Descripcion * cERTIFICADOS Escriba aquí una descripcion Seleccionar Archivo Gua…" at bounding box center [784, 374] width 571 height 140
click at [530, 373] on input "cERTIFICADOS" at bounding box center [702, 377] width 365 height 15
click at [524, 375] on input "cERTIFICADOS" at bounding box center [702, 377] width 365 height 15
type input "CERTIFICADOS"
click at [689, 431] on form "Descripcion * CERTIFICADOS Escriba aquí una descripcion Seleccionar Archivo Gua…" at bounding box center [784, 381] width 530 height 126
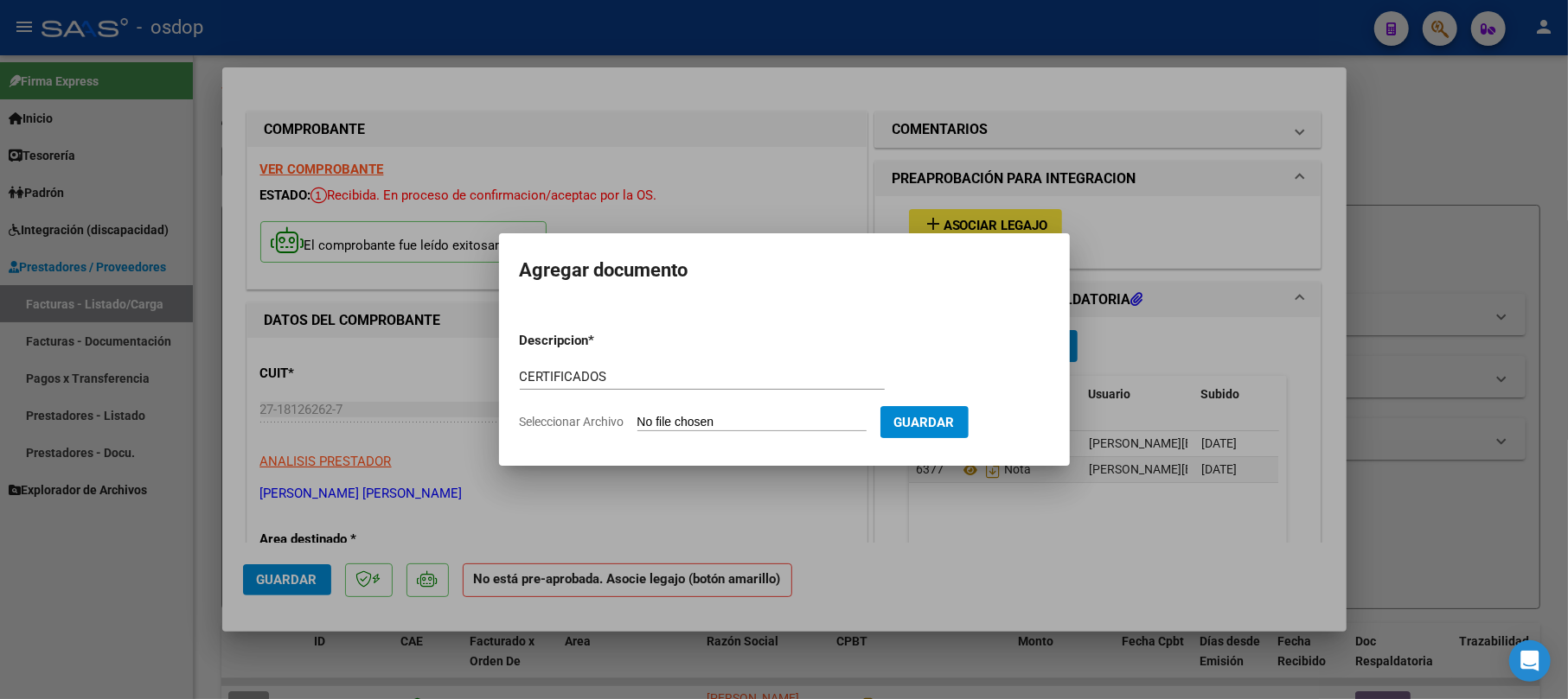
click at [681, 422] on input "Seleccionar Archivo" at bounding box center [752, 423] width 230 height 16
type input "C:\fakepath\CERTIFICADOS.pdf"
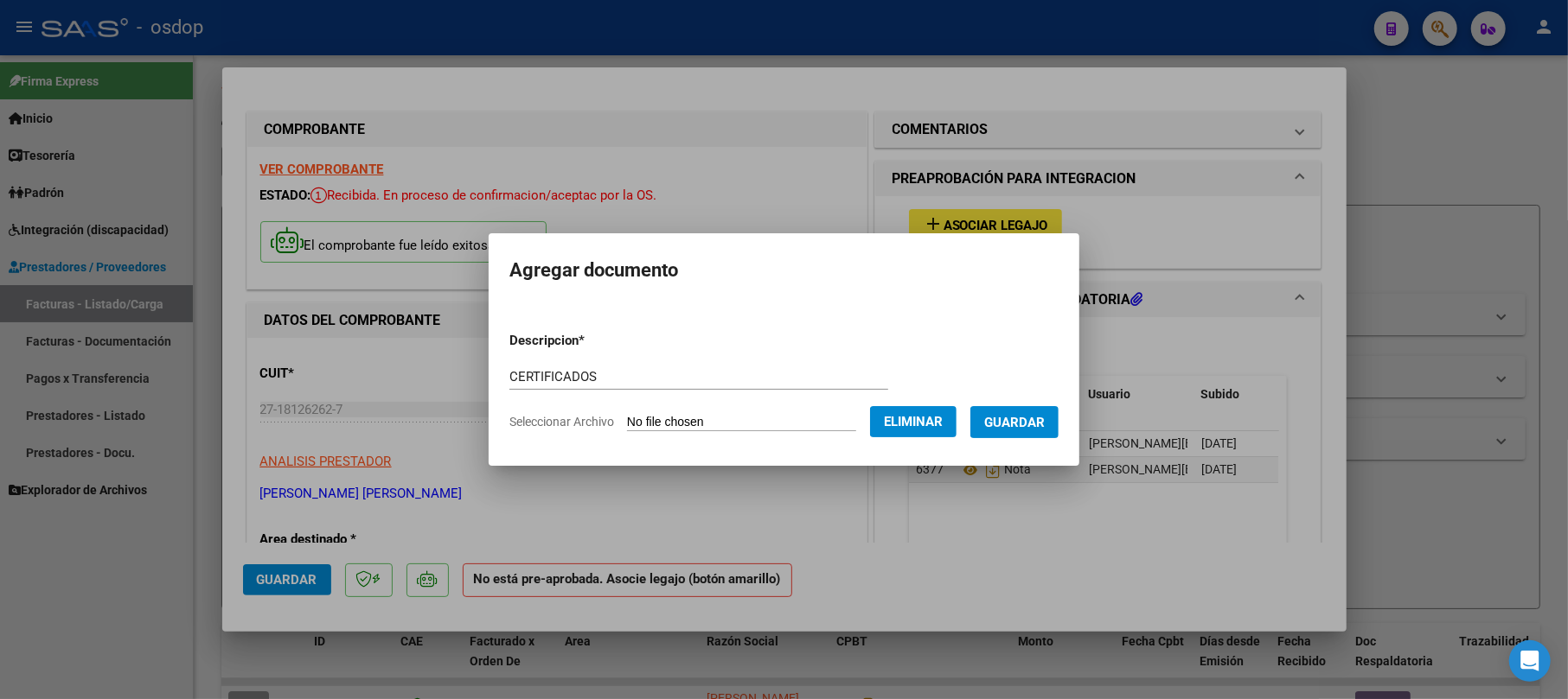
click at [1022, 431] on button "Guardar" at bounding box center [1015, 422] width 89 height 32
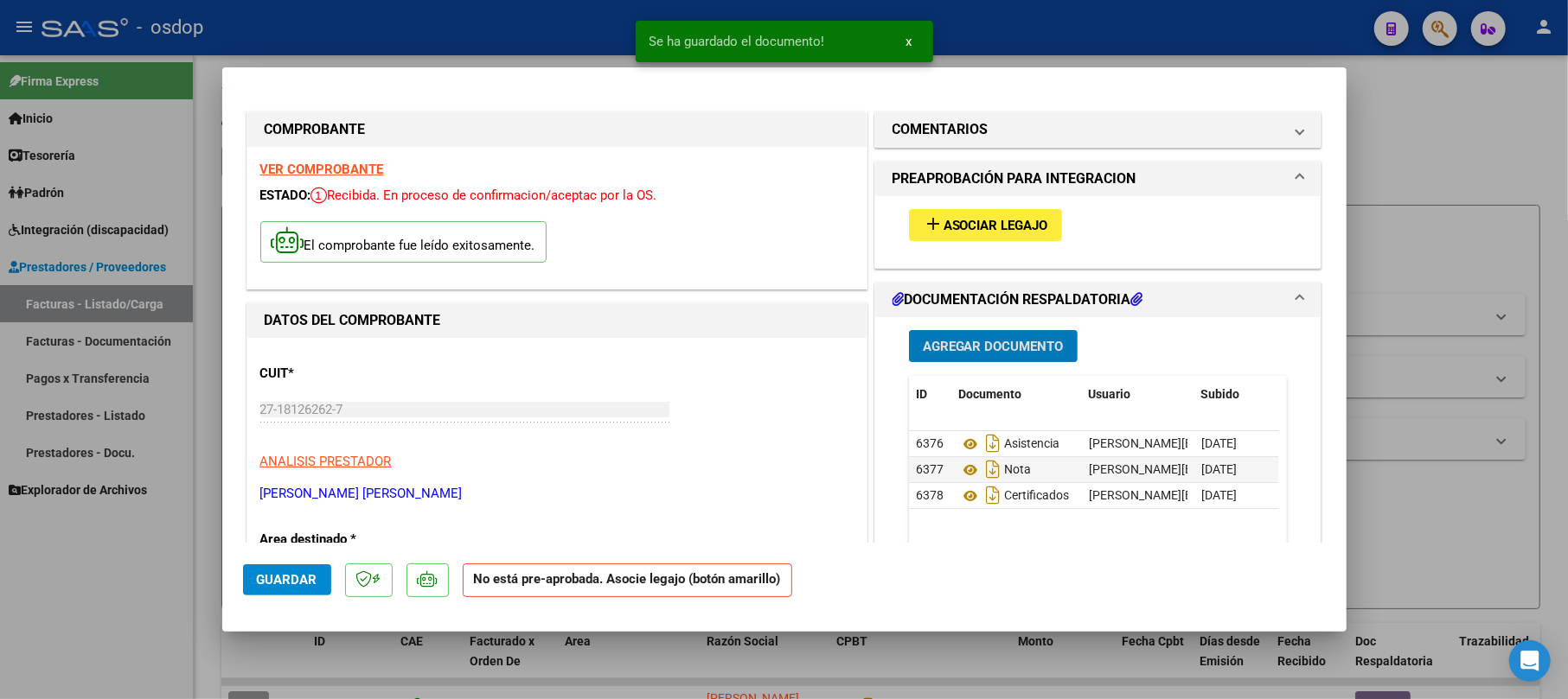
click at [988, 219] on span "Asociar Legajo" at bounding box center [996, 225] width 105 height 15
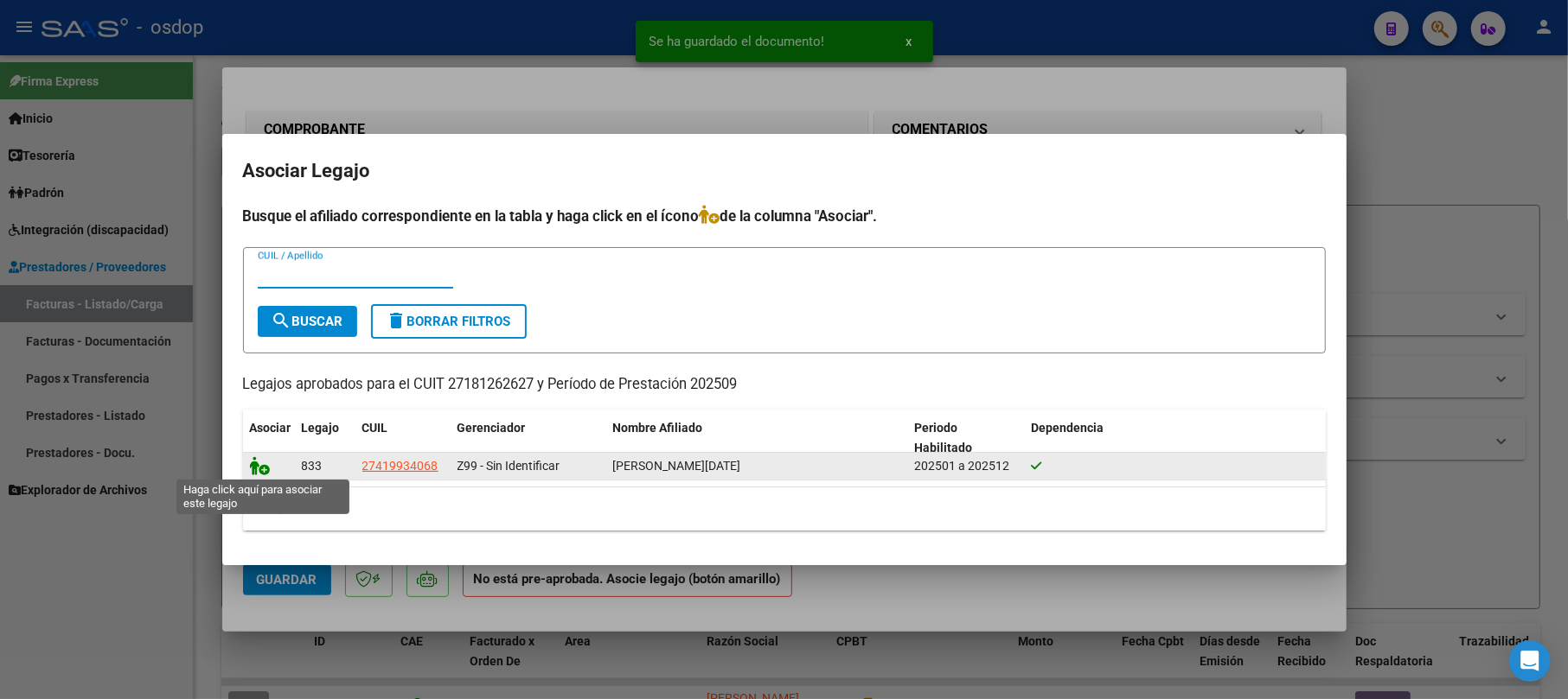
click at [259, 463] on icon at bounding box center [260, 465] width 21 height 19
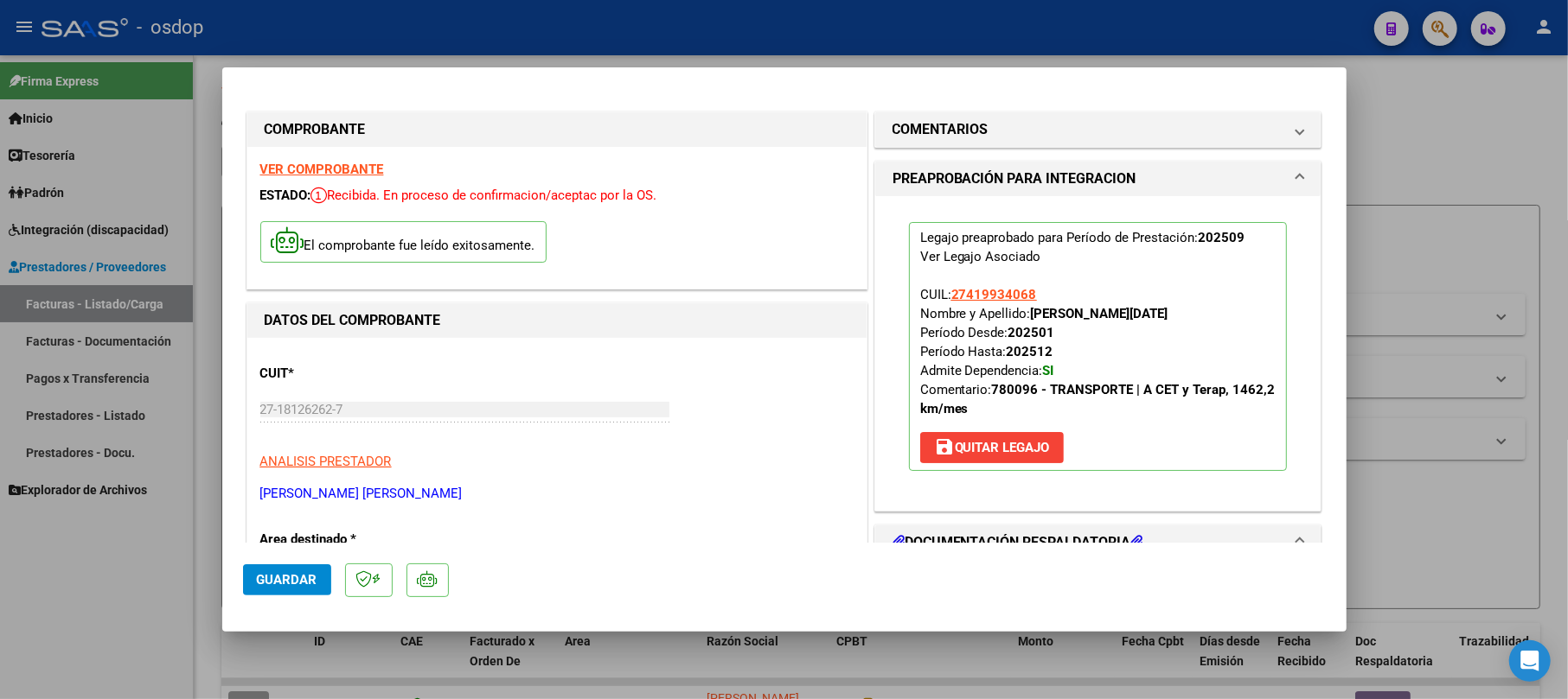
click at [303, 578] on span "Guardar" at bounding box center [286, 579] width 61 height 15
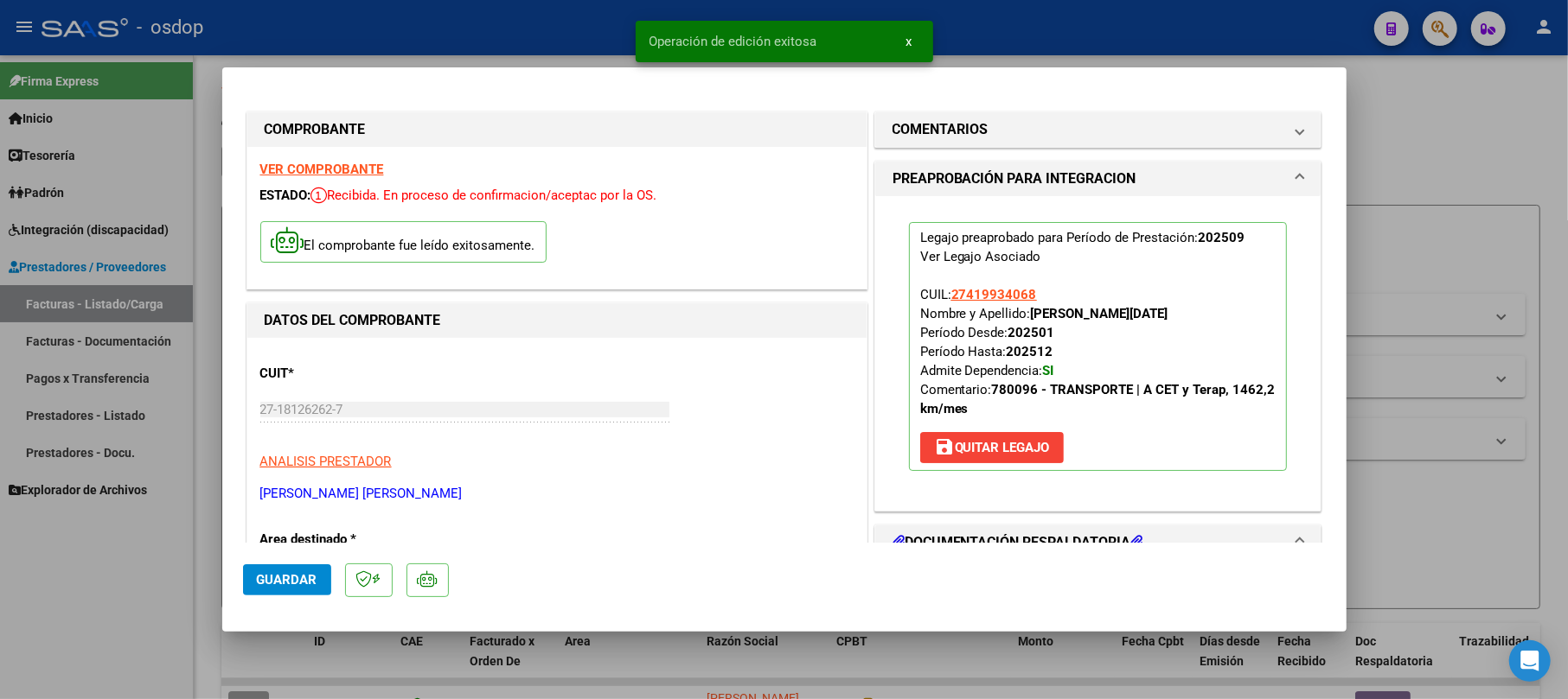
drag, startPoint x: 1430, startPoint y: 147, endPoint x: 500, endPoint y: 682, distance: 1072.9
click at [1418, 149] on div at bounding box center [784, 350] width 1568 height 699
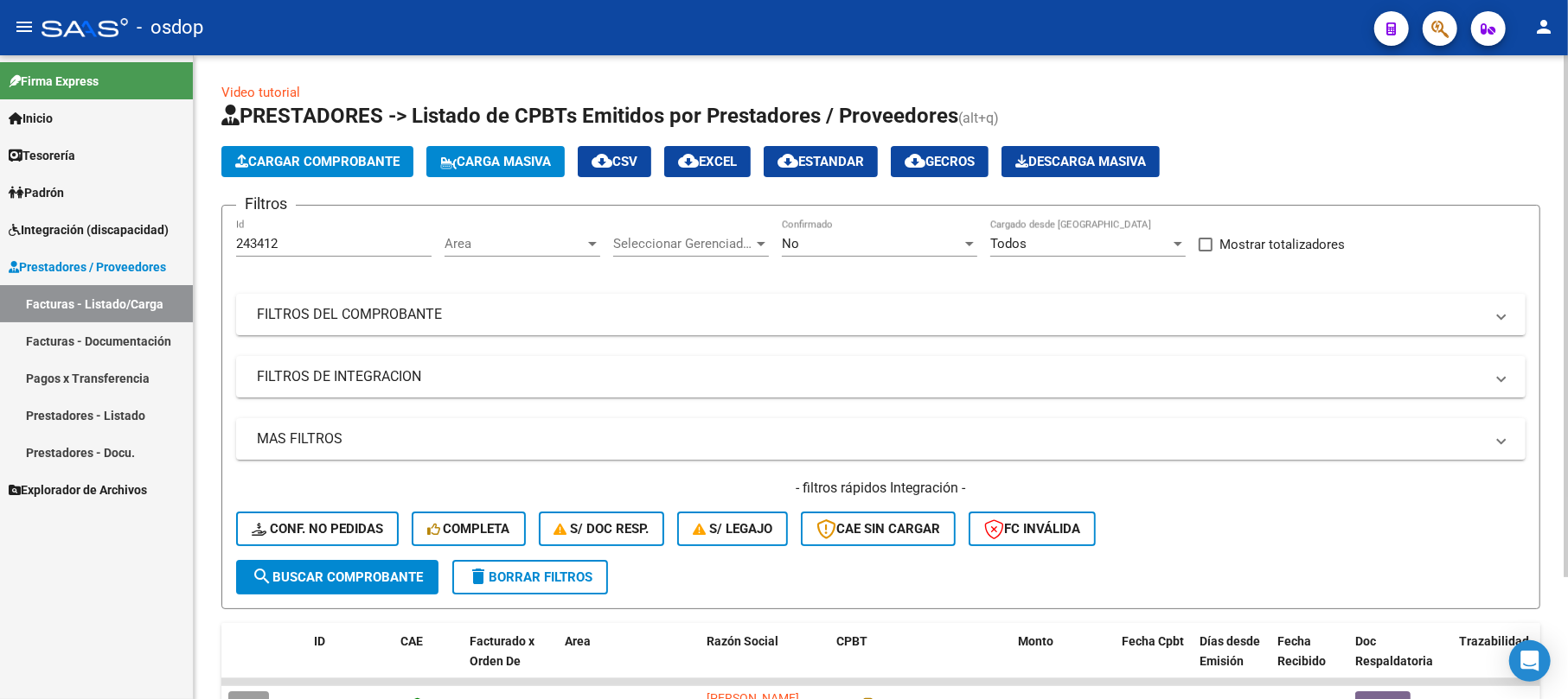
click at [354, 160] on span "Cargar Comprobante" at bounding box center [317, 161] width 164 height 15
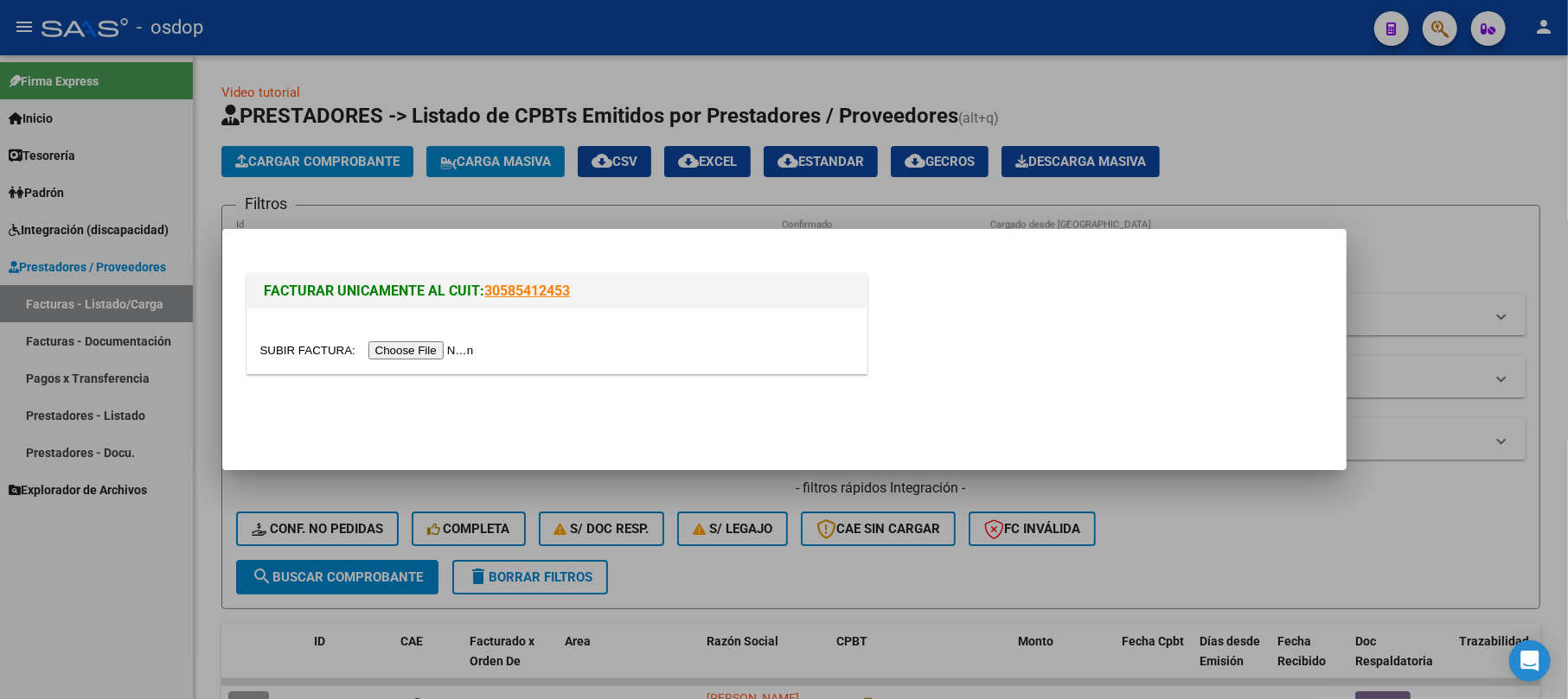
click at [440, 353] on input "file" at bounding box center [370, 350] width 219 height 18
click at [440, 351] on input "file" at bounding box center [370, 350] width 219 height 18
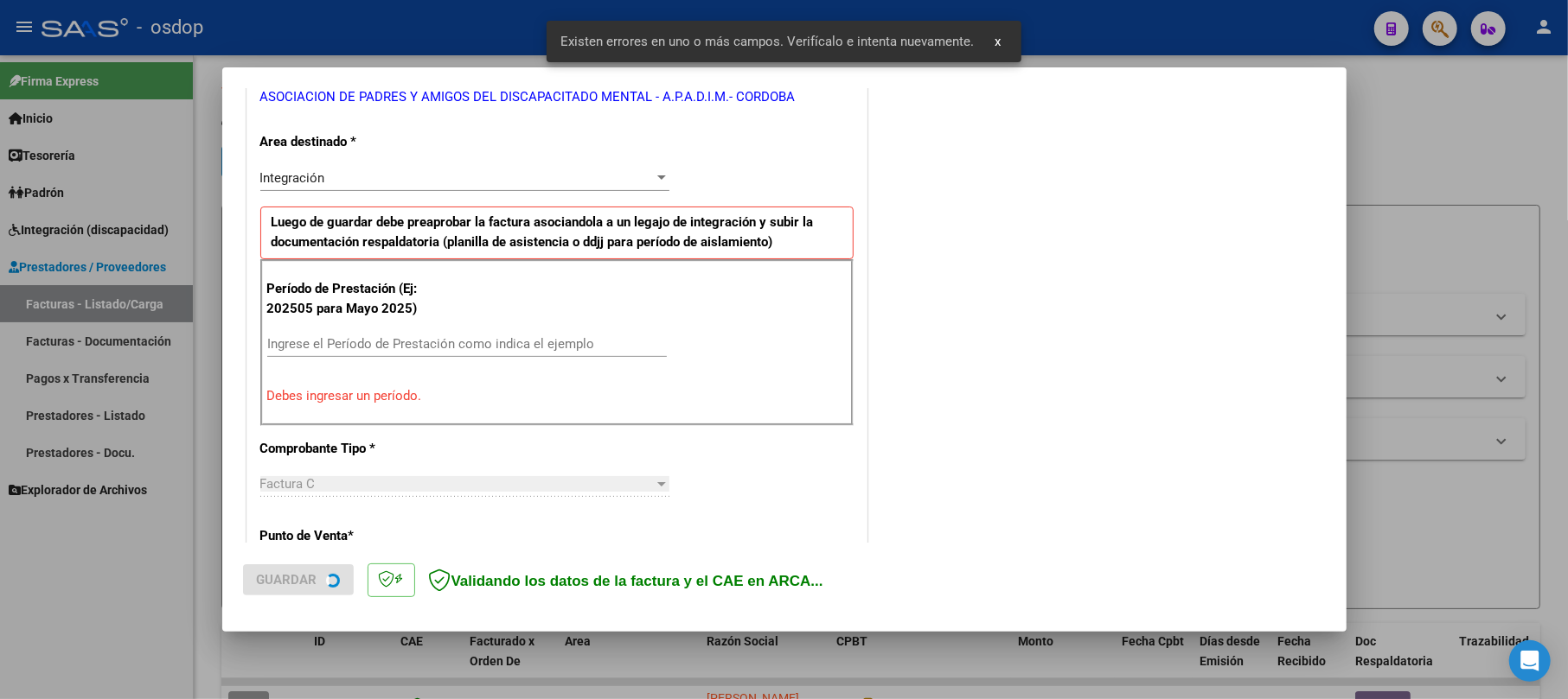
scroll to position [377, 0]
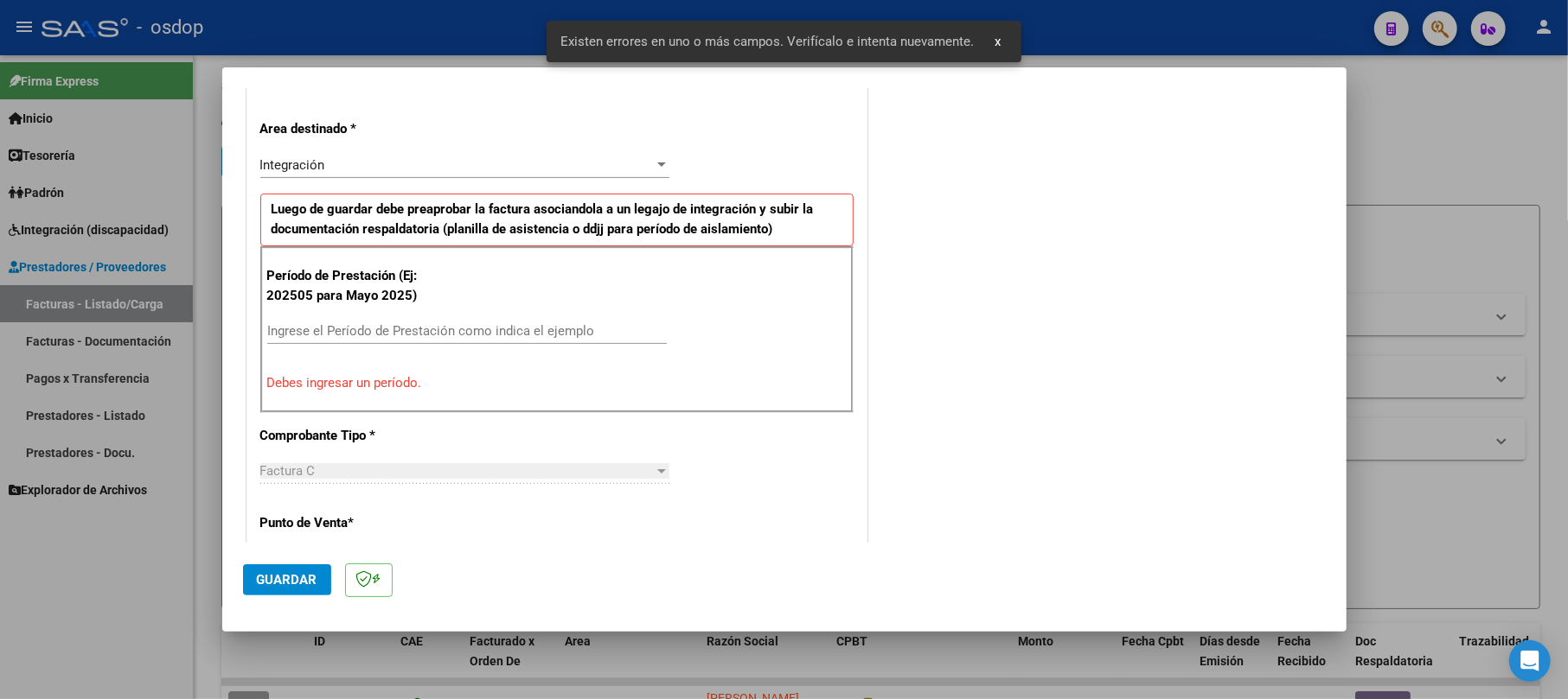
click at [377, 326] on input "Ingrese el Período de Prestación como indica el ejemplo" at bounding box center [467, 331] width 399 height 15
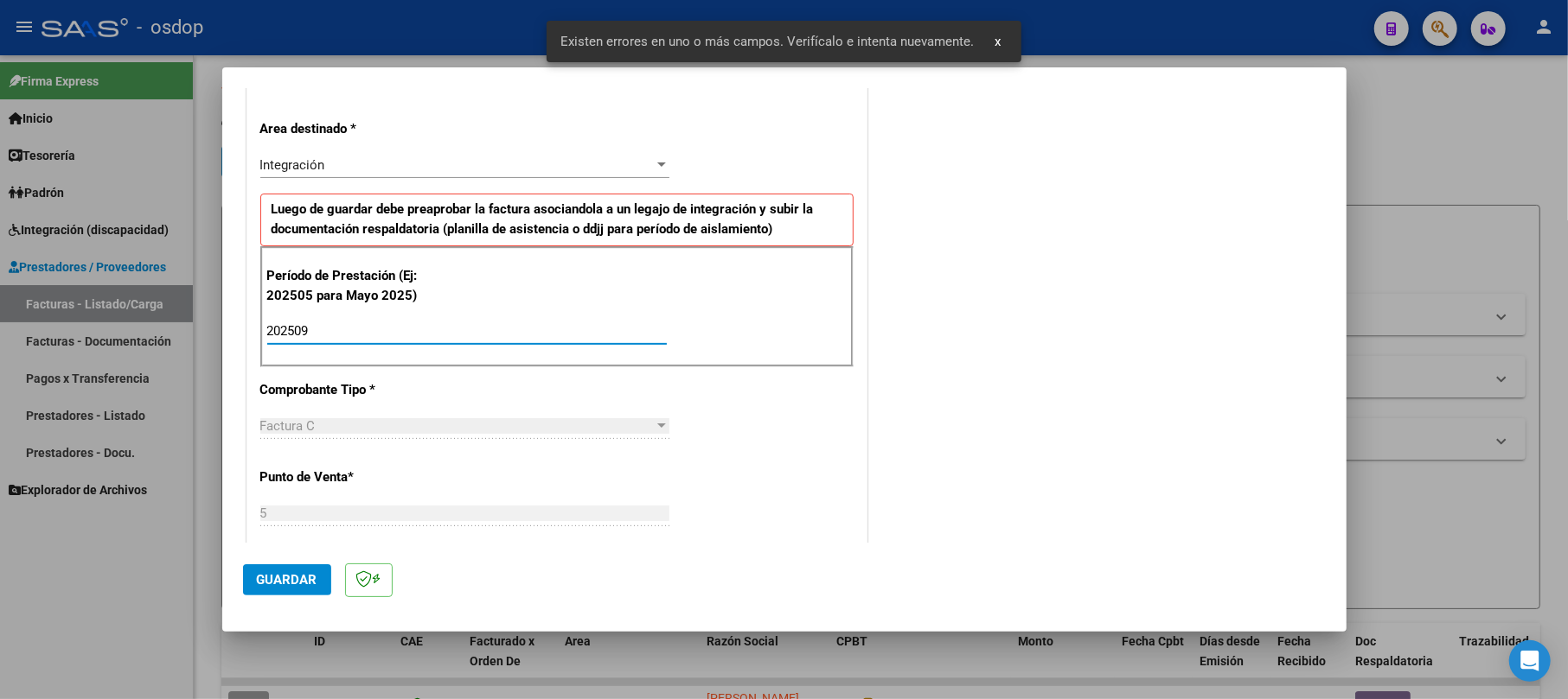
type input "202509"
click at [793, 443] on div "CUIT * 30-51984588-8 Ingresar CUIT ANALISIS PRESTADOR ASOCIACION DE PADRES Y AM…" at bounding box center [557, 628] width 619 height 1398
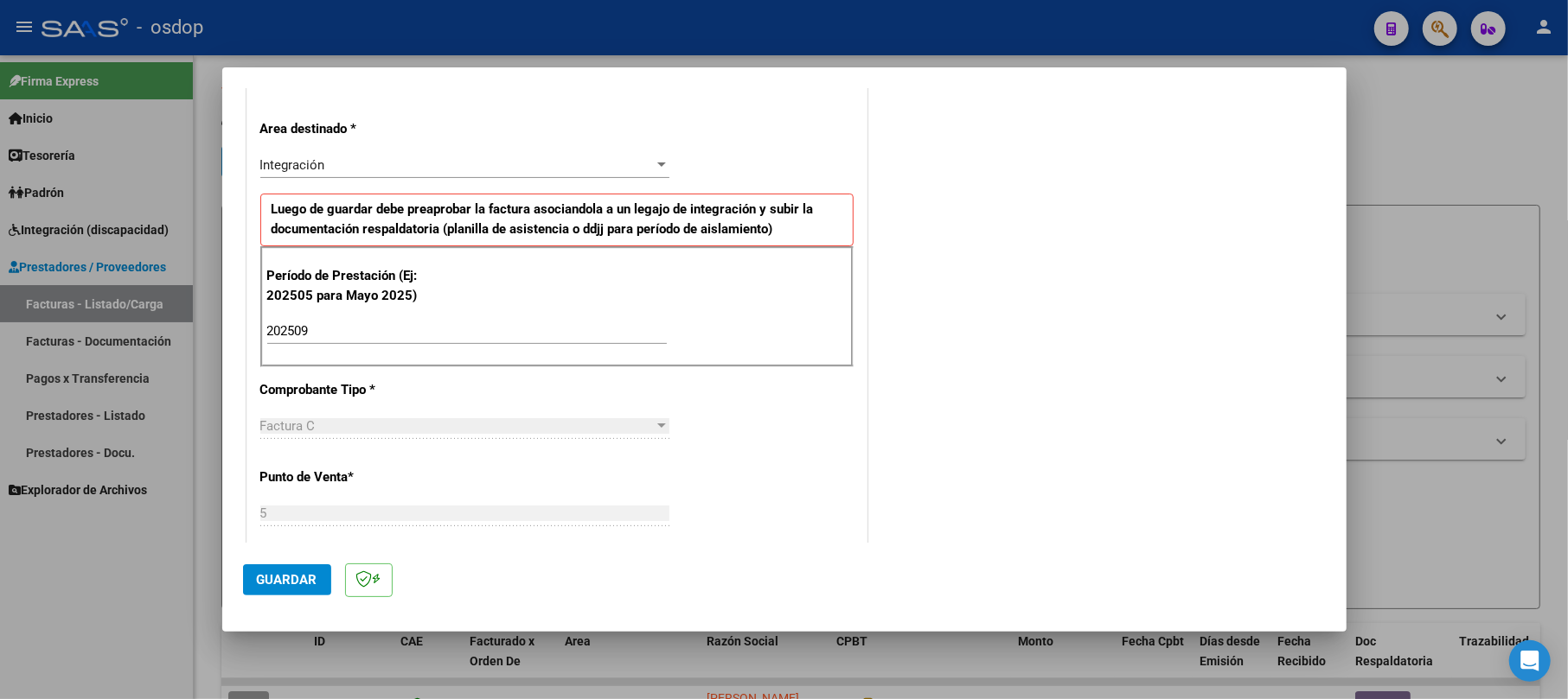
click at [287, 586] on span "Guardar" at bounding box center [286, 579] width 61 height 15
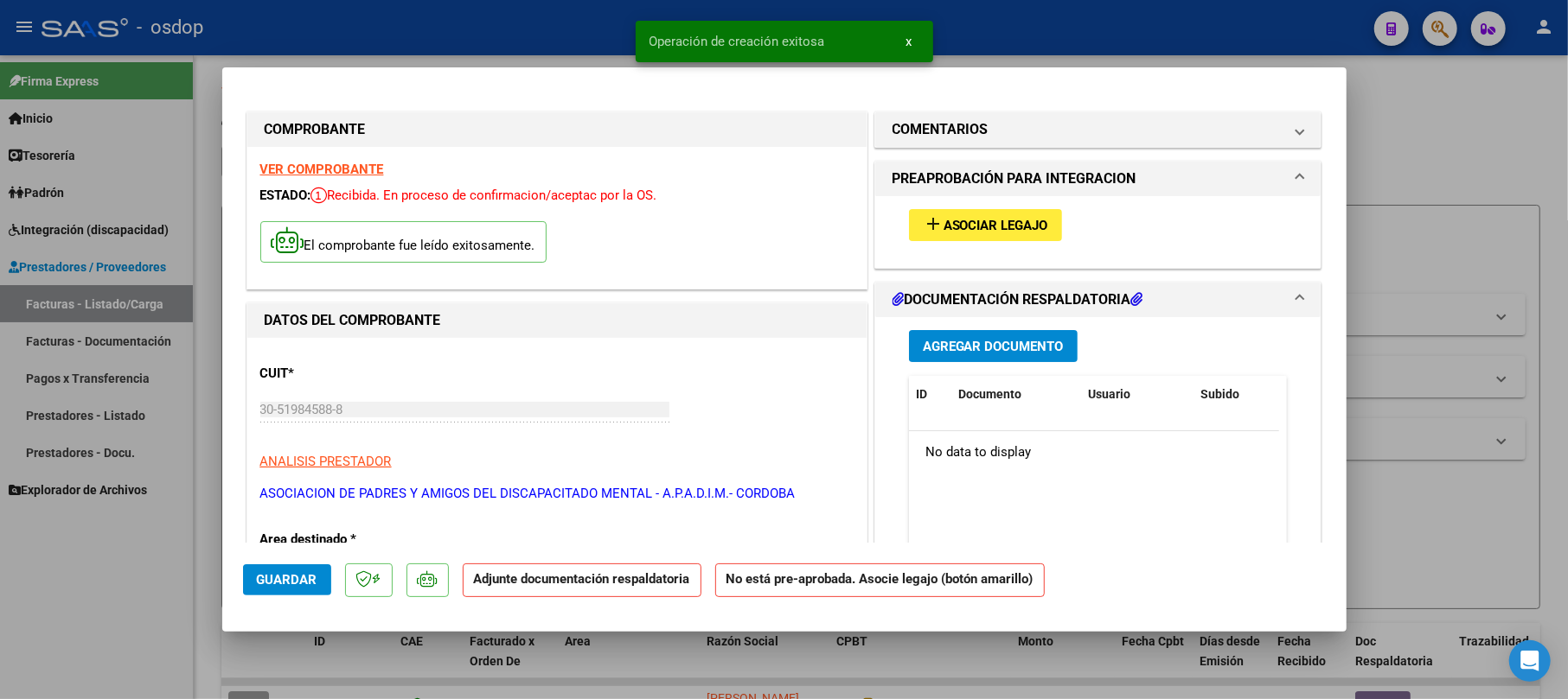
click at [982, 339] on span "Agregar Documento" at bounding box center [993, 346] width 141 height 15
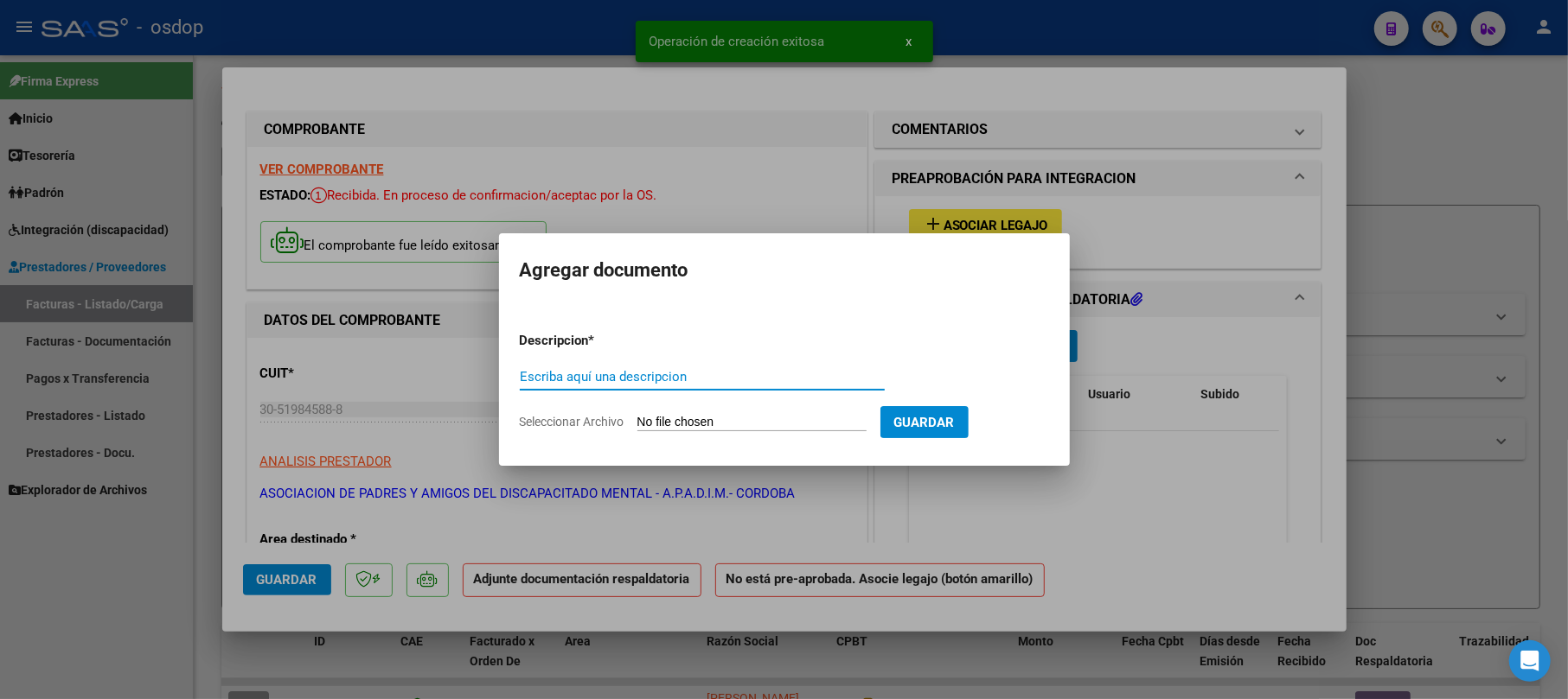
click at [669, 380] on input "Escriba aquí una descripcion" at bounding box center [702, 377] width 365 height 15
type input "asiste"
click at [751, 415] on input "Seleccionar Archivo" at bounding box center [752, 423] width 230 height 16
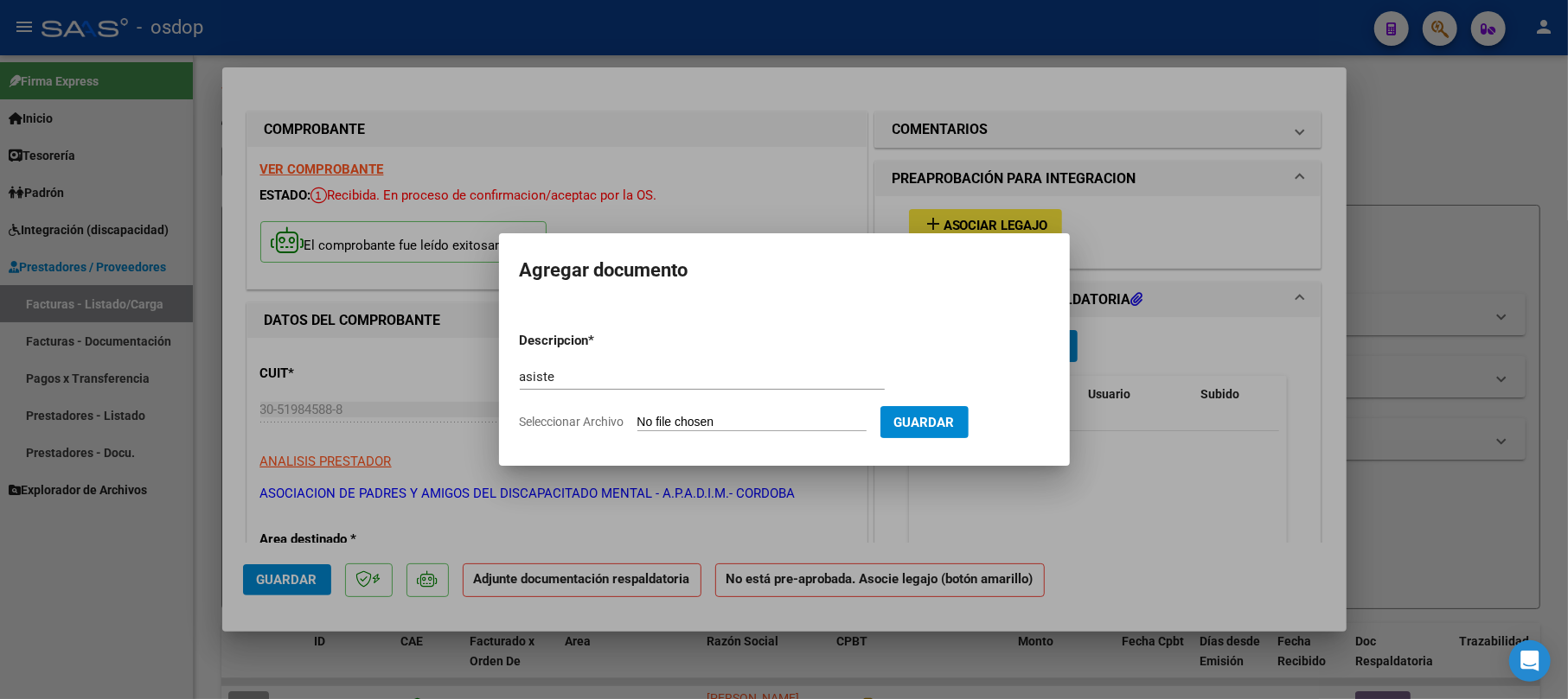
type input "C:\fakepath\ASIST.pdf"
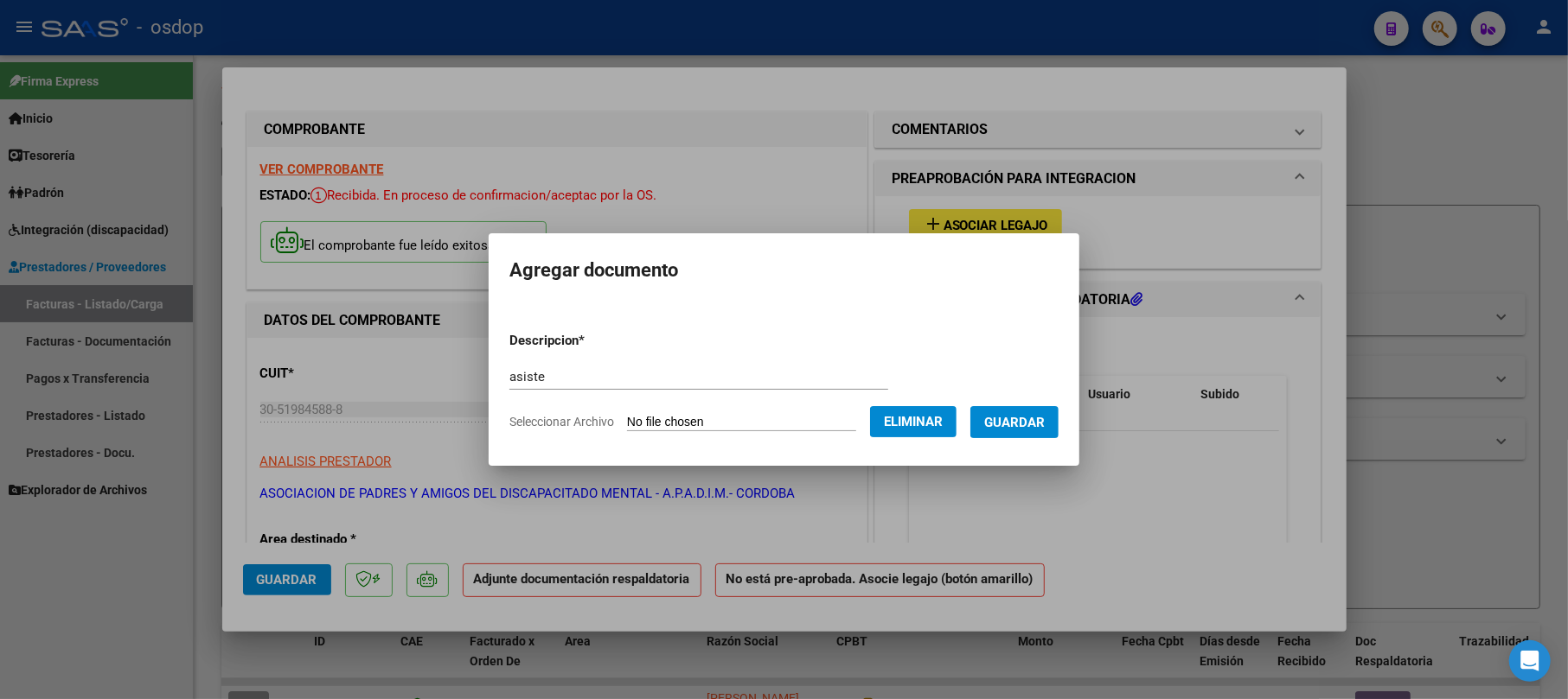
click at [1019, 415] on span "Guardar" at bounding box center [1014, 422] width 61 height 15
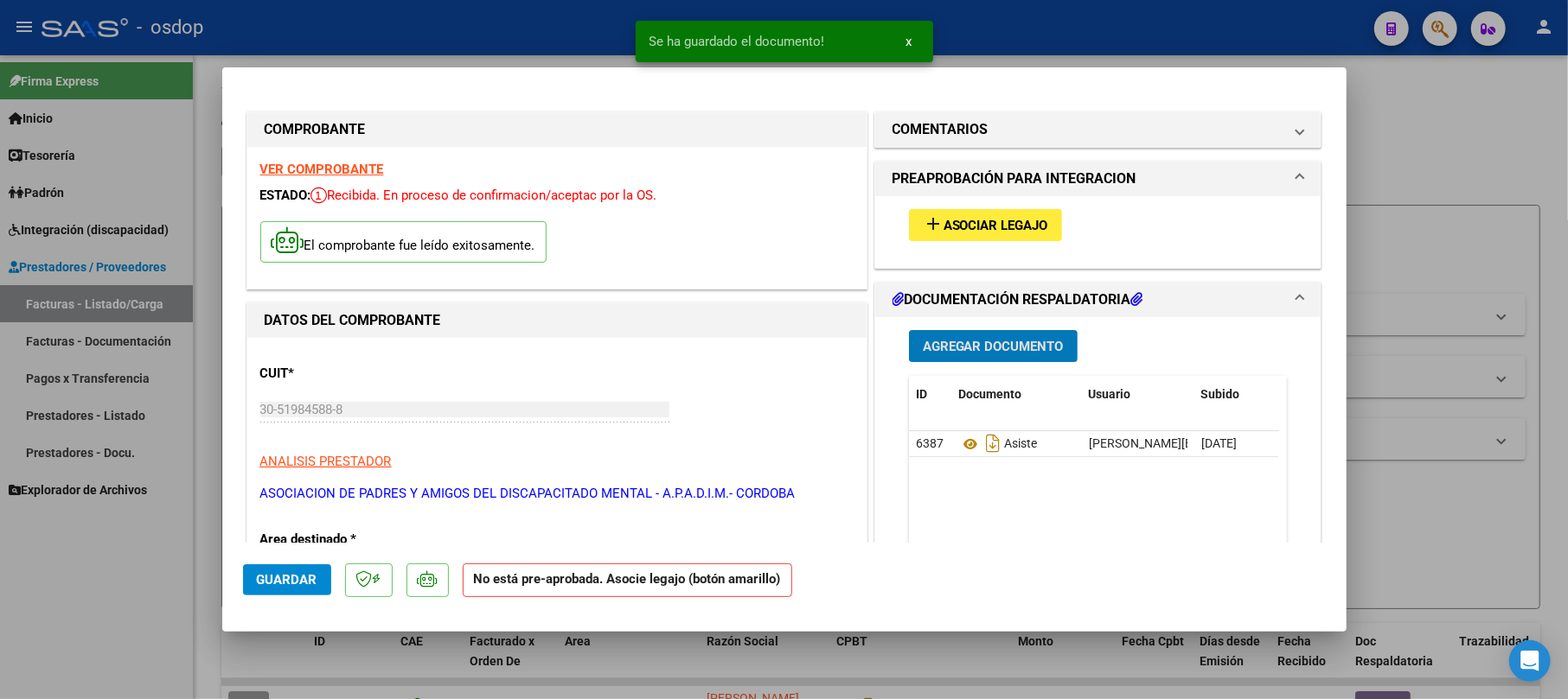
click at [1004, 221] on span "Asociar Legajo" at bounding box center [996, 225] width 105 height 15
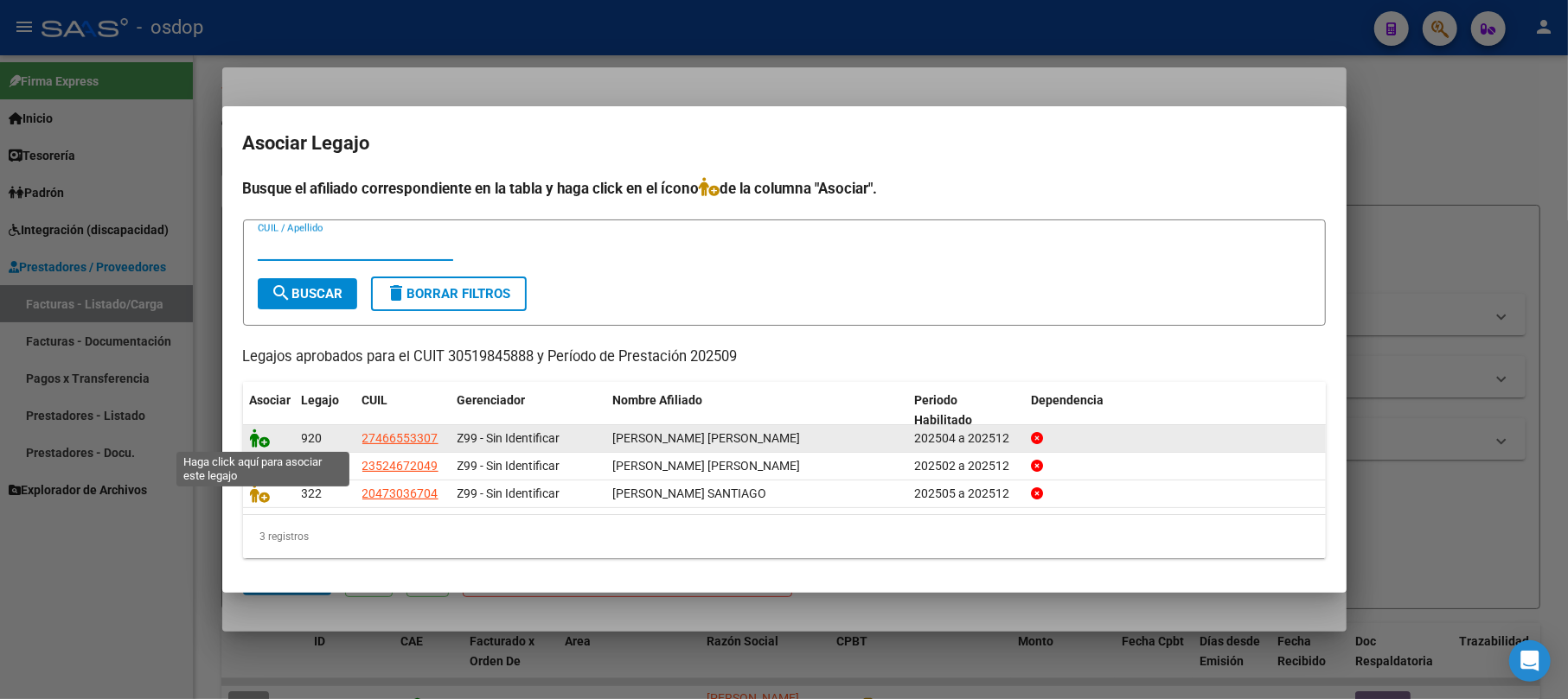
click at [257, 436] on icon at bounding box center [260, 438] width 21 height 19
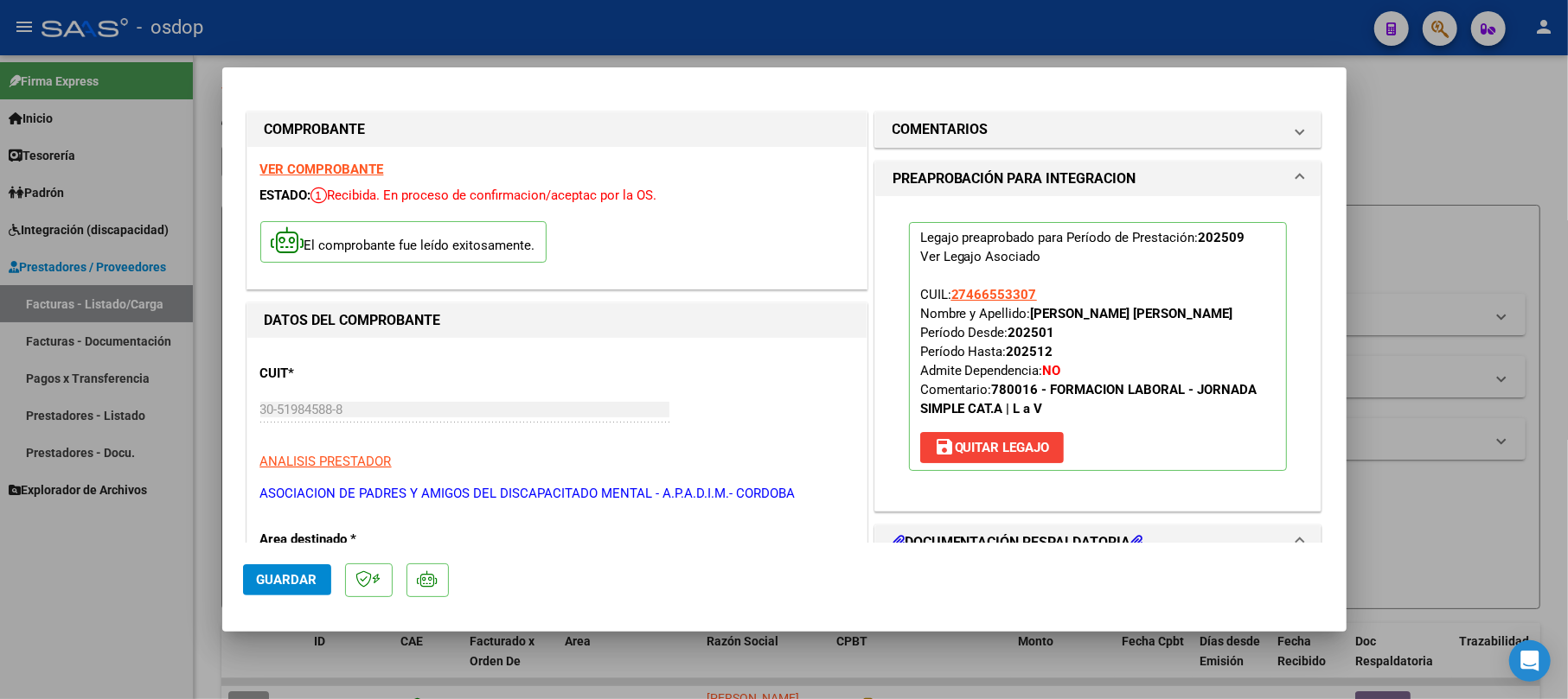
click at [271, 577] on span "Guardar" at bounding box center [286, 579] width 61 height 15
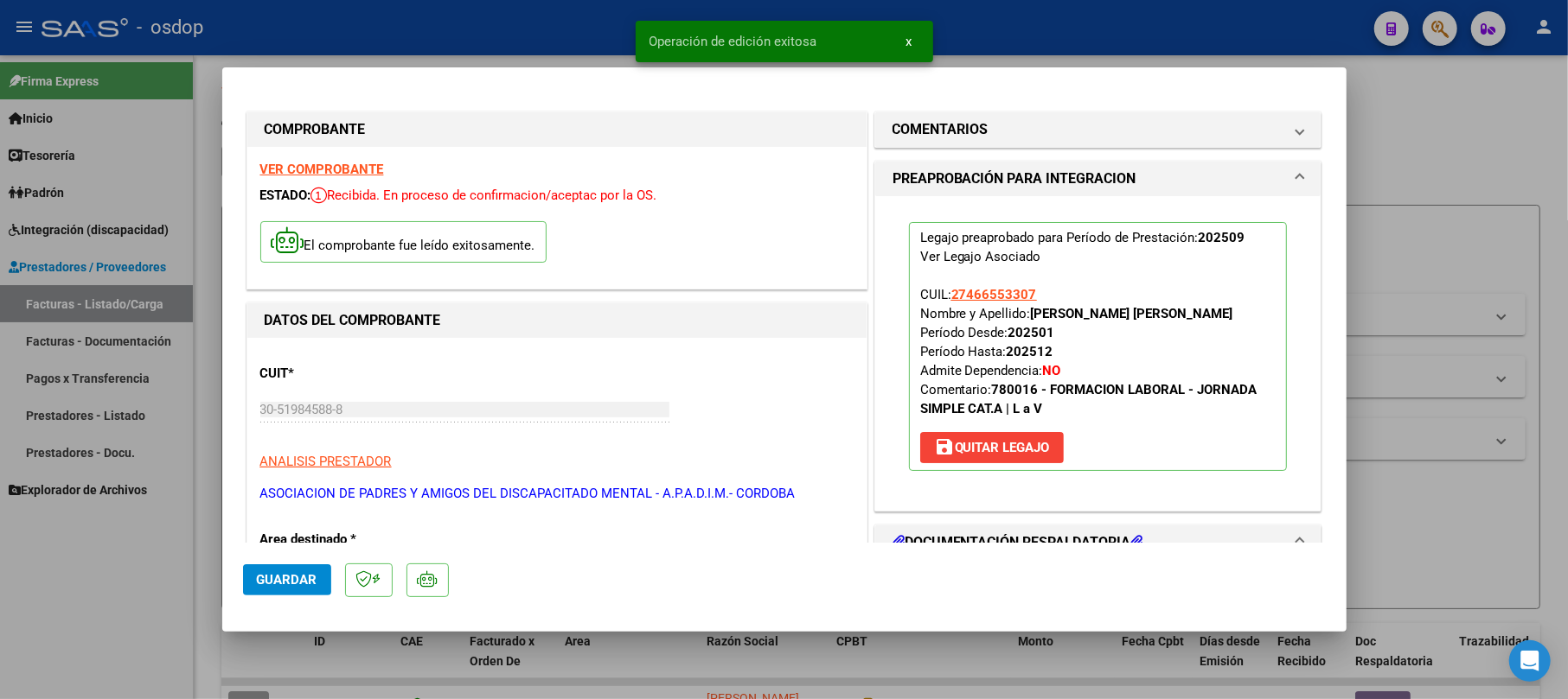
click at [1475, 146] on div at bounding box center [784, 350] width 1568 height 699
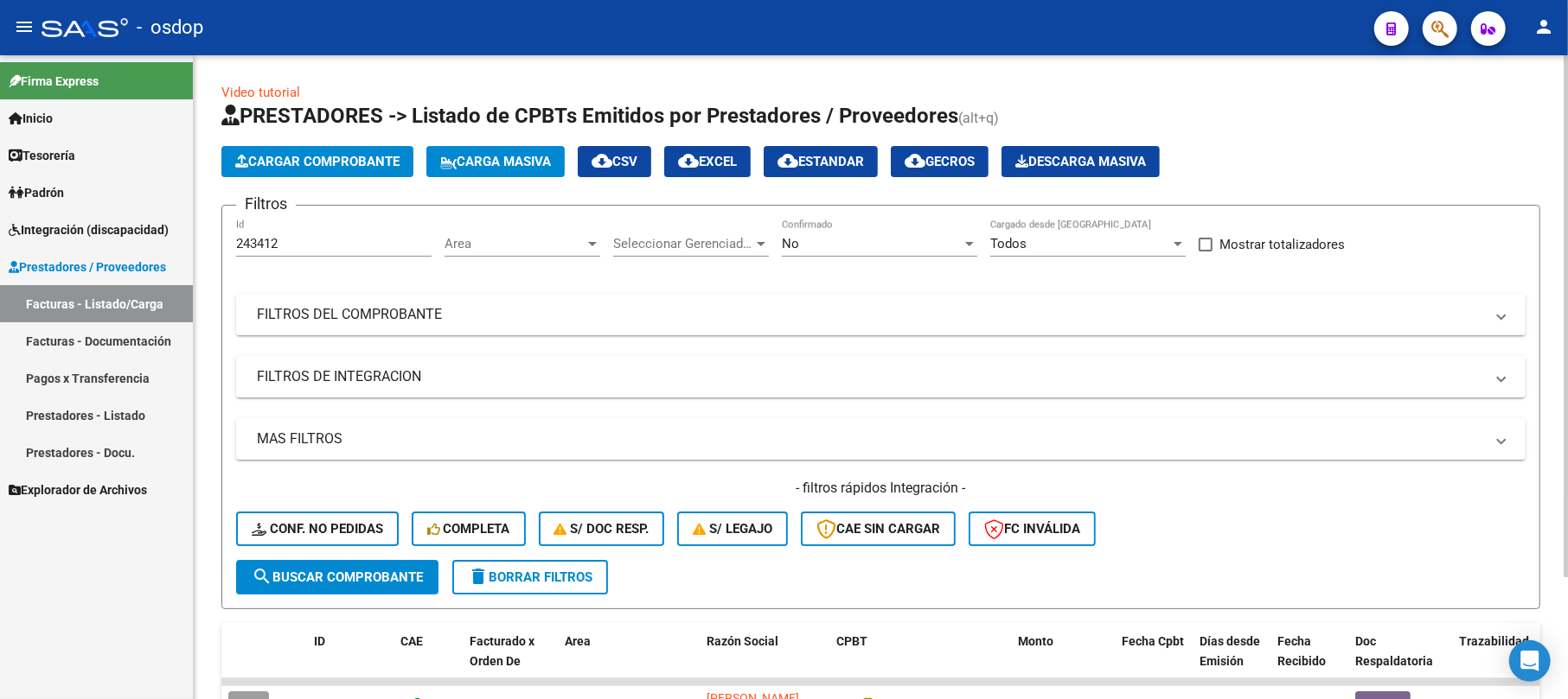
click at [281, 168] on span "Cargar Comprobante" at bounding box center [317, 161] width 164 height 15
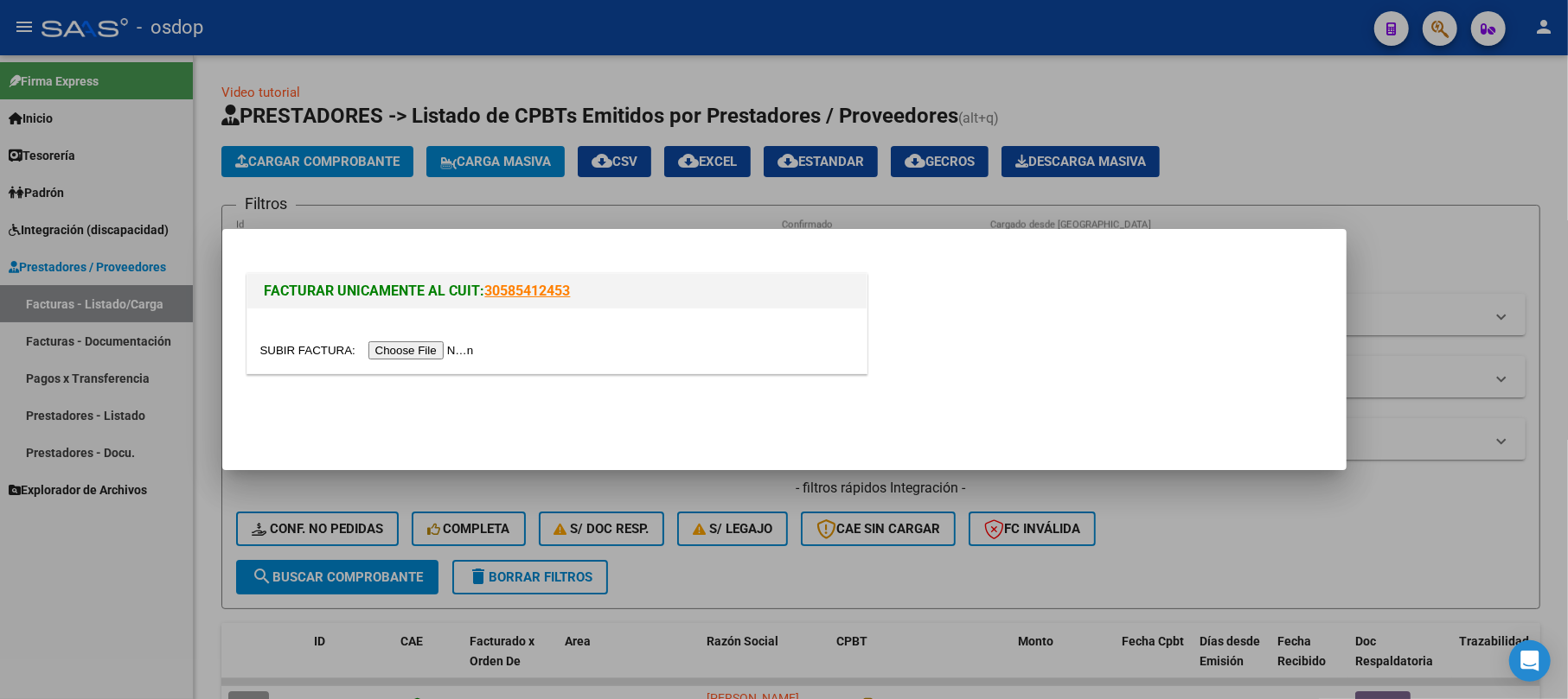
click at [406, 357] on input "file" at bounding box center [370, 350] width 219 height 18
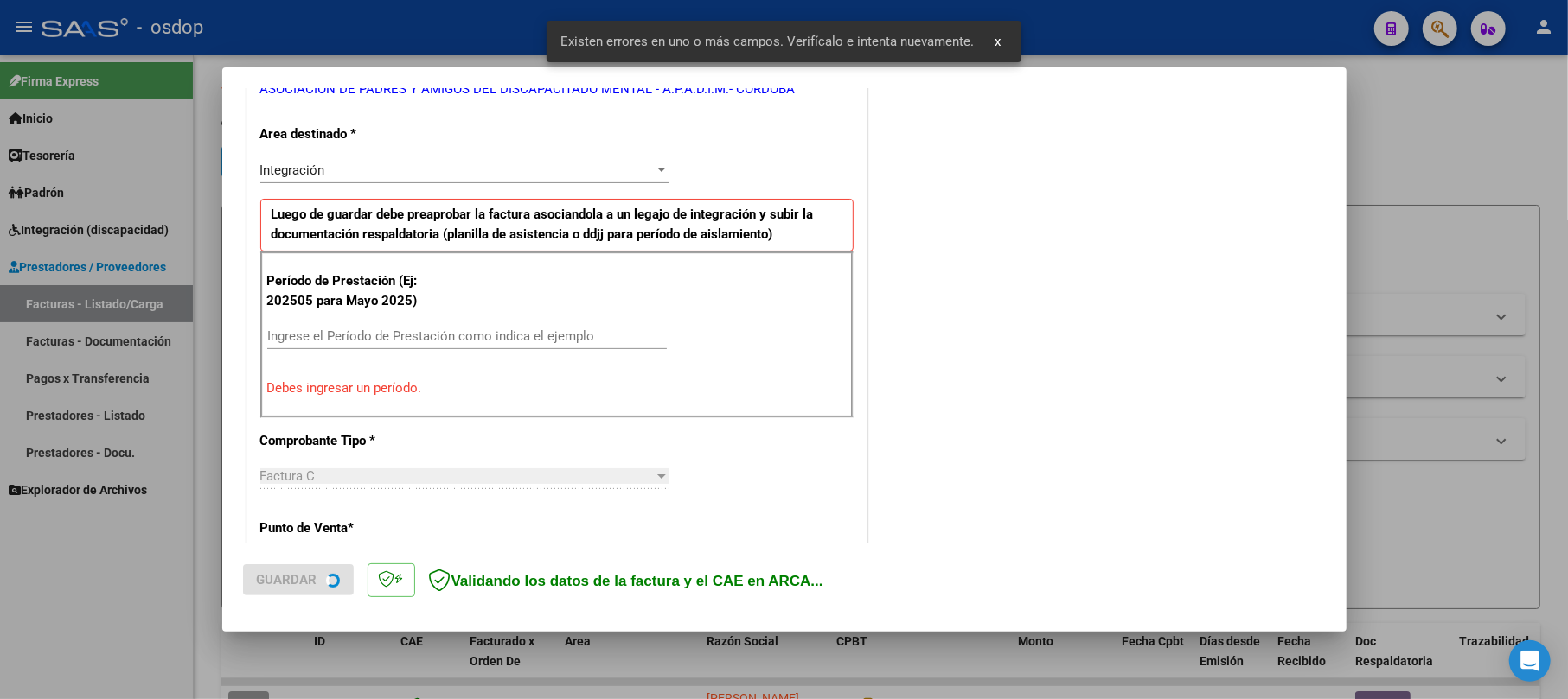
scroll to position [377, 0]
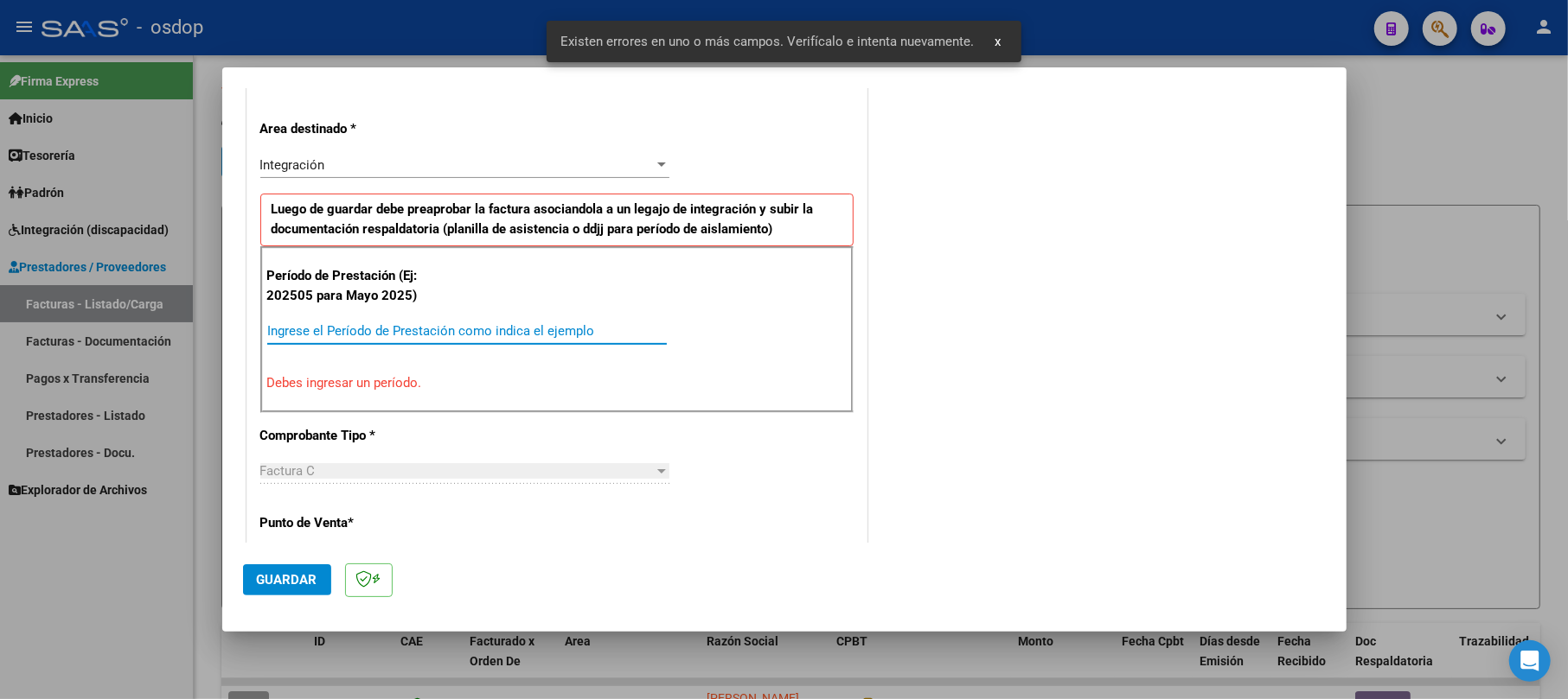
click at [390, 337] on input "Ingrese el Período de Prestación como indica el ejemplo" at bounding box center [467, 331] width 399 height 15
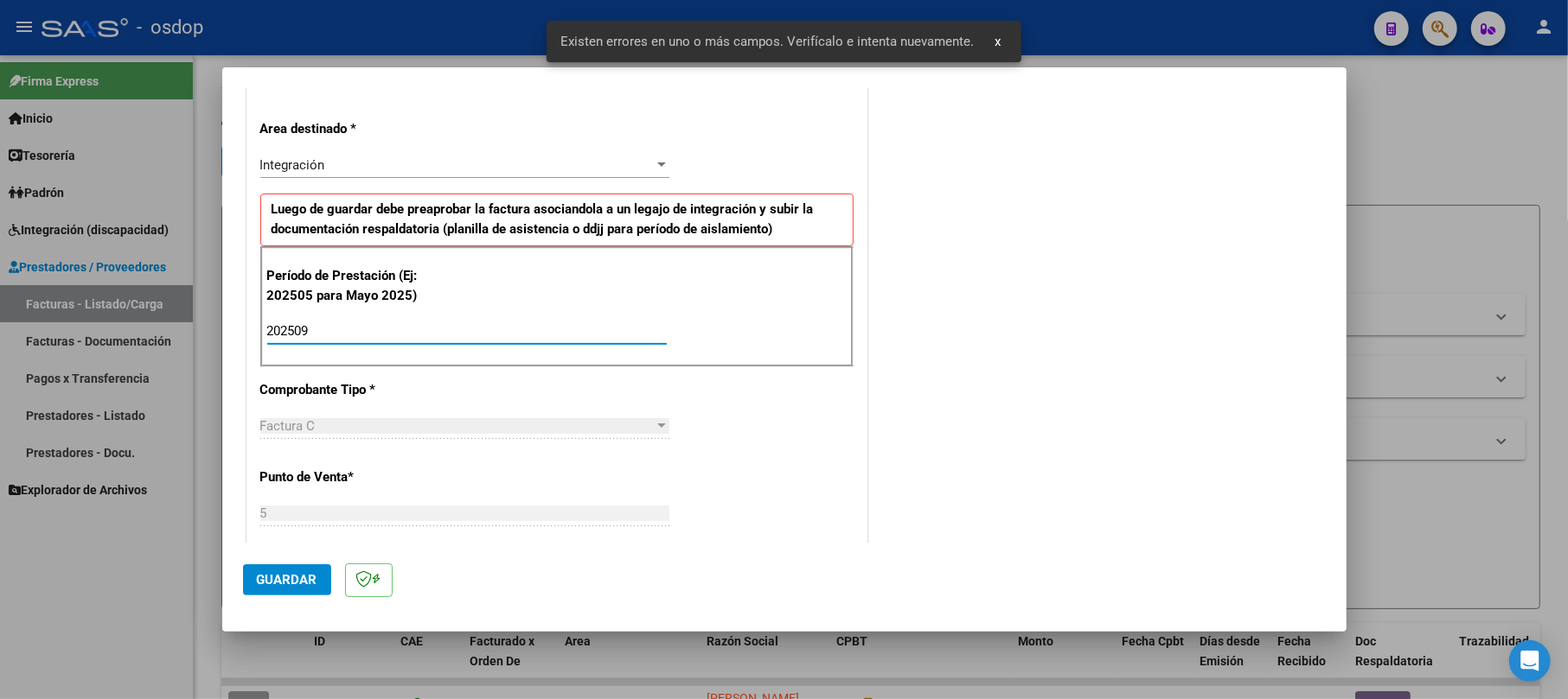
type input "202509"
click at [310, 578] on span "Guardar" at bounding box center [286, 579] width 61 height 15
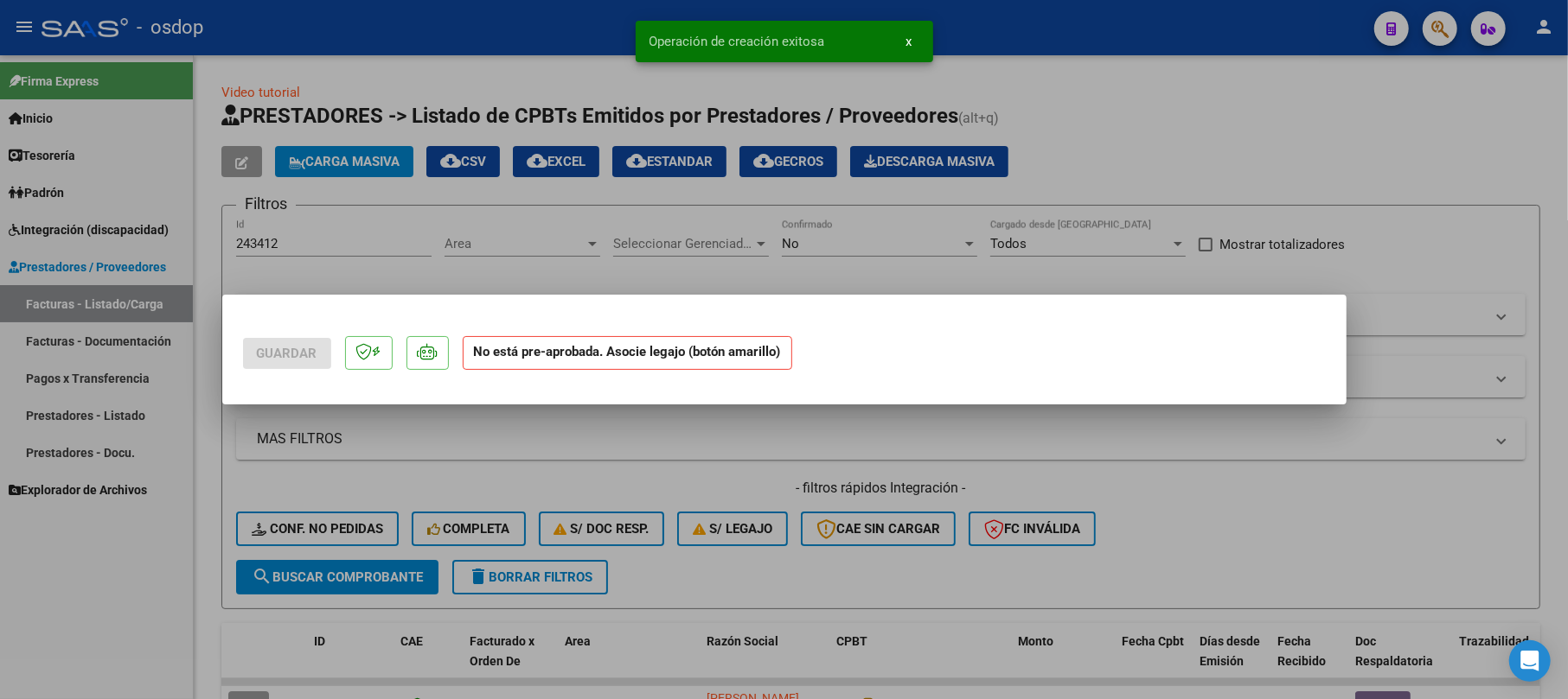
scroll to position [0, 0]
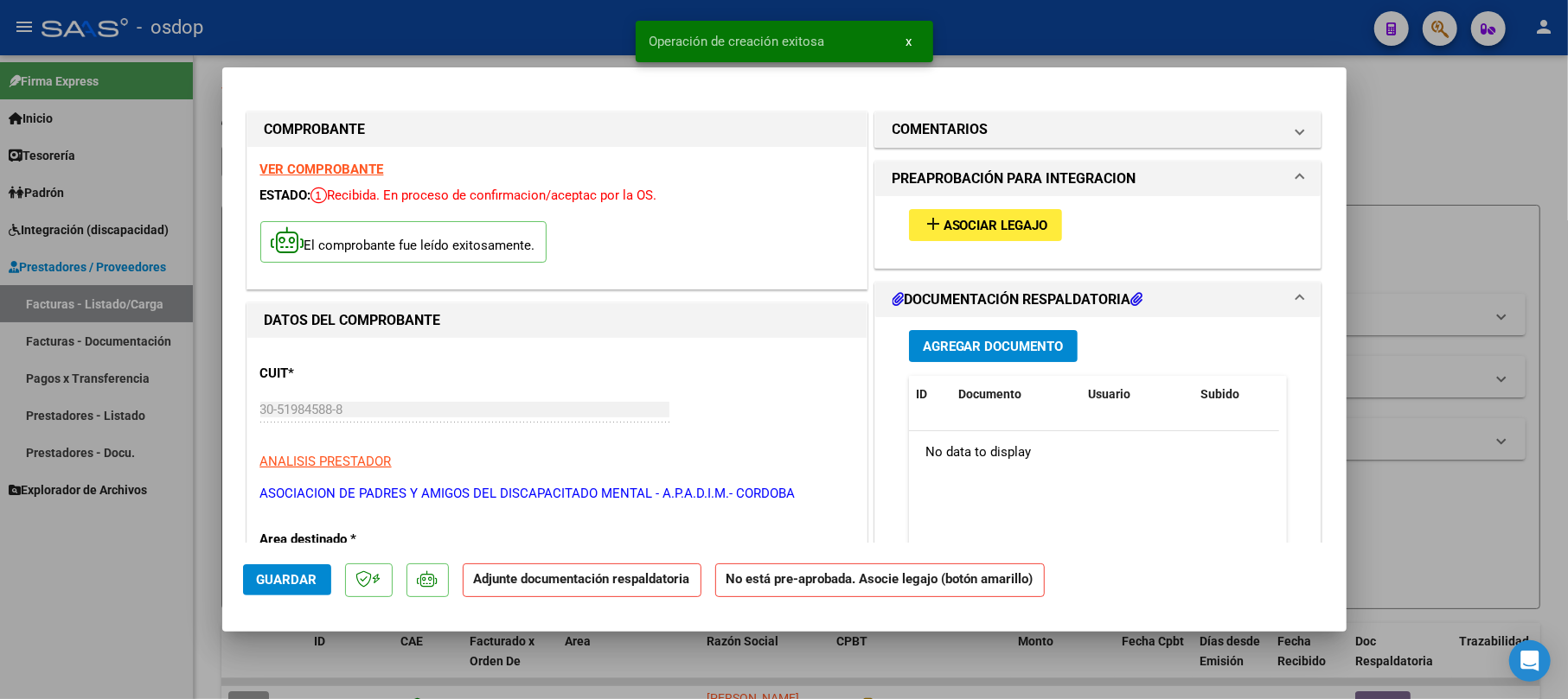
click at [1064, 354] on button "Agregar Documento" at bounding box center [993, 346] width 169 height 32
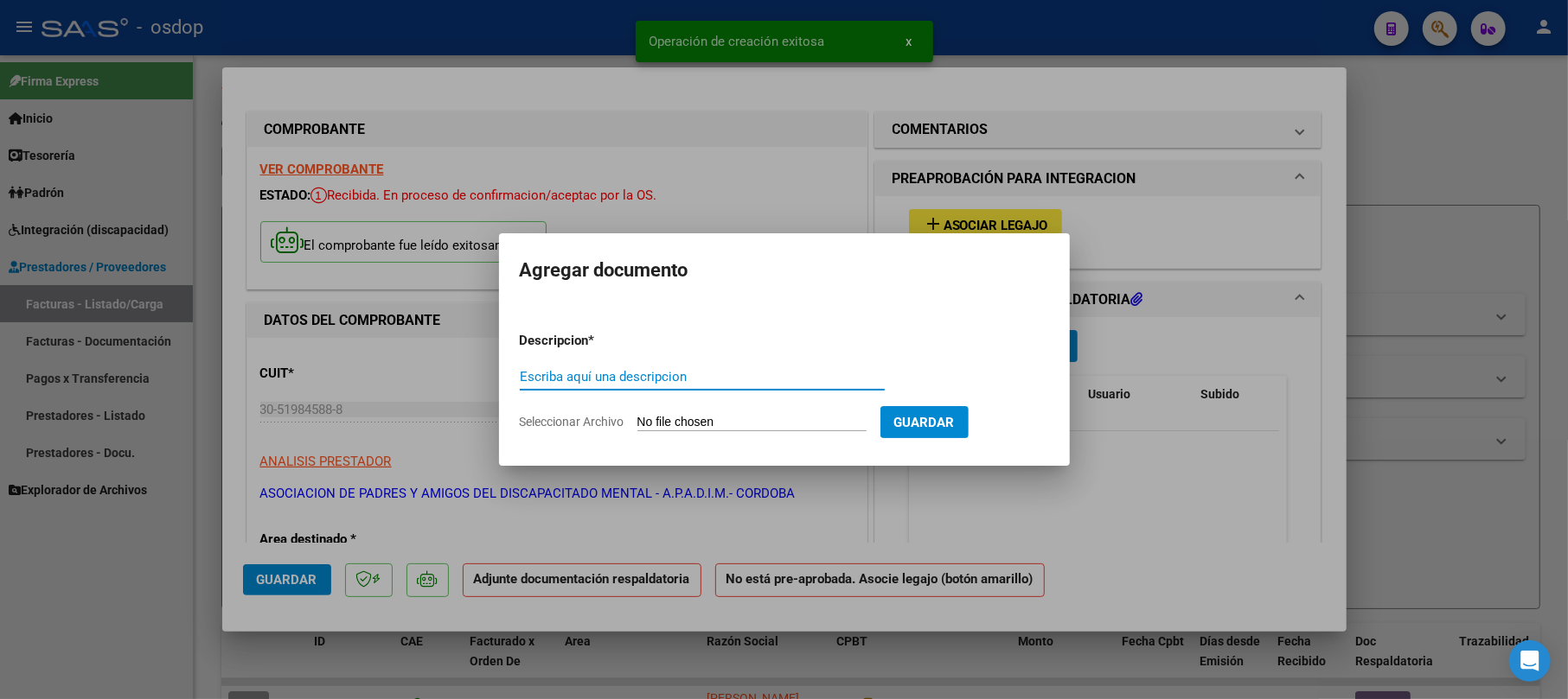
click at [751, 378] on input "Escriba aquí una descripcion" at bounding box center [702, 377] width 365 height 15
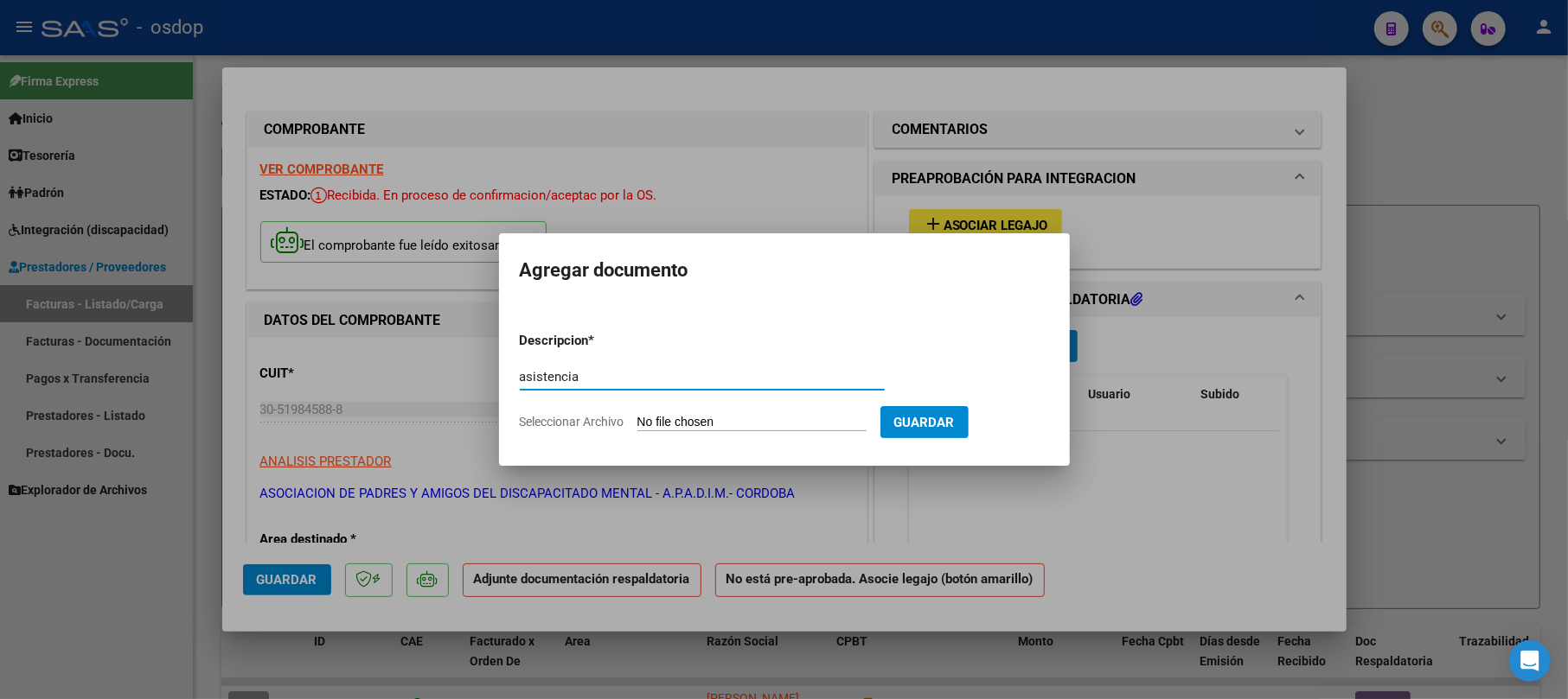
type input "asistencia"
click at [745, 430] on input "Seleccionar Archivo" at bounding box center [752, 423] width 230 height 16
type input "C:\fakepath\ASIST.pdf"
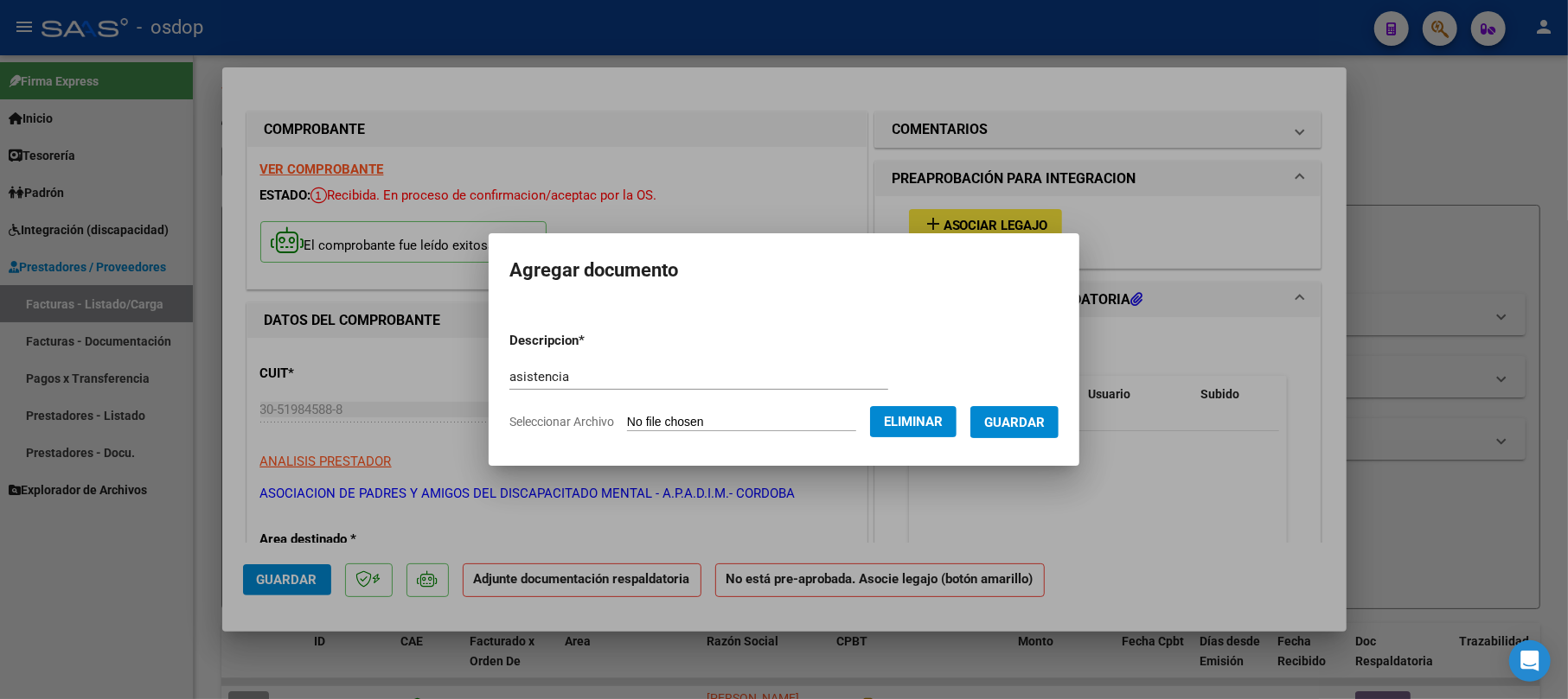
click at [1045, 418] on span "Guardar" at bounding box center [1014, 422] width 61 height 15
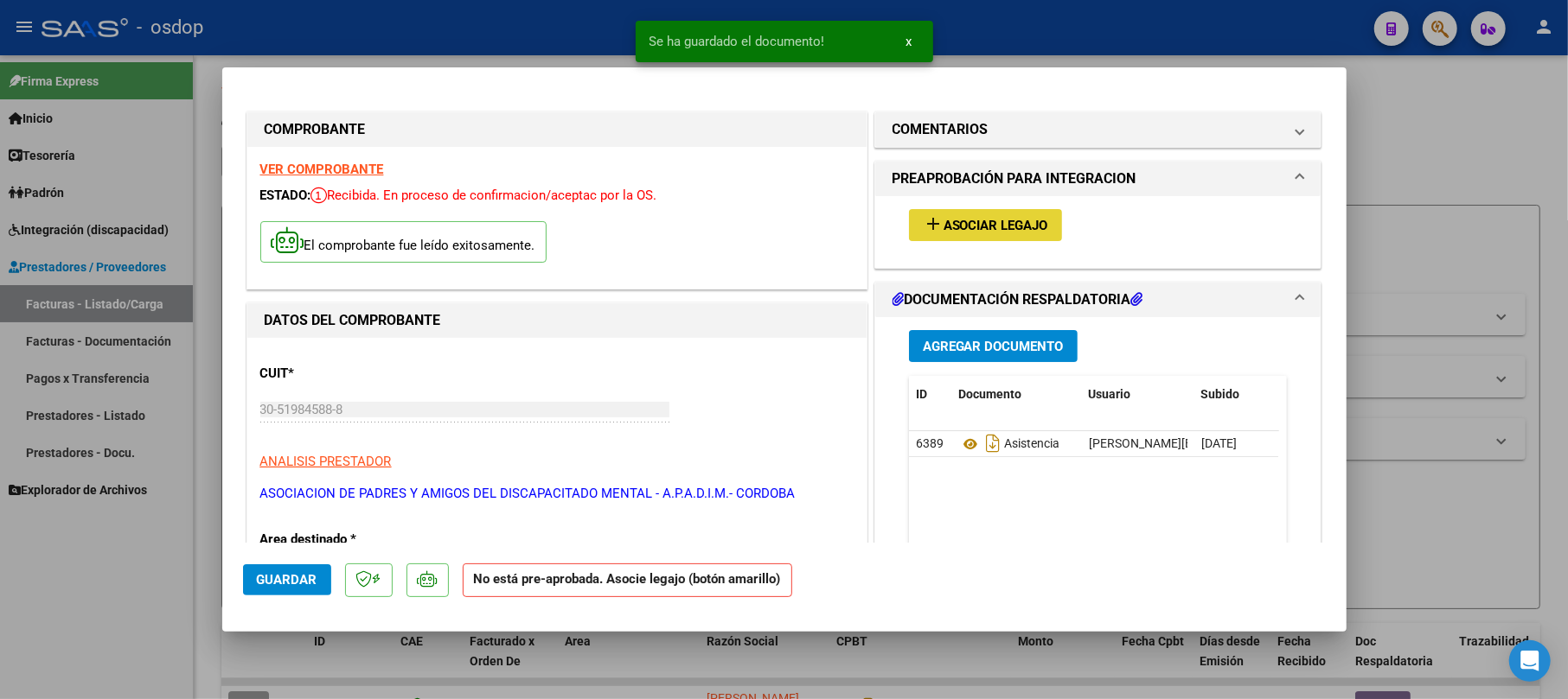
click at [982, 225] on span "Asociar Legajo" at bounding box center [996, 225] width 105 height 15
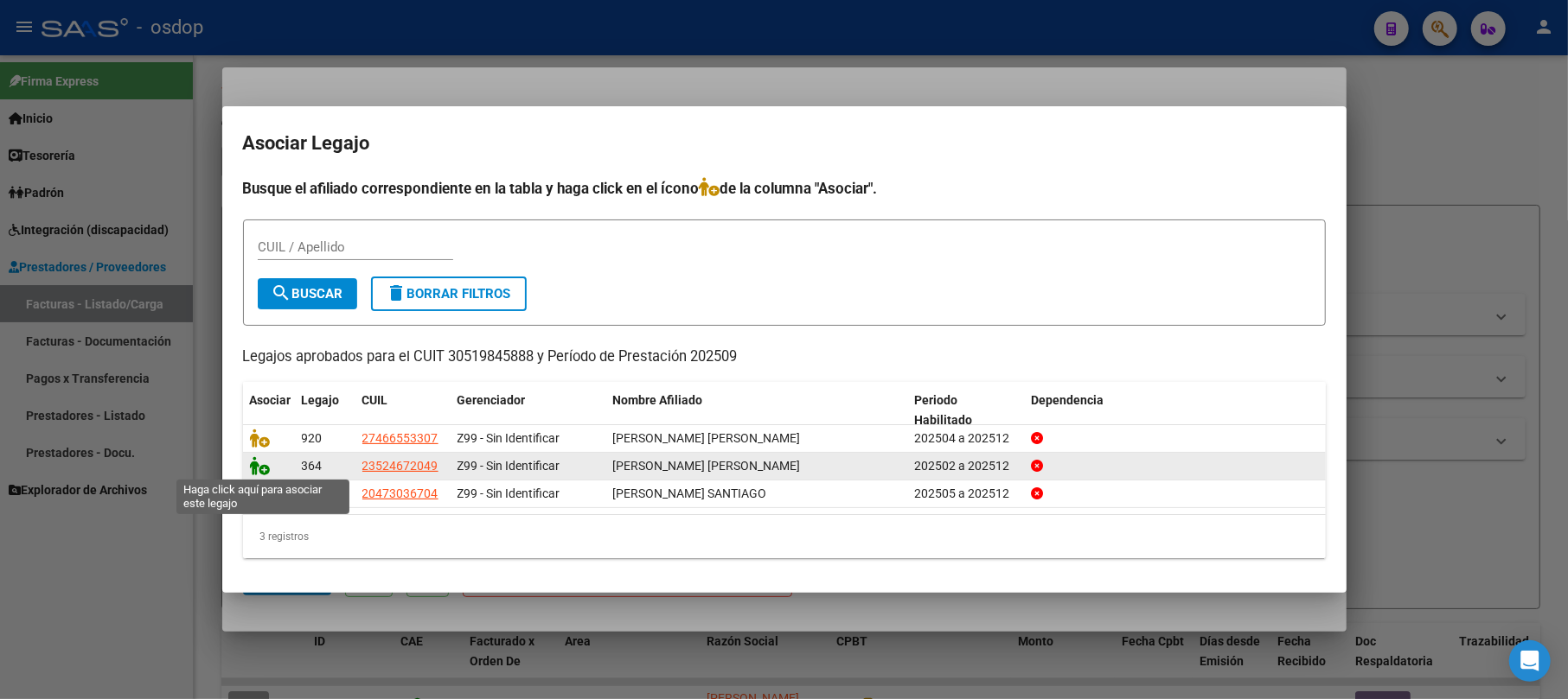
click at [252, 464] on icon at bounding box center [260, 465] width 21 height 19
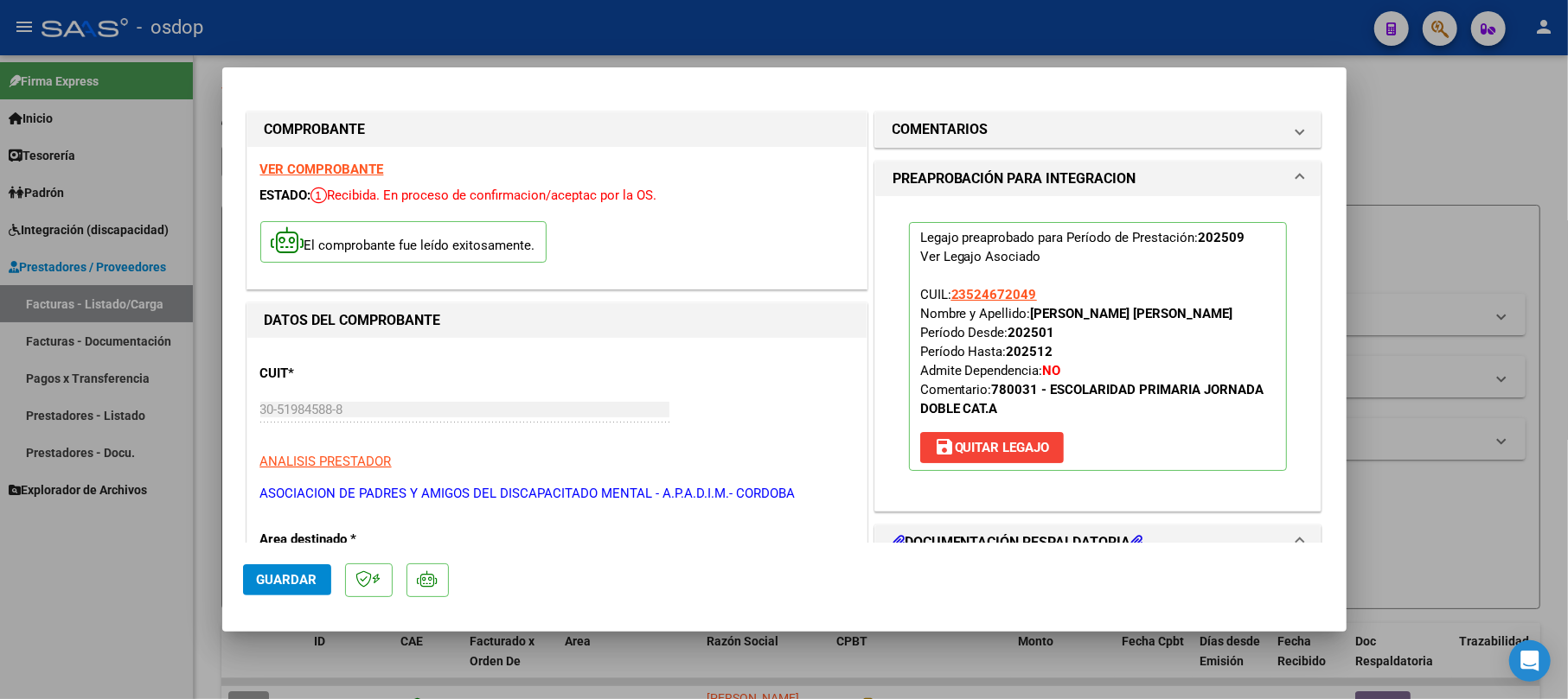
click at [301, 573] on span "Guardar" at bounding box center [286, 579] width 61 height 15
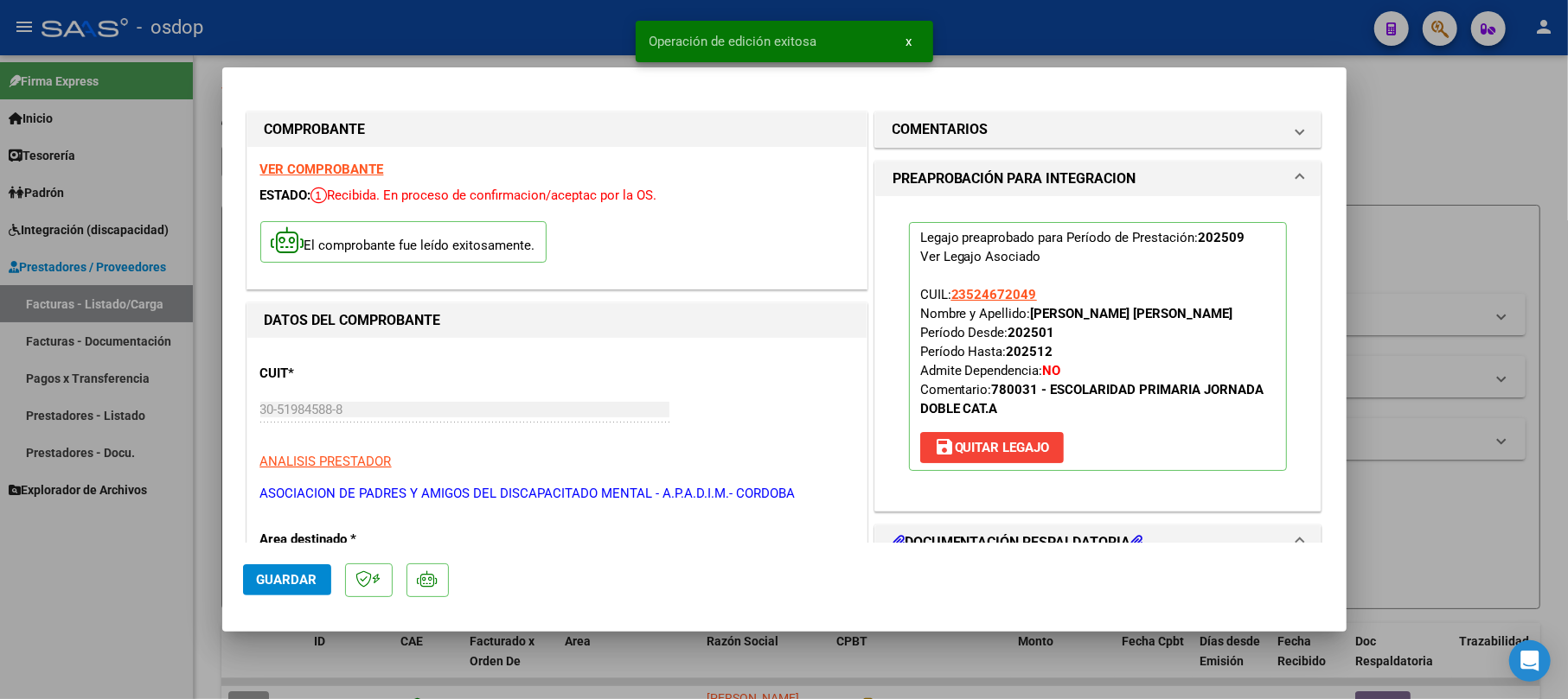
click at [1458, 246] on div at bounding box center [784, 350] width 1568 height 699
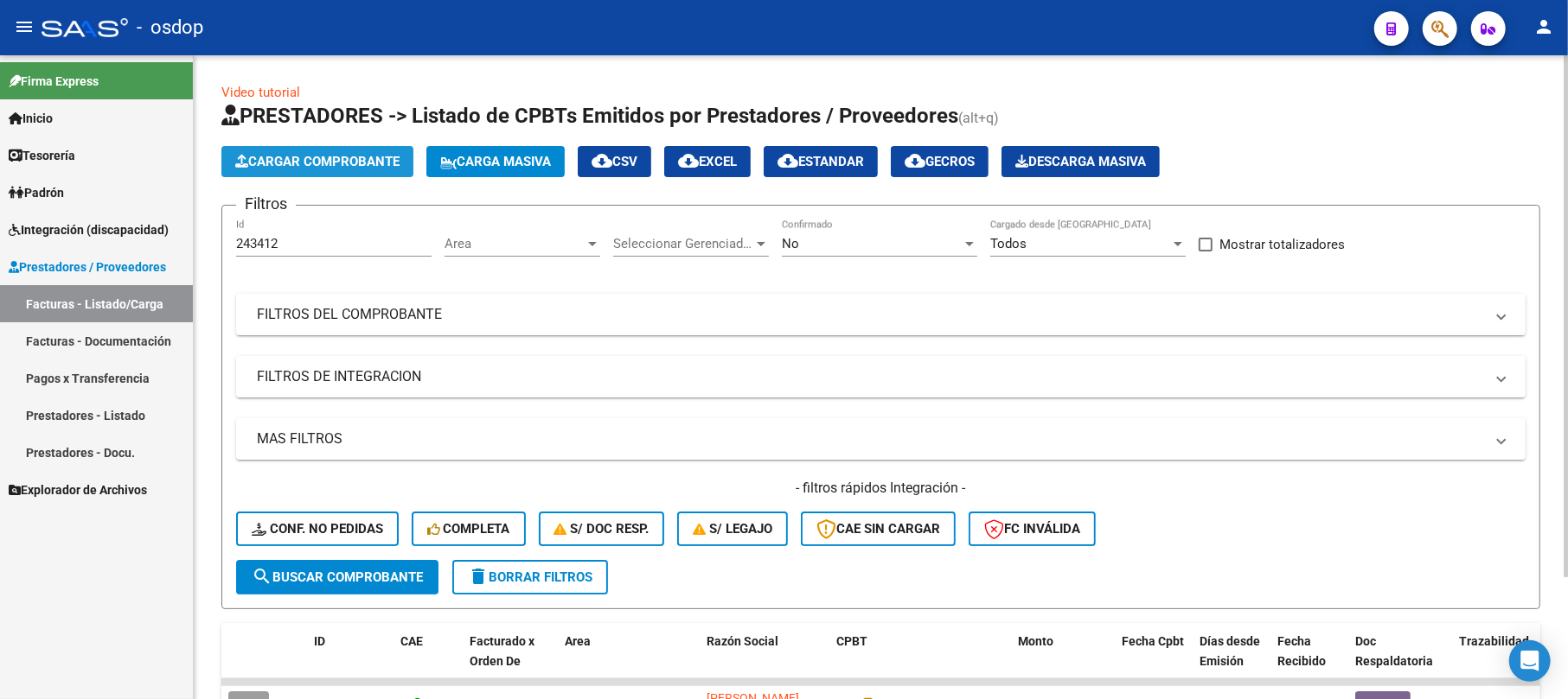
click at [318, 150] on button "Cargar Comprobante" at bounding box center [317, 162] width 192 height 31
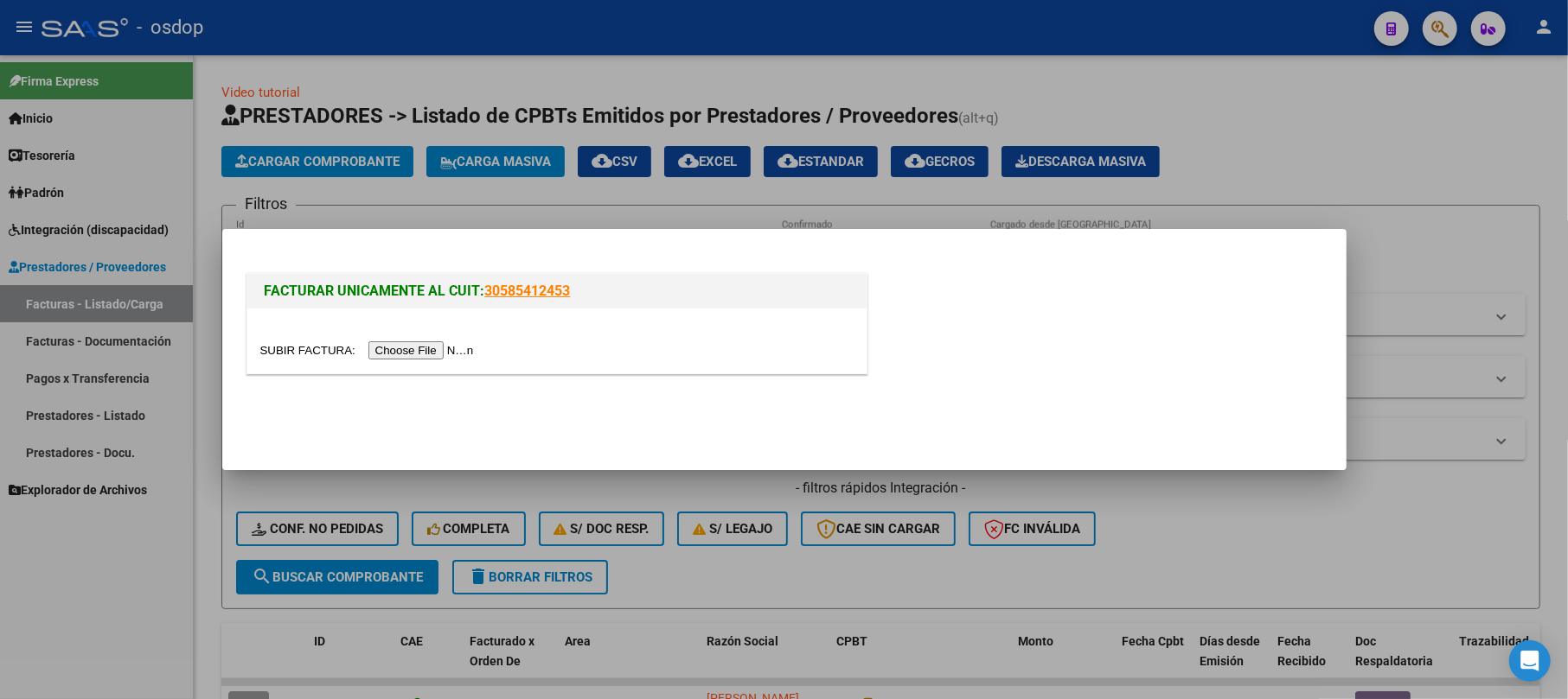
click at [427, 351] on input "file" at bounding box center [370, 350] width 219 height 18
click at [445, 348] on input "file" at bounding box center [370, 350] width 219 height 18
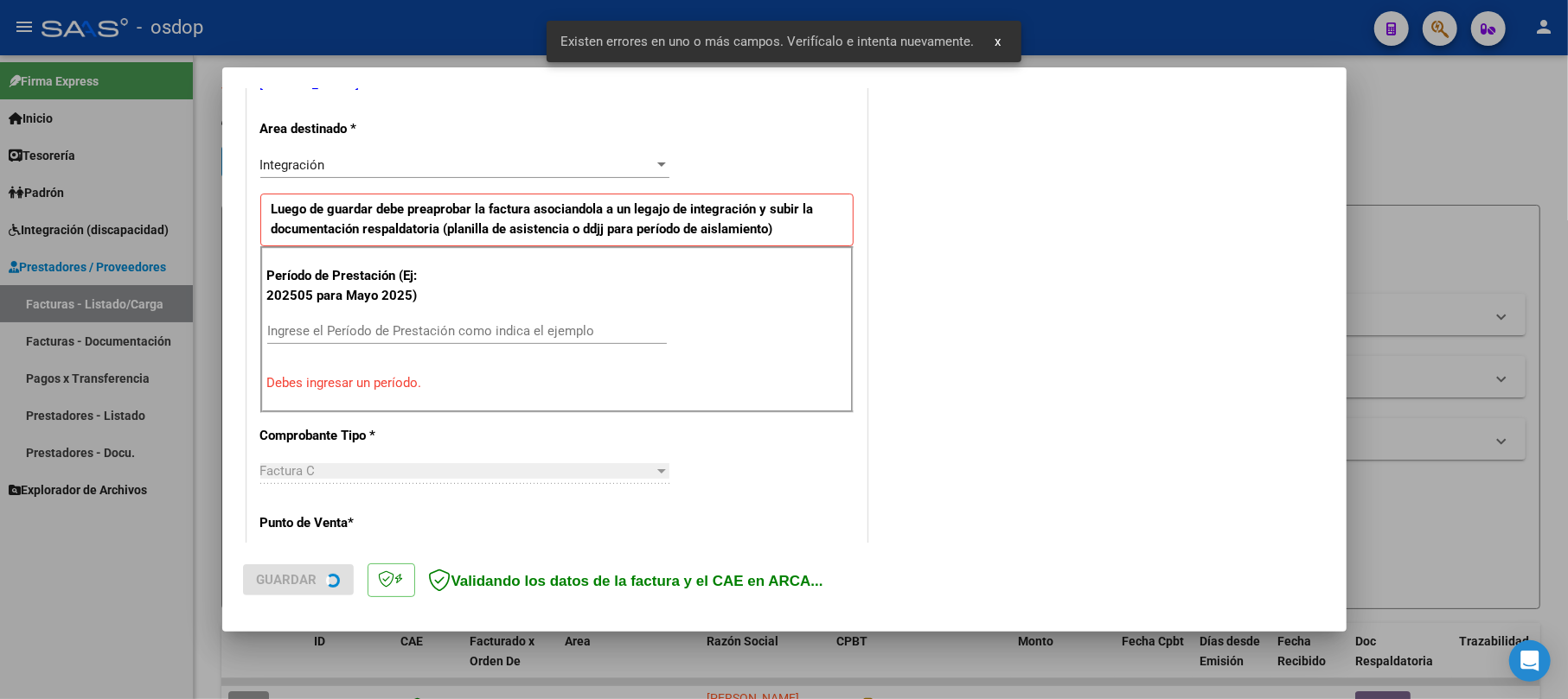
scroll to position [510, 0]
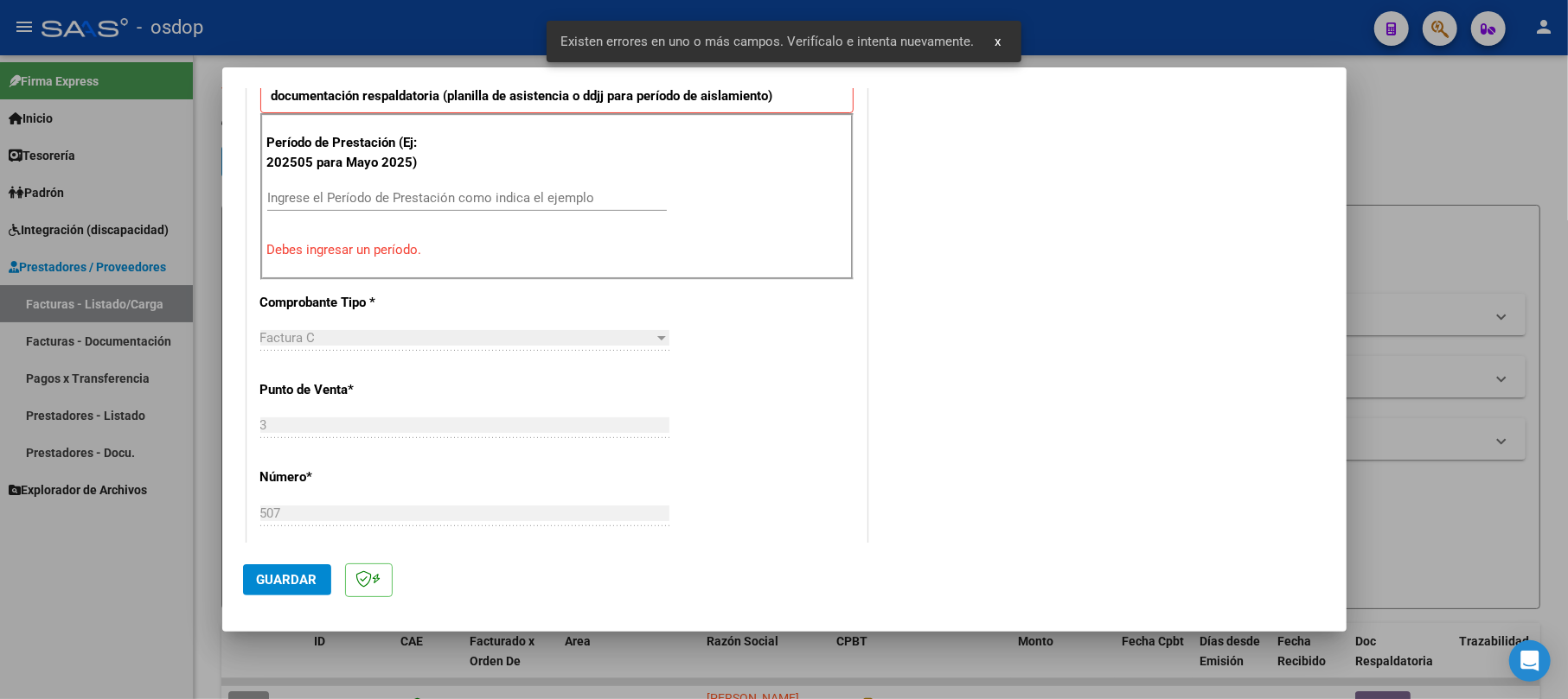
click at [385, 252] on p "Debes ingresar un período." at bounding box center [557, 250] width 579 height 20
click at [388, 191] on input "Ingrese el Período de Prestación como indica el ejemplo" at bounding box center [467, 198] width 399 height 15
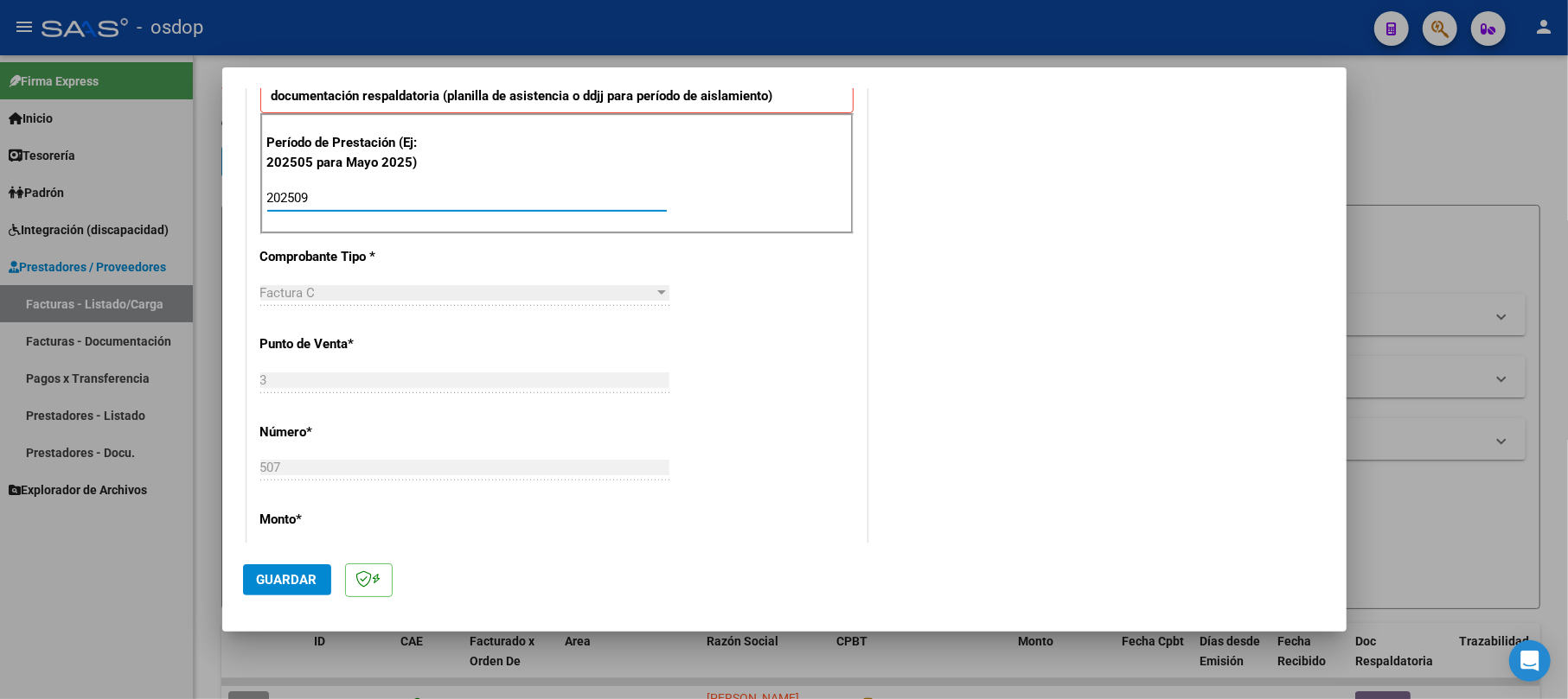
type input "202509"
click at [817, 471] on div "CUIT * 27-30200396-9 Ingresar CUIT ANALISIS PRESTADOR [PERSON_NAME] Area destin…" at bounding box center [557, 494] width 619 height 1398
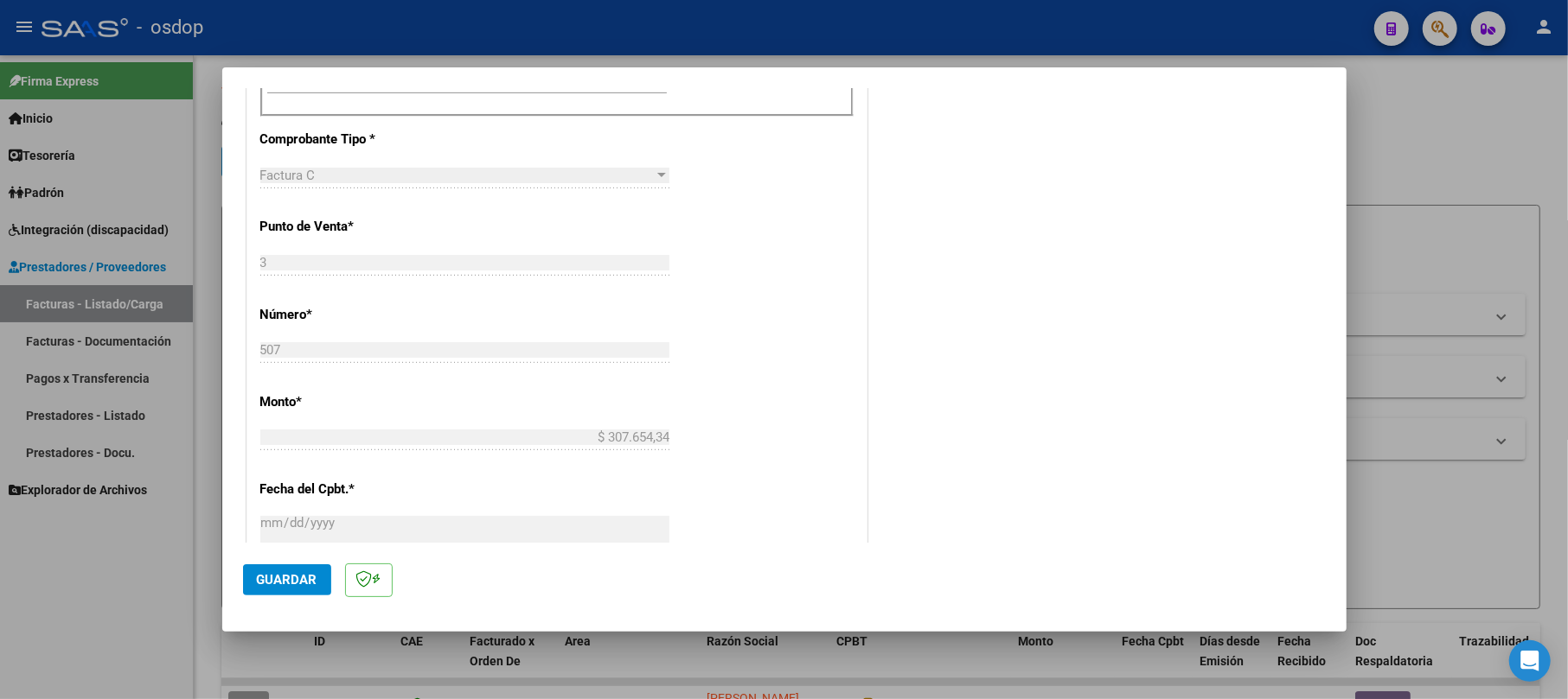
scroll to position [741, 0]
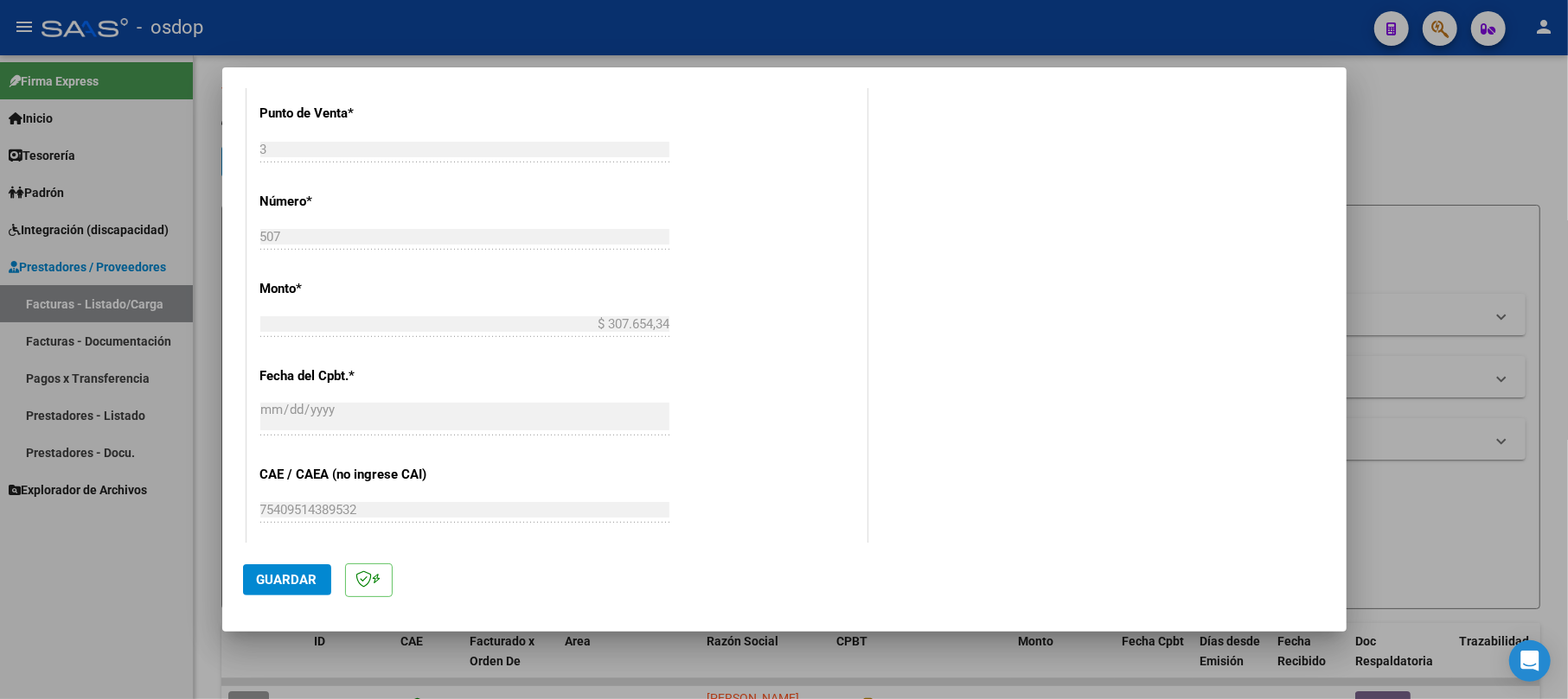
click at [286, 565] on button "Guardar" at bounding box center [287, 580] width 89 height 31
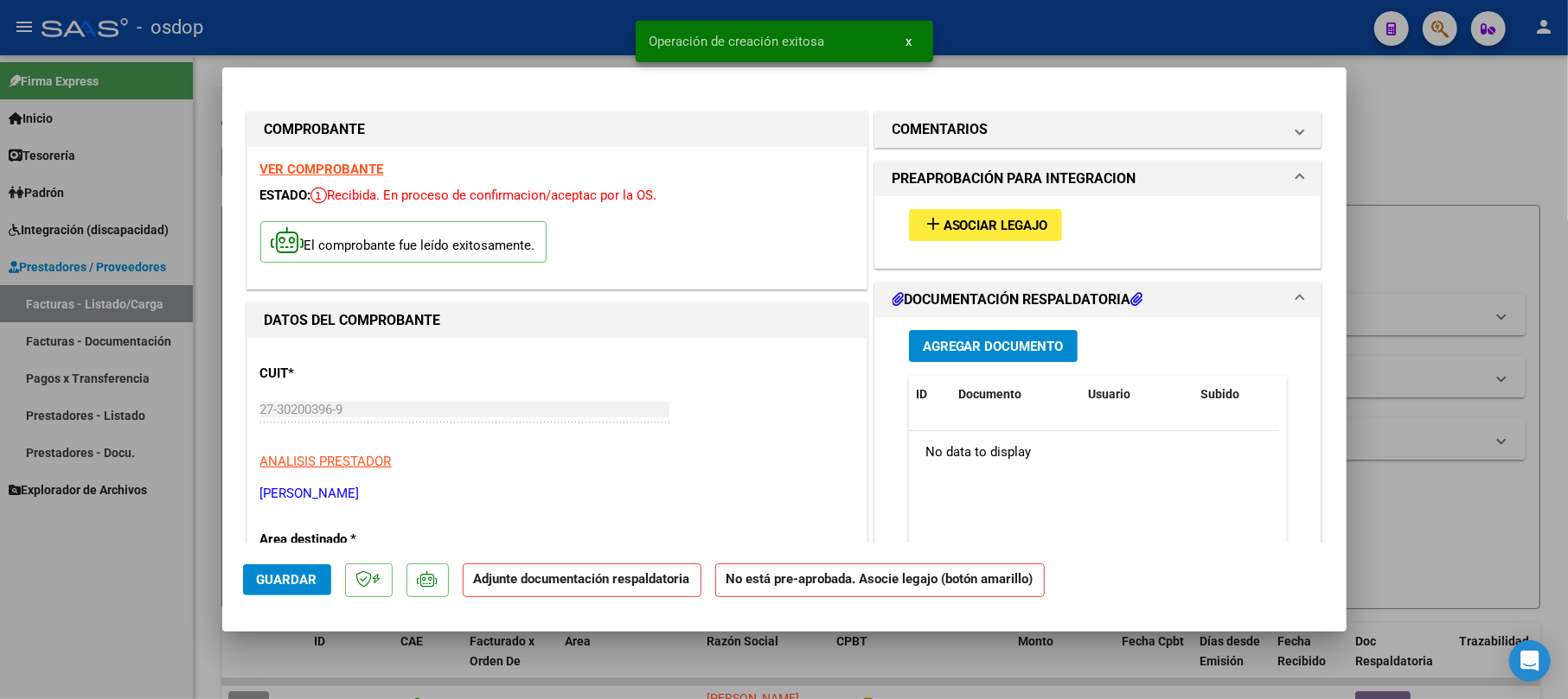
click at [967, 322] on div "Agregar Documento ID Documento Usuario Subido Acción No data to display 0 total…" at bounding box center [1098, 489] width 405 height 345
click at [962, 335] on button "Agregar Documento" at bounding box center [993, 346] width 169 height 32
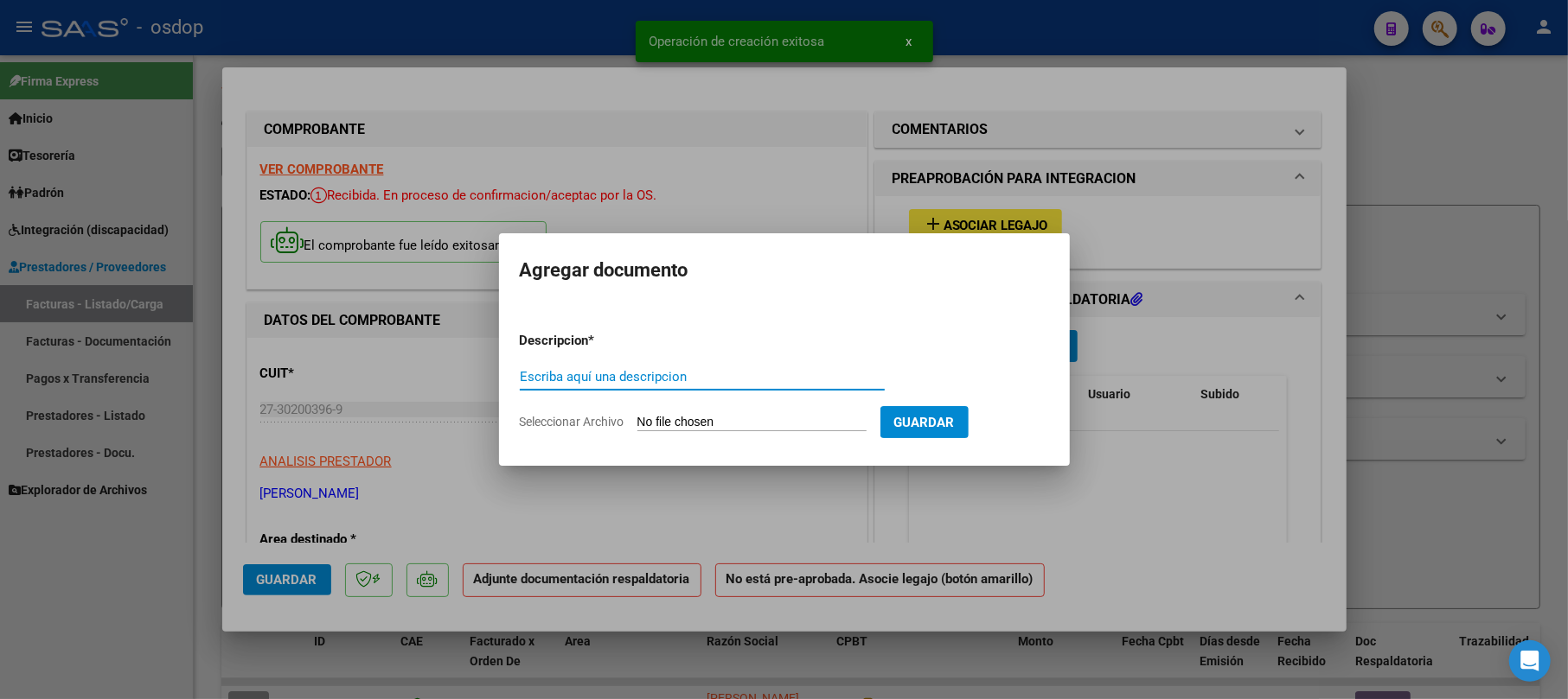
click at [658, 375] on input "Escriba aquí una descripcion" at bounding box center [702, 377] width 365 height 15
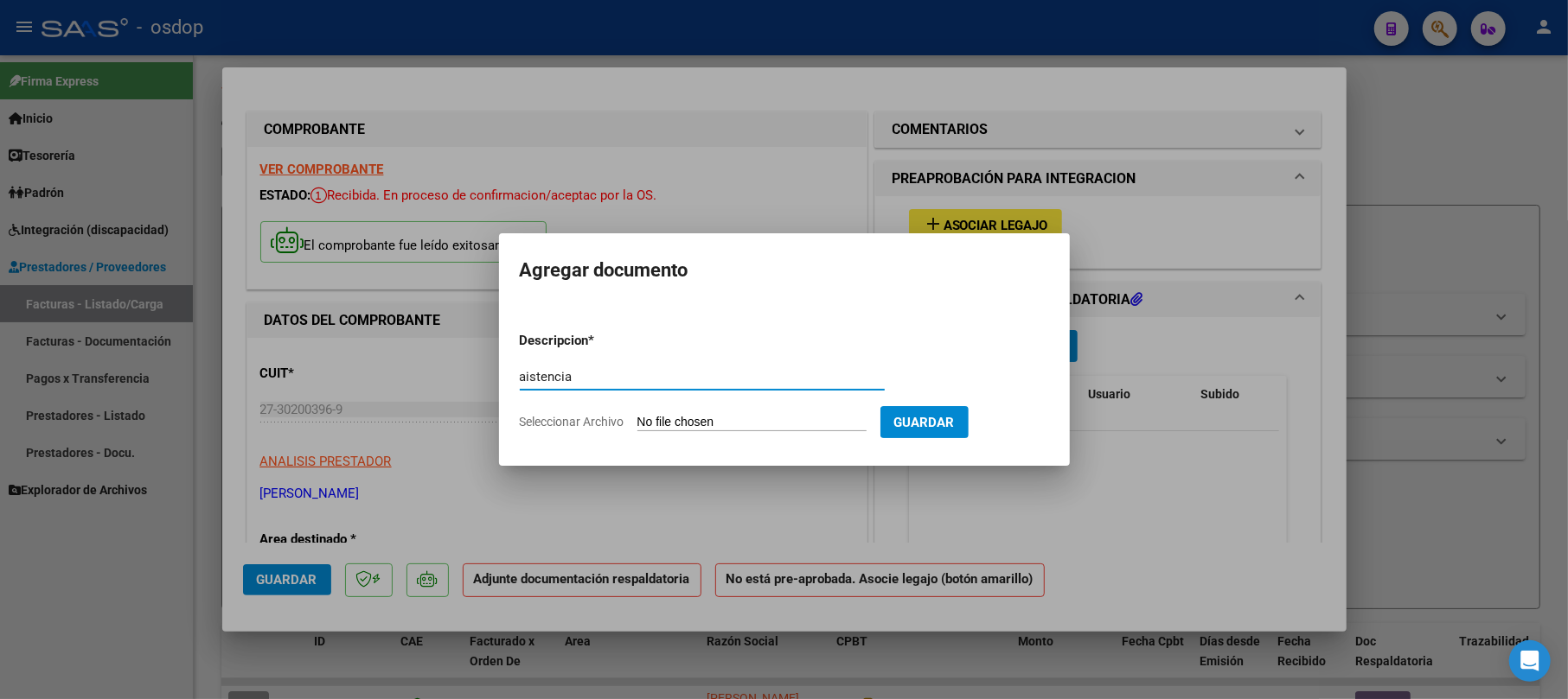
type input "aistencia"
click at [718, 416] on input "Seleccionar Archivo" at bounding box center [752, 423] width 230 height 16
type input "C:\fakepath\CamScanner [DATE] 15.46.pdf"
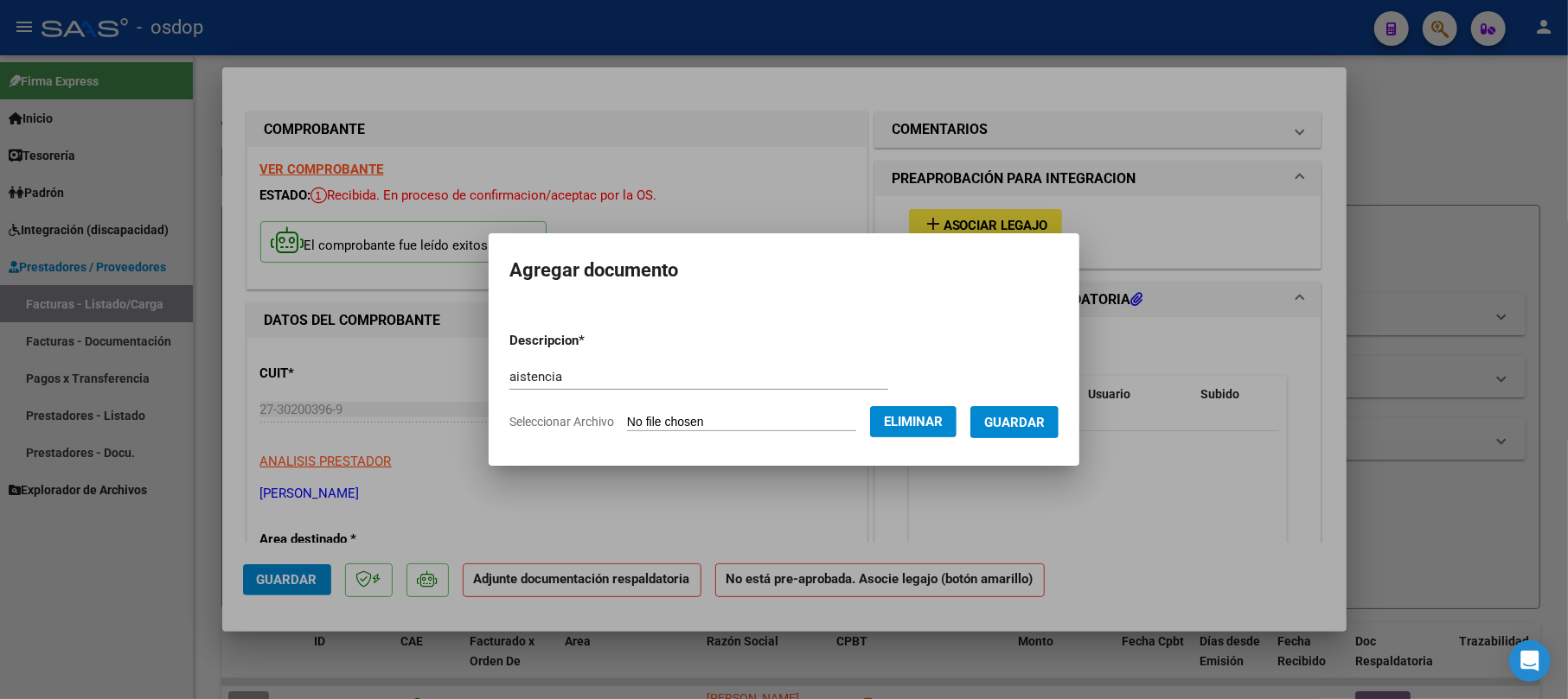
click at [1018, 392] on form "Descripcion * aistencia Escriba aquí una descripcion Seleccionar Archivo Elimin…" at bounding box center [784, 381] width 549 height 126
click at [1029, 415] on span "Guardar" at bounding box center [1014, 422] width 61 height 15
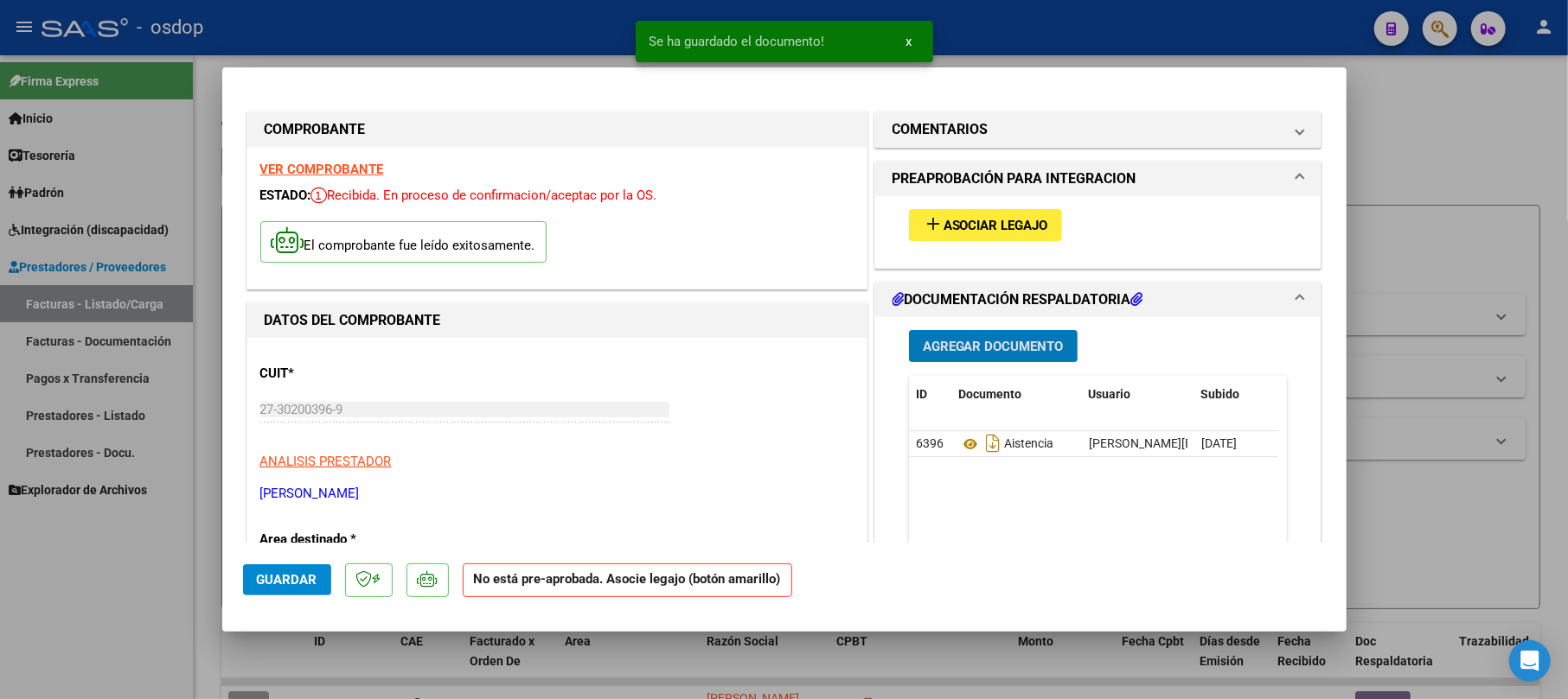
click at [1032, 235] on button "add Asociar Legajo" at bounding box center [985, 225] width 153 height 32
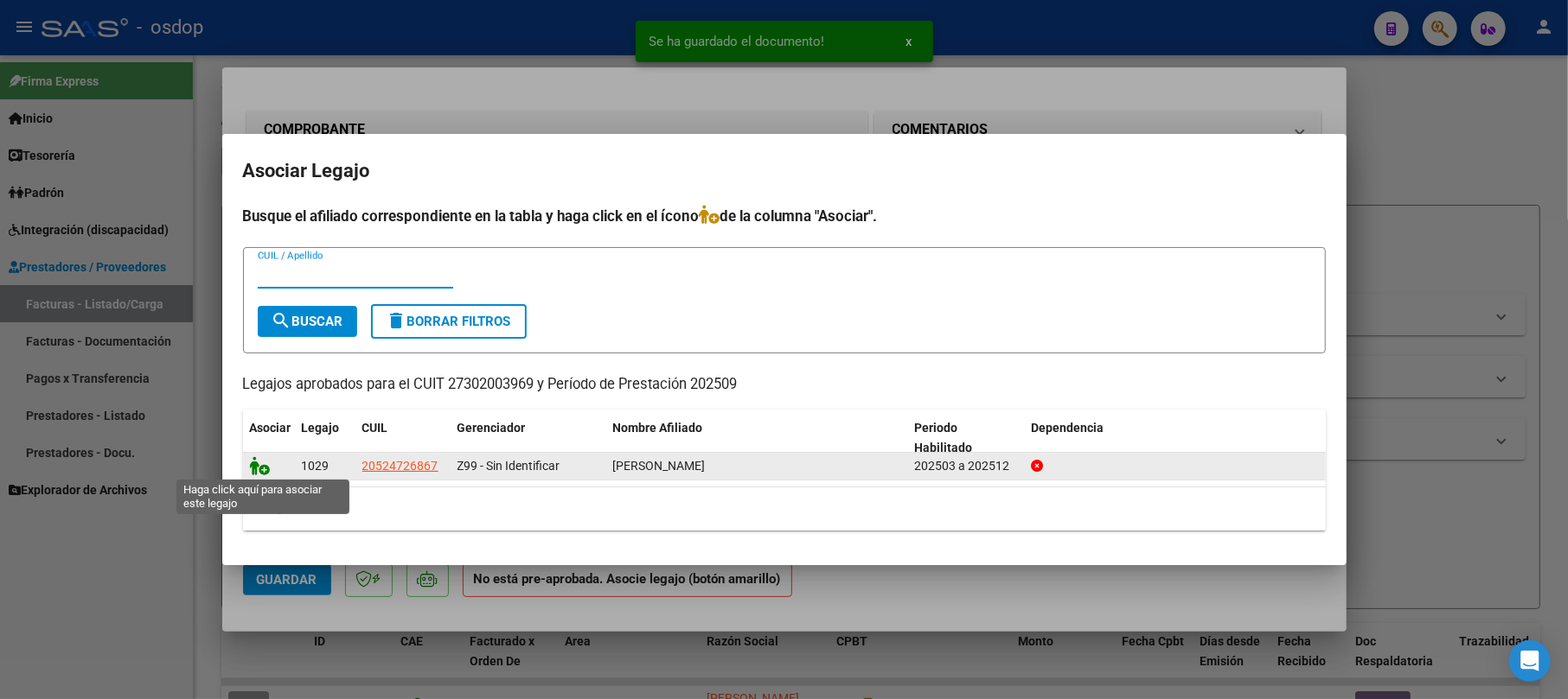
click at [257, 469] on icon at bounding box center [260, 465] width 21 height 19
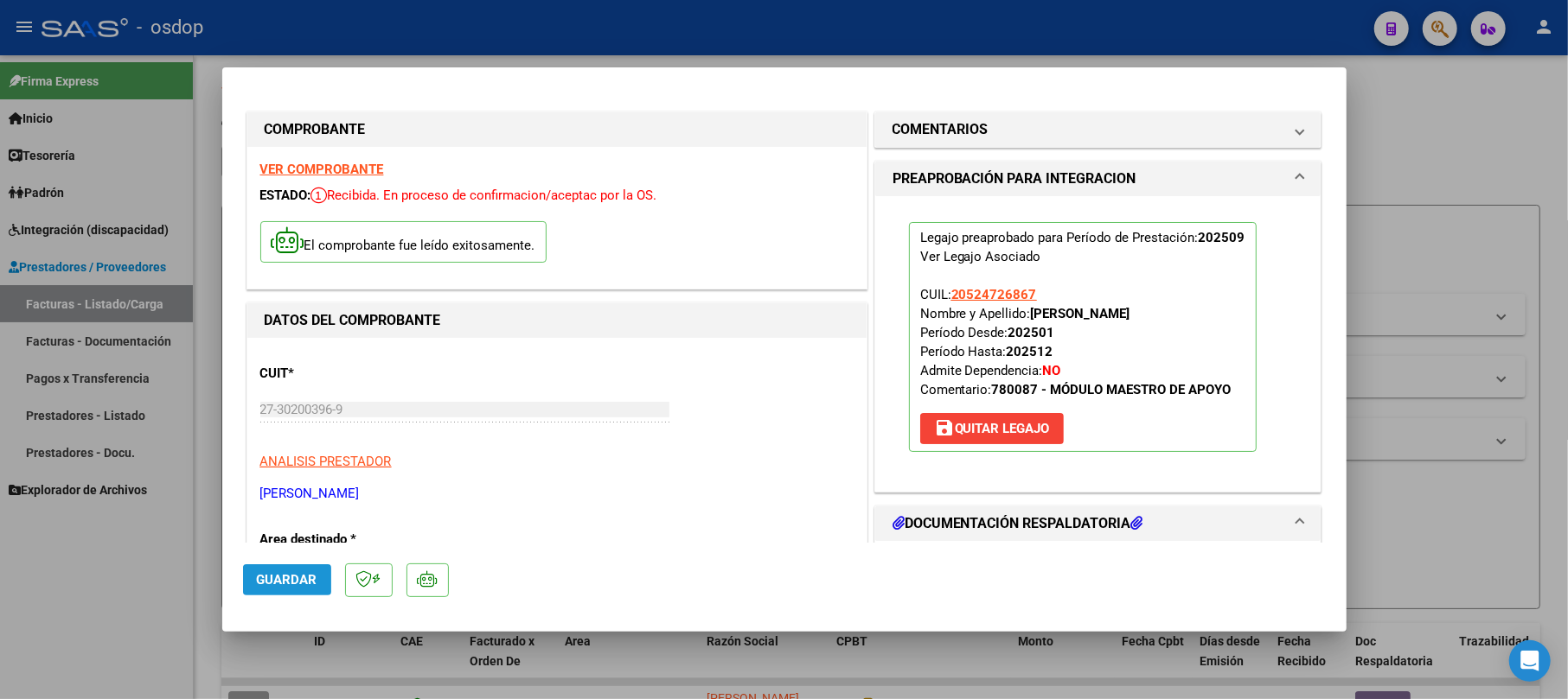
click at [306, 582] on span "Guardar" at bounding box center [286, 579] width 61 height 15
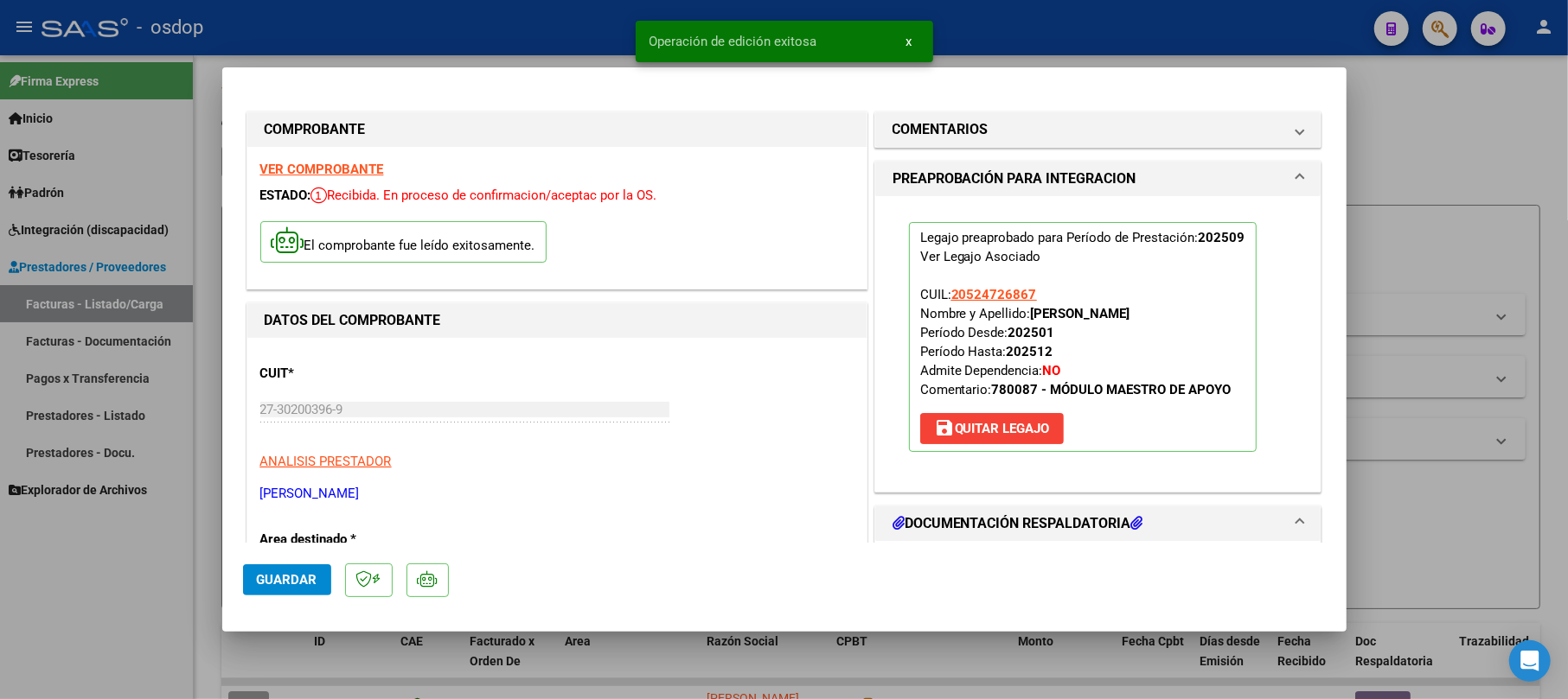
click at [1451, 178] on div at bounding box center [784, 350] width 1568 height 699
type input "$ 0,00"
